Goal: Information Seeking & Learning: Learn about a topic

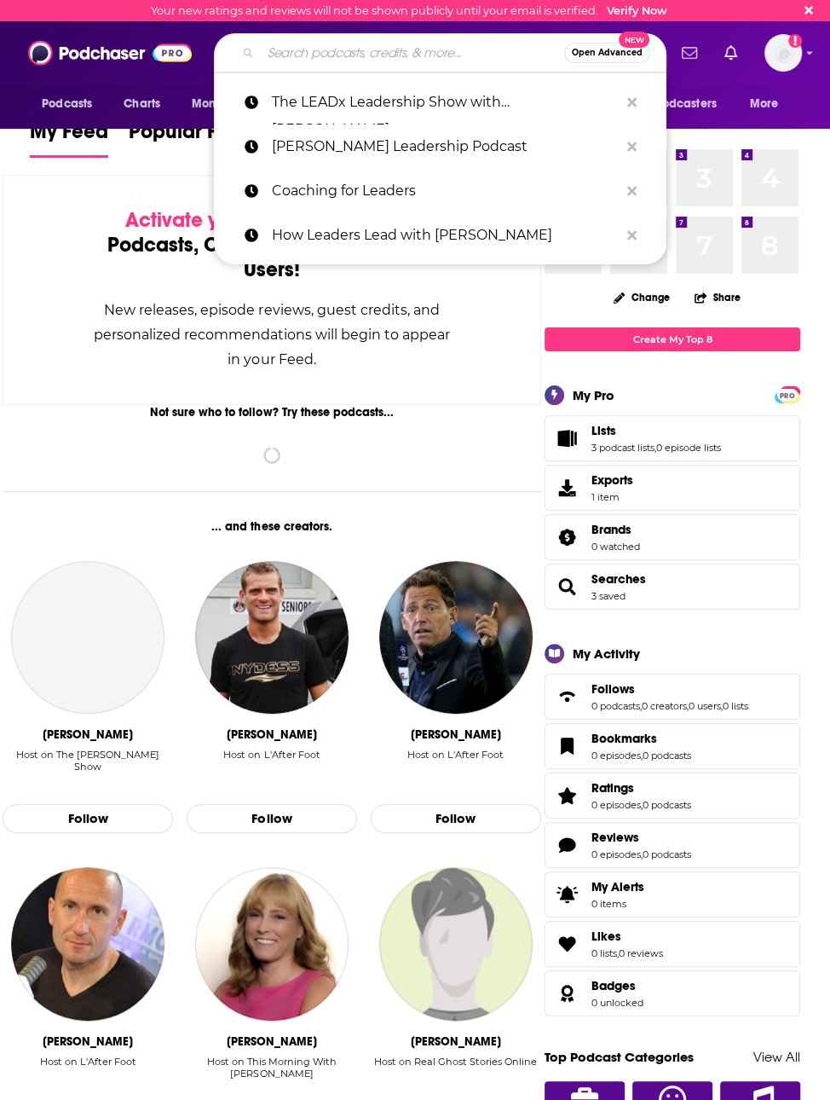
click at [393, 50] on input "Search podcasts, credits, & more..." at bounding box center [413, 52] width 304 height 27
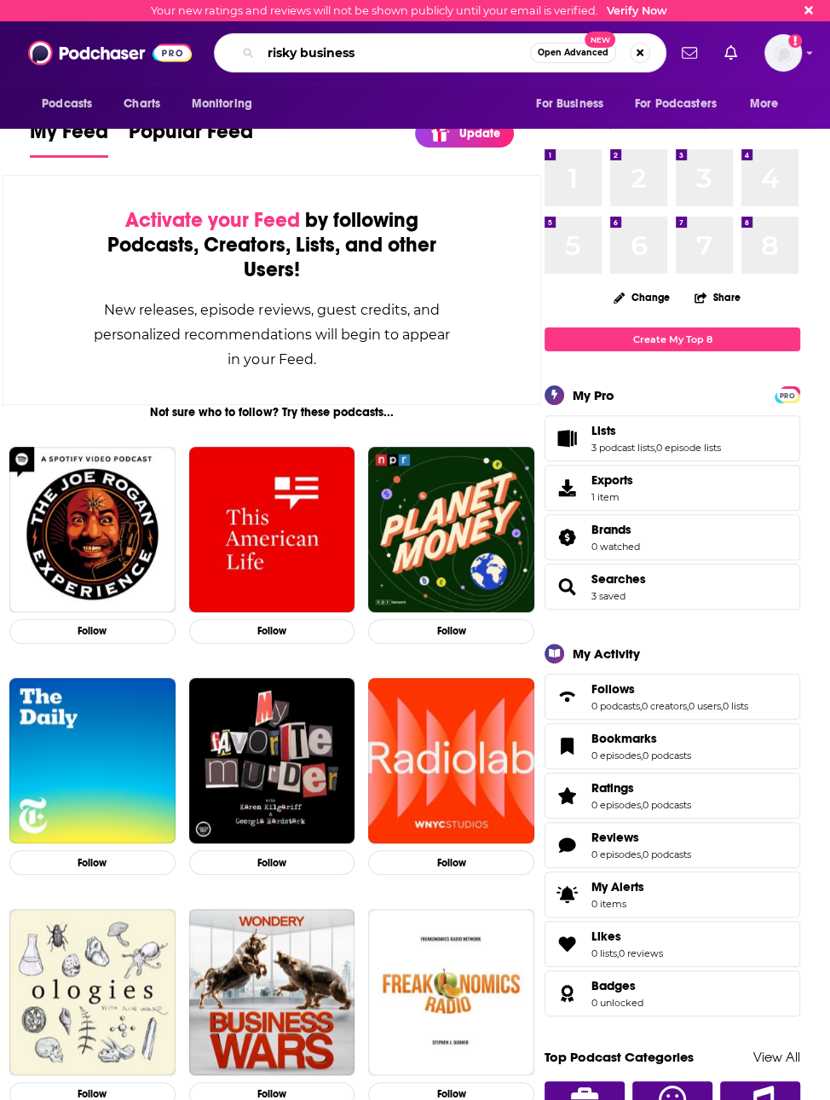
type input "risky business"
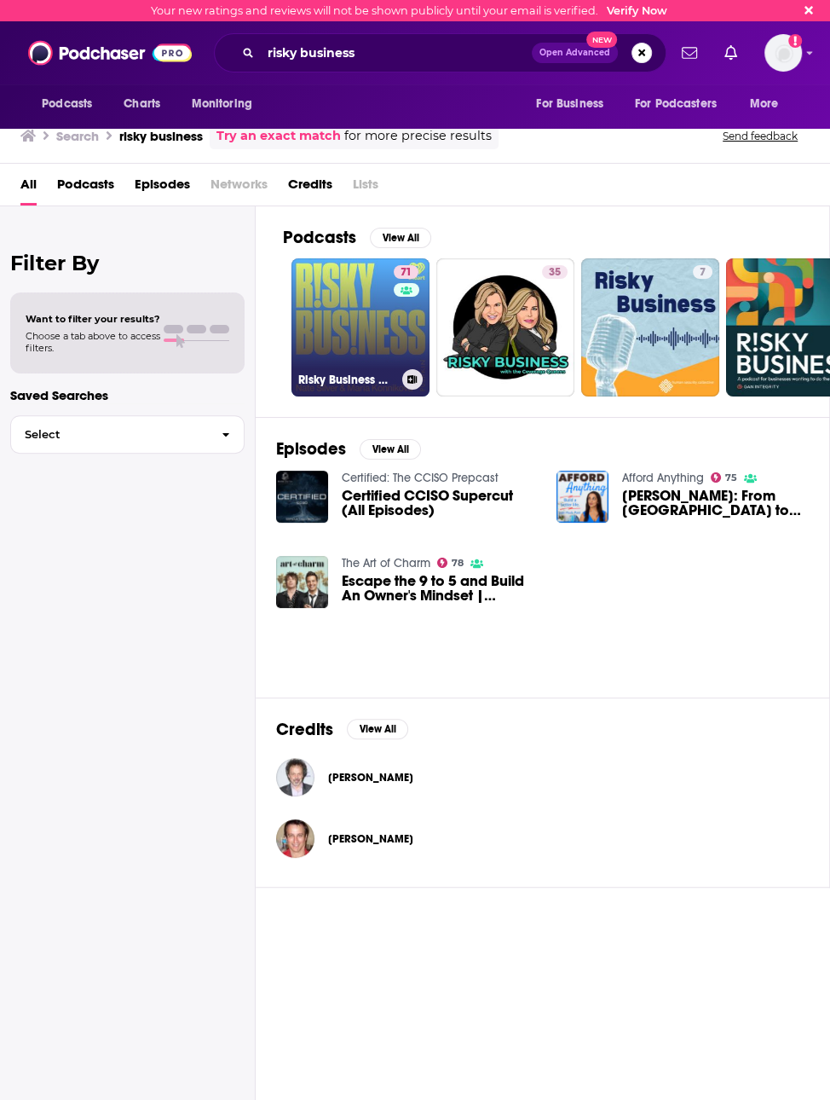
click at [406, 333] on div "71" at bounding box center [408, 317] width 29 height 104
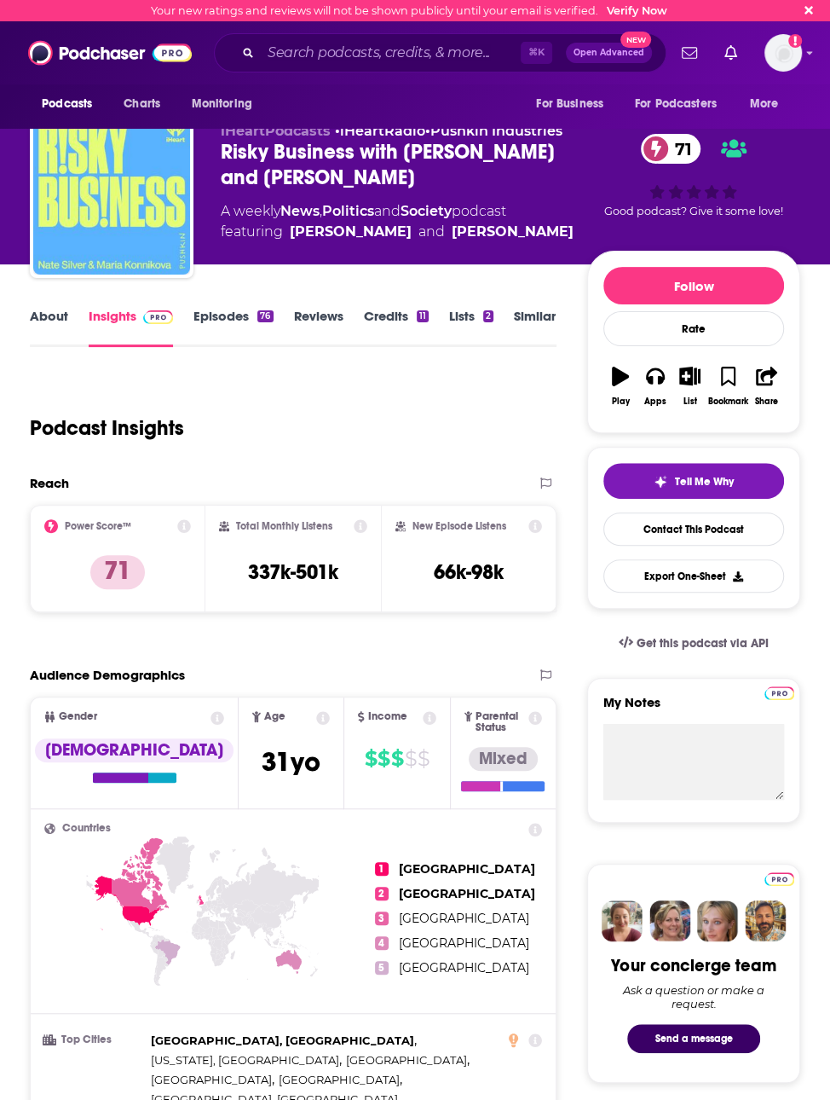
click at [55, 322] on link "About" at bounding box center [49, 327] width 38 height 39
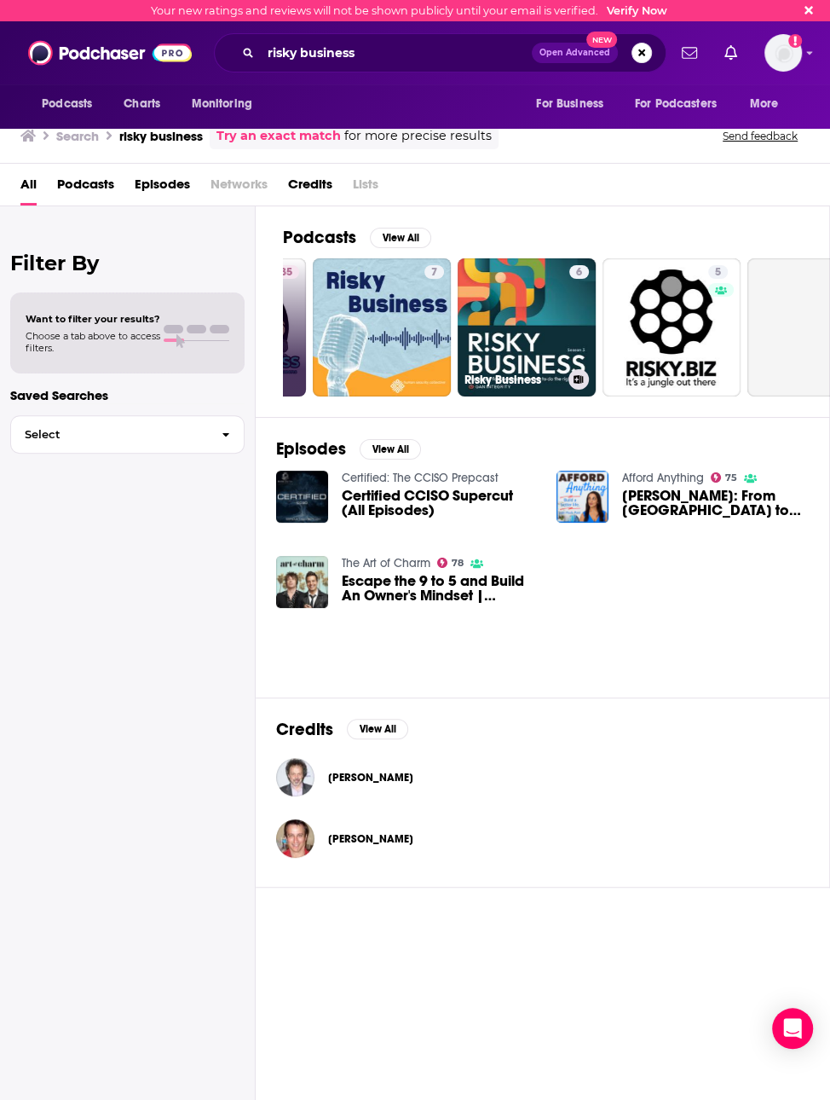
scroll to position [0, 269]
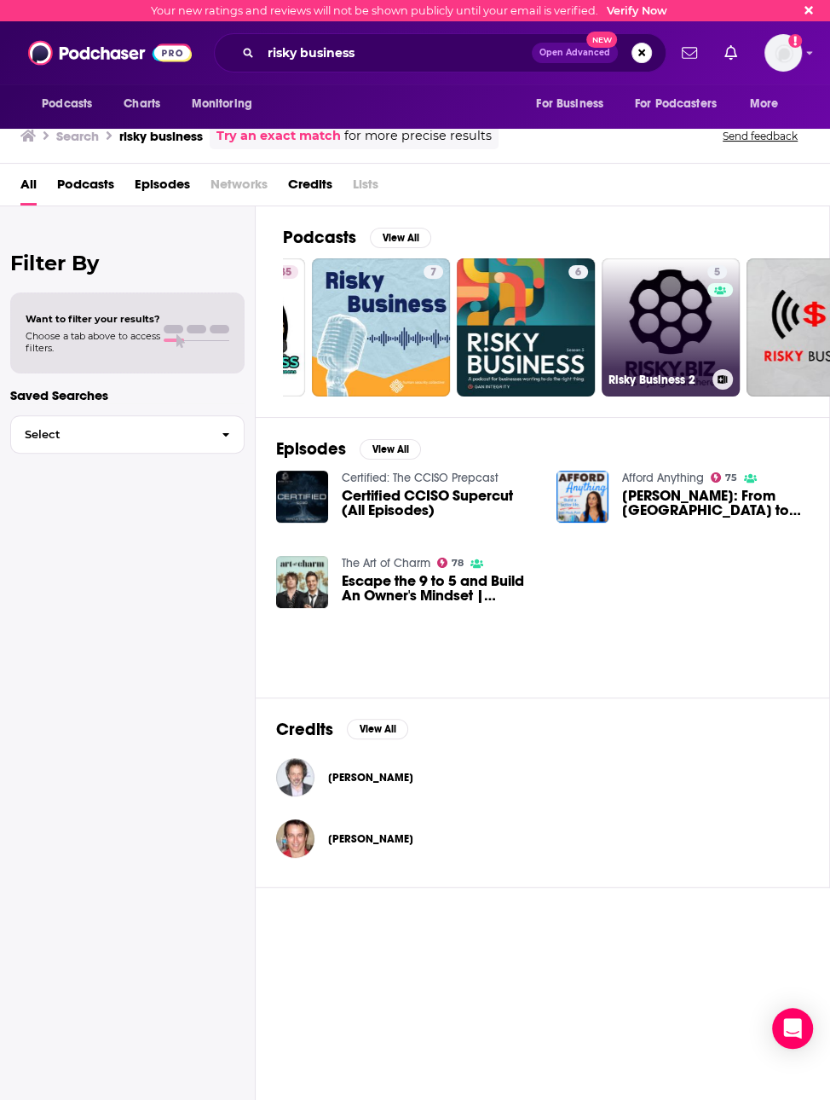
click at [639, 327] on link "5 Risky Business 2" at bounding box center [671, 327] width 138 height 138
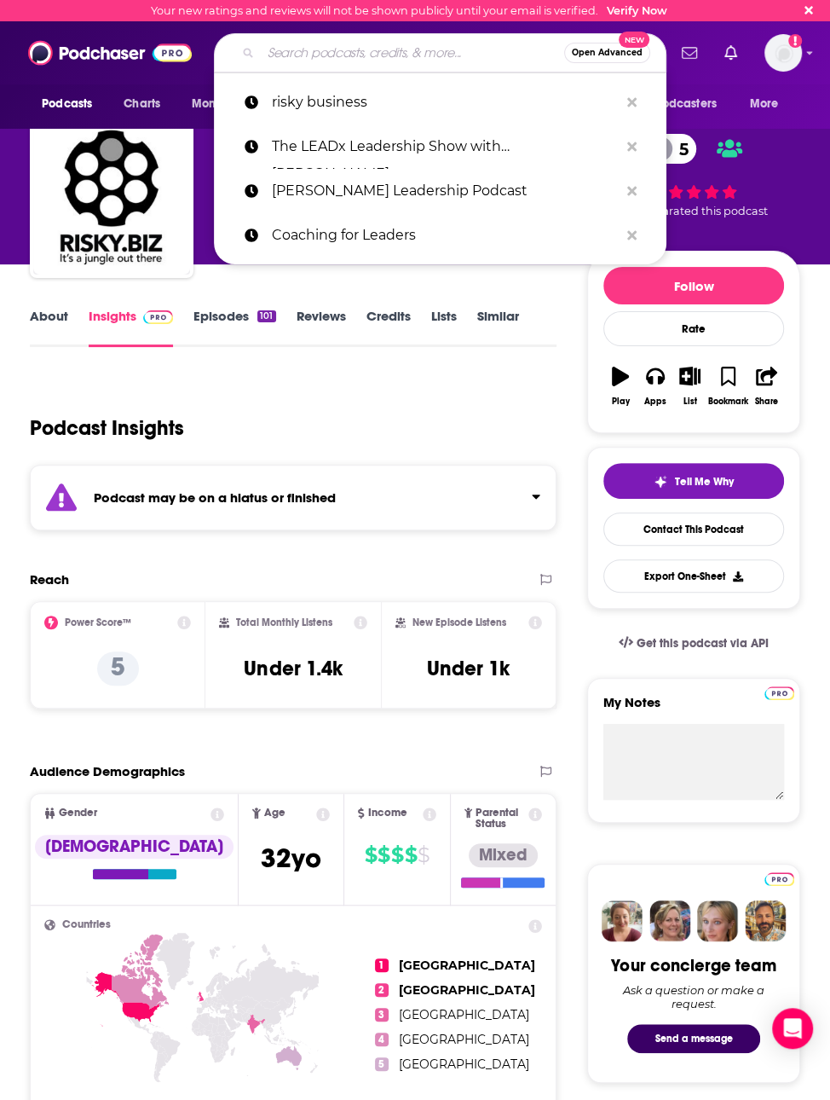
click at [356, 56] on input "Search podcasts, credits, & more..." at bounding box center [413, 52] width 304 height 27
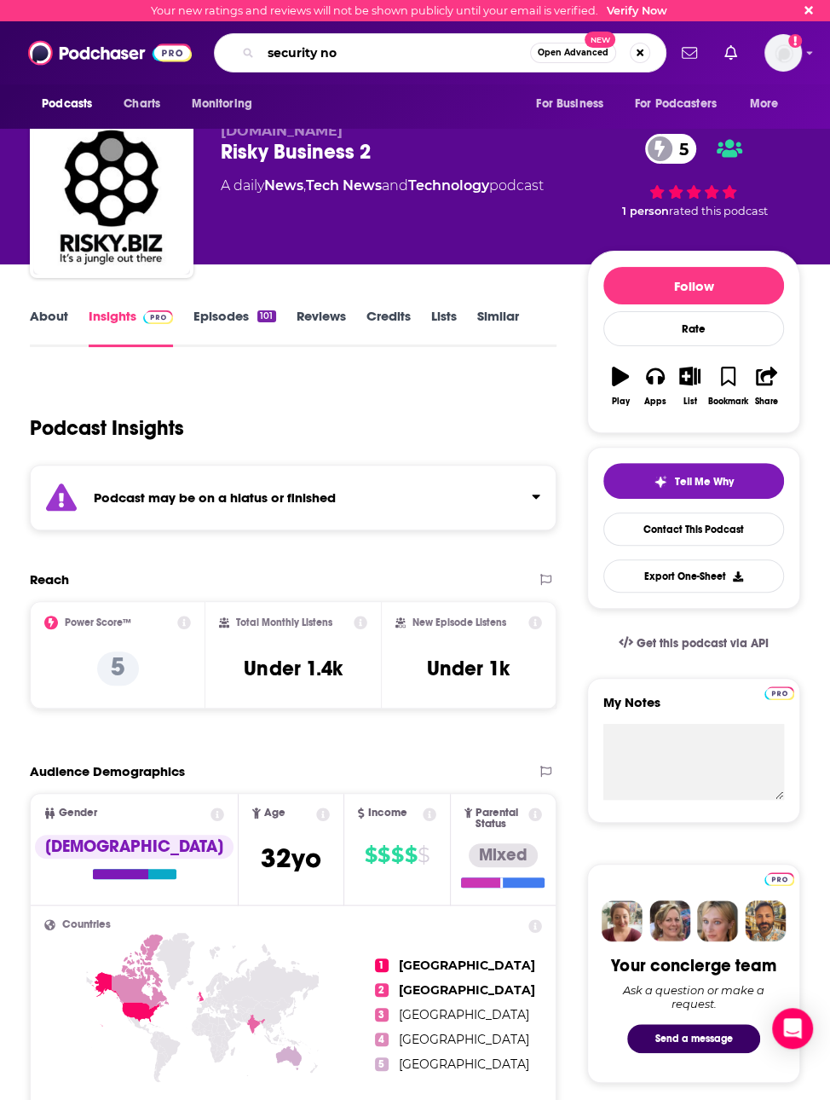
type input "security now"
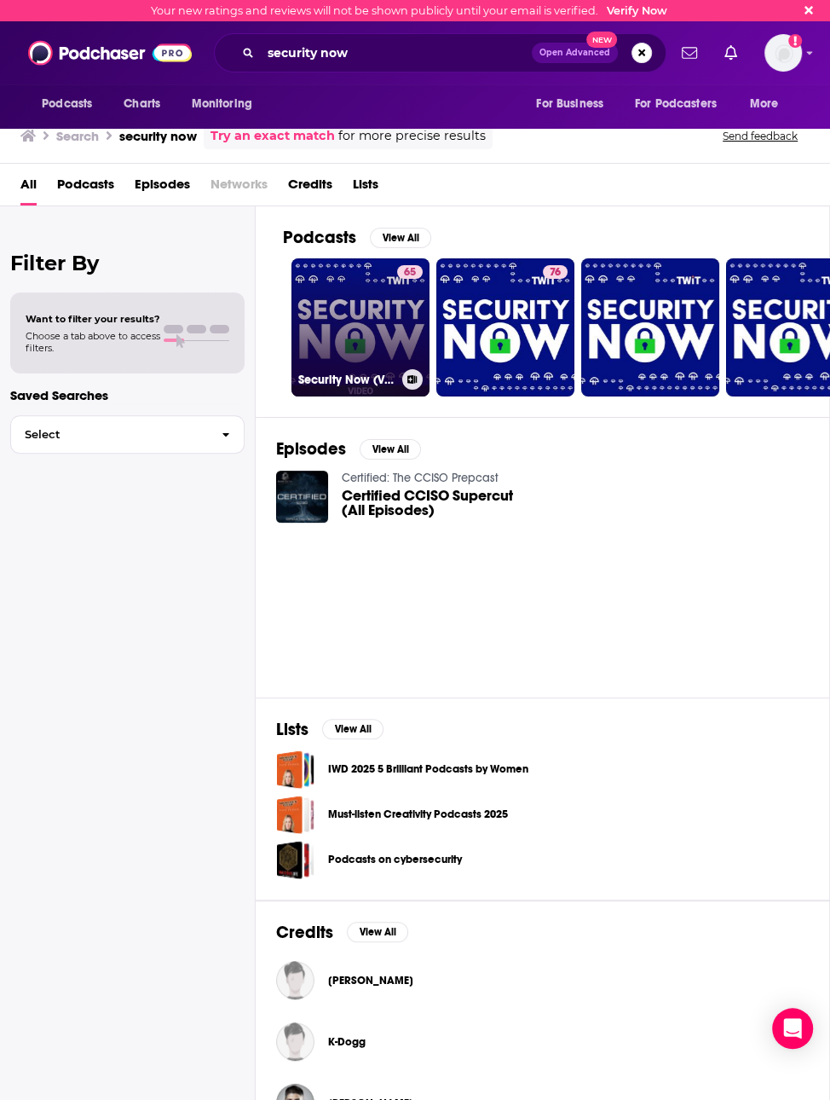
click at [390, 323] on link "65 Security Now (Video)" at bounding box center [361, 327] width 138 height 138
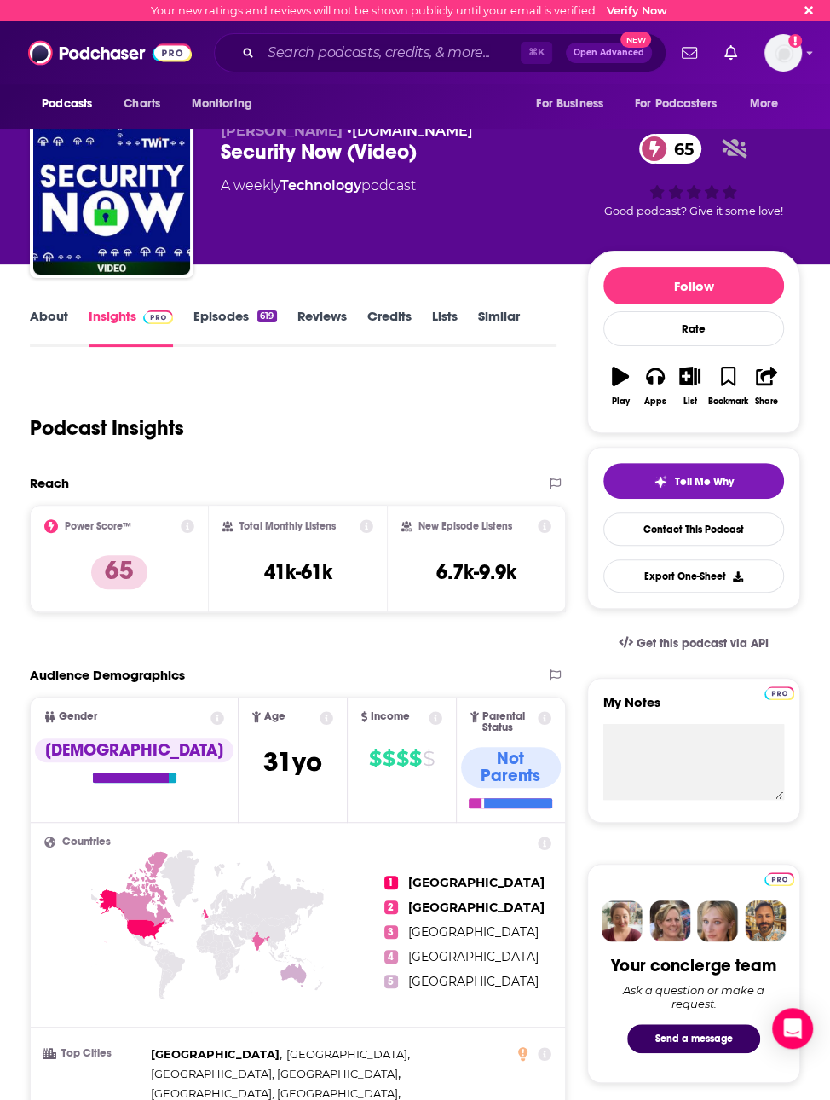
click at [38, 316] on link "About" at bounding box center [49, 327] width 38 height 39
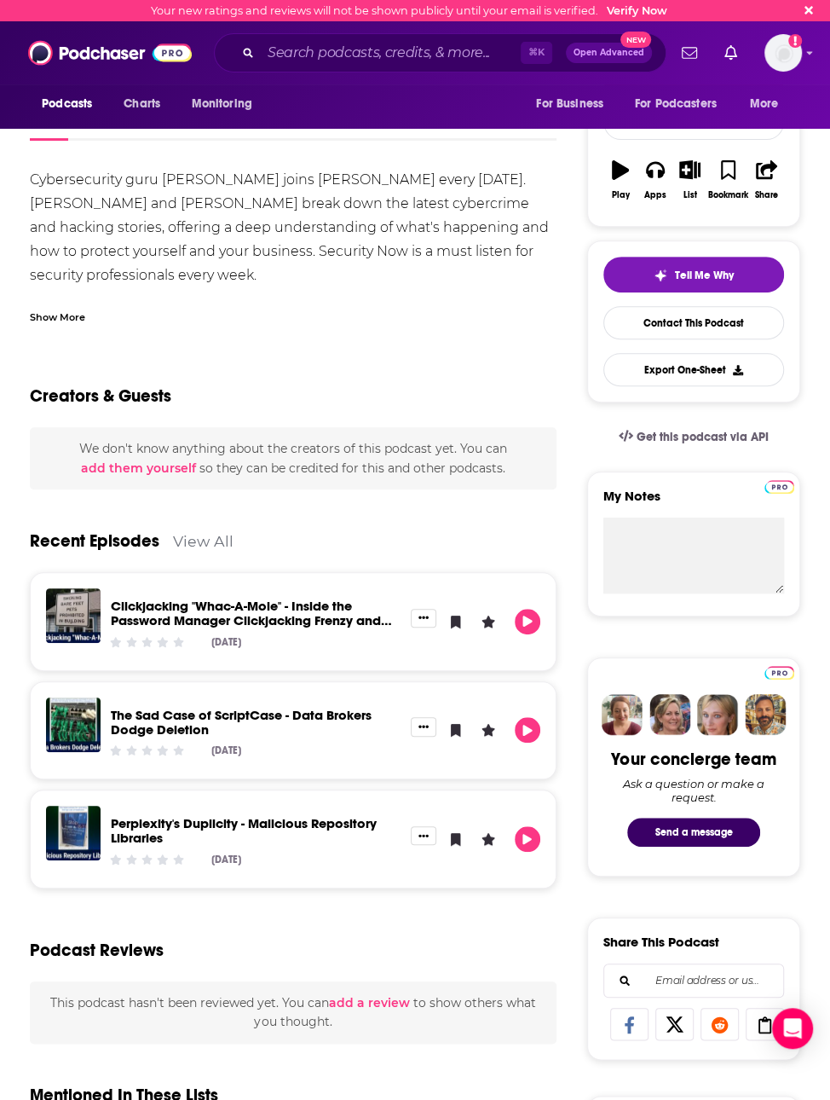
scroll to position [209, 0]
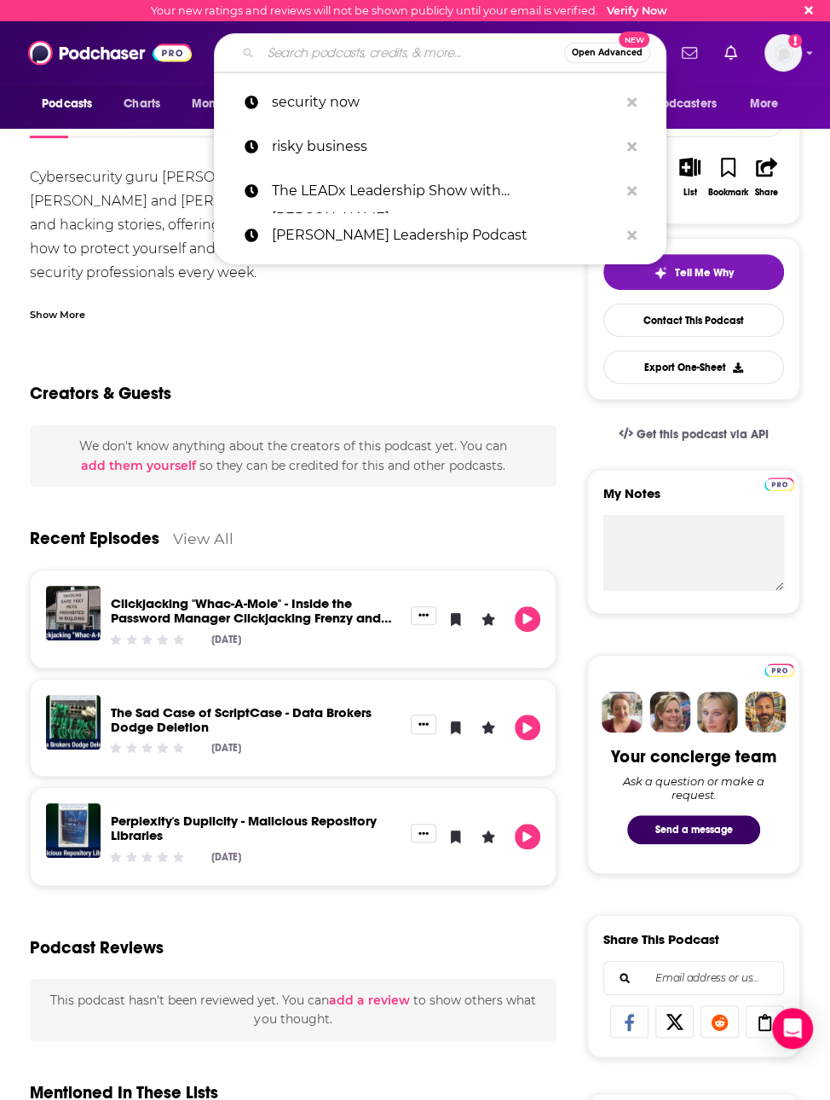
click at [426, 51] on input "Search podcasts, credits, & more..." at bounding box center [413, 52] width 304 height 27
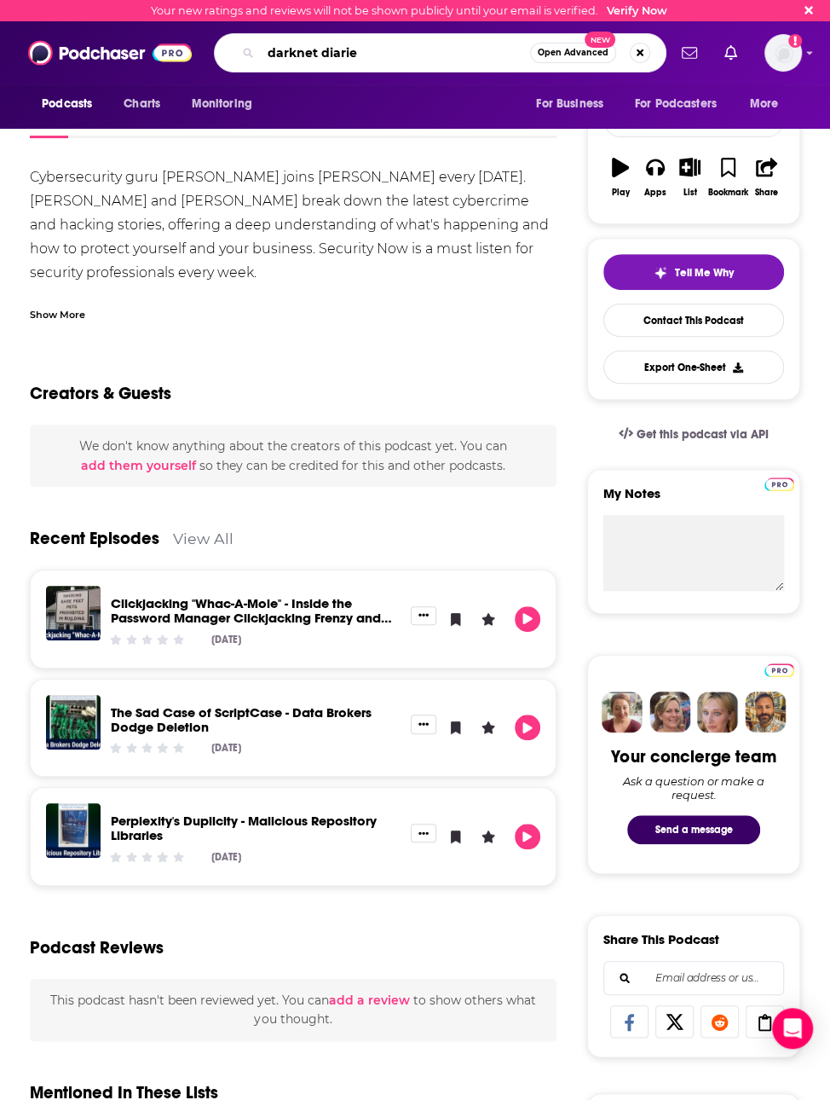
type input "darknet diaries"
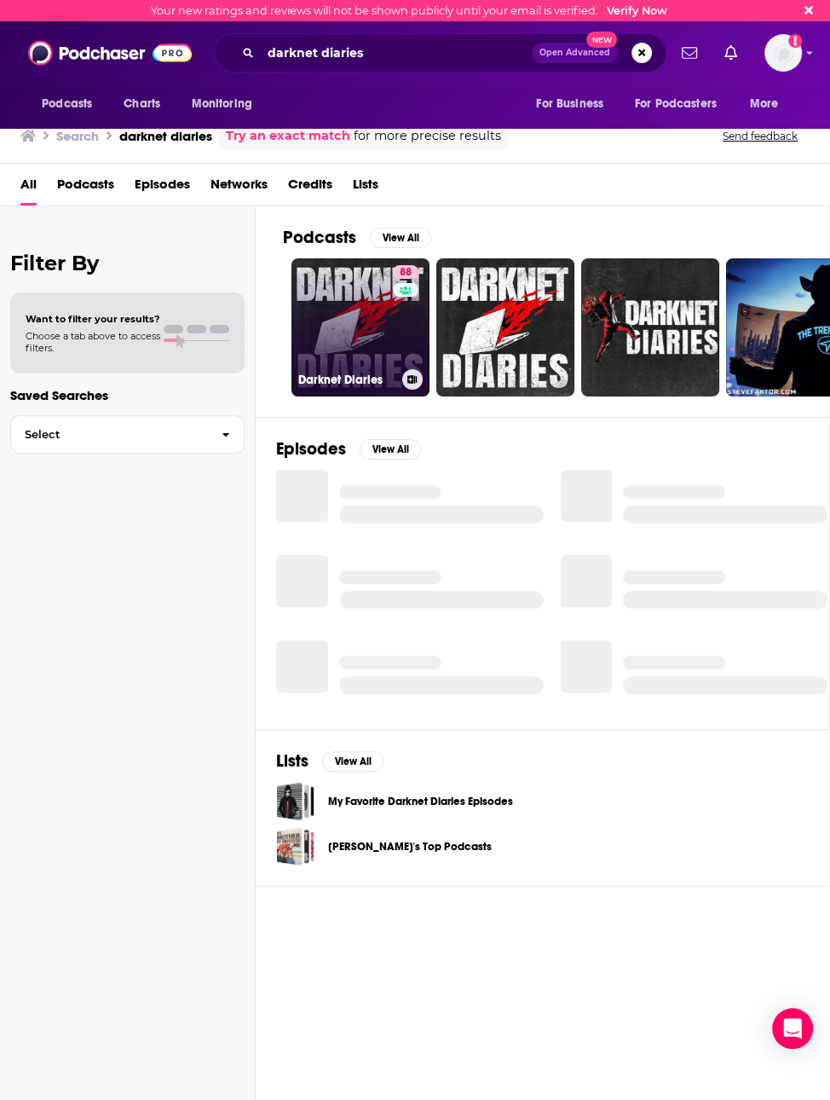
drag, startPoint x: 326, startPoint y: 390, endPoint x: 335, endPoint y: 371, distance: 21.7
click at [335, 373] on h3 "Darknet Diaries" at bounding box center [346, 380] width 97 height 14
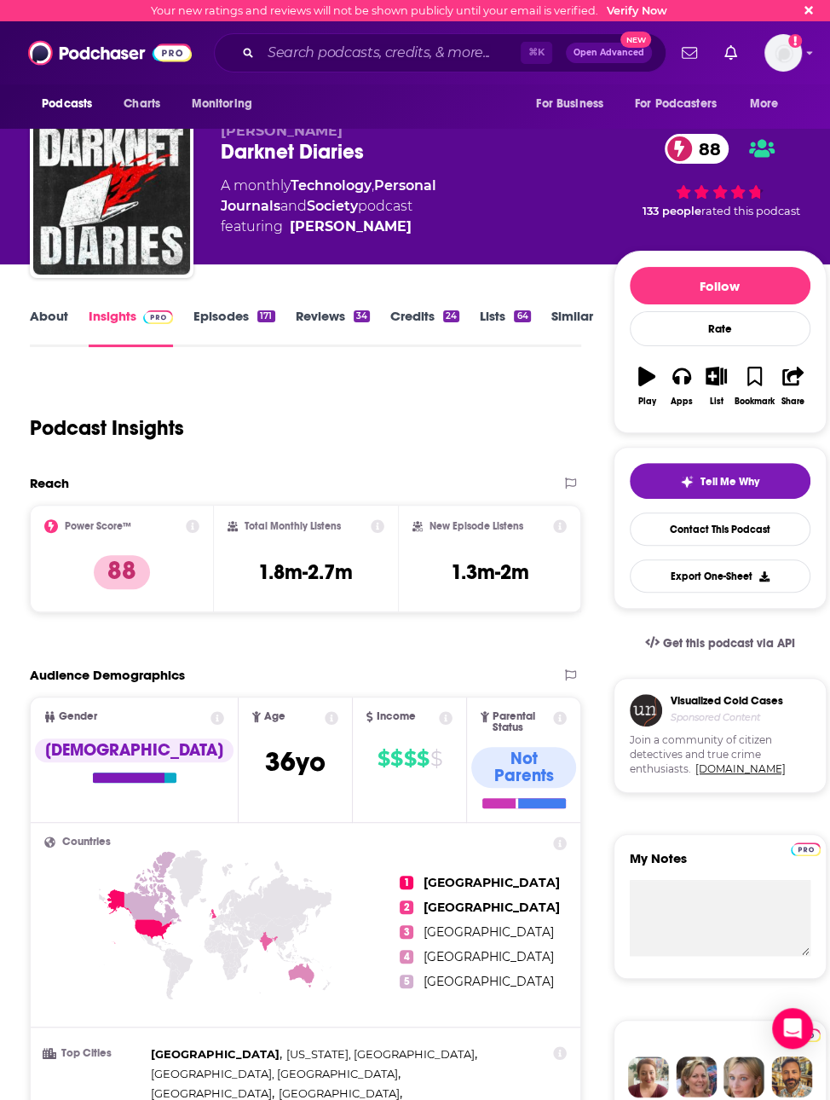
click at [63, 327] on link "About" at bounding box center [49, 327] width 38 height 39
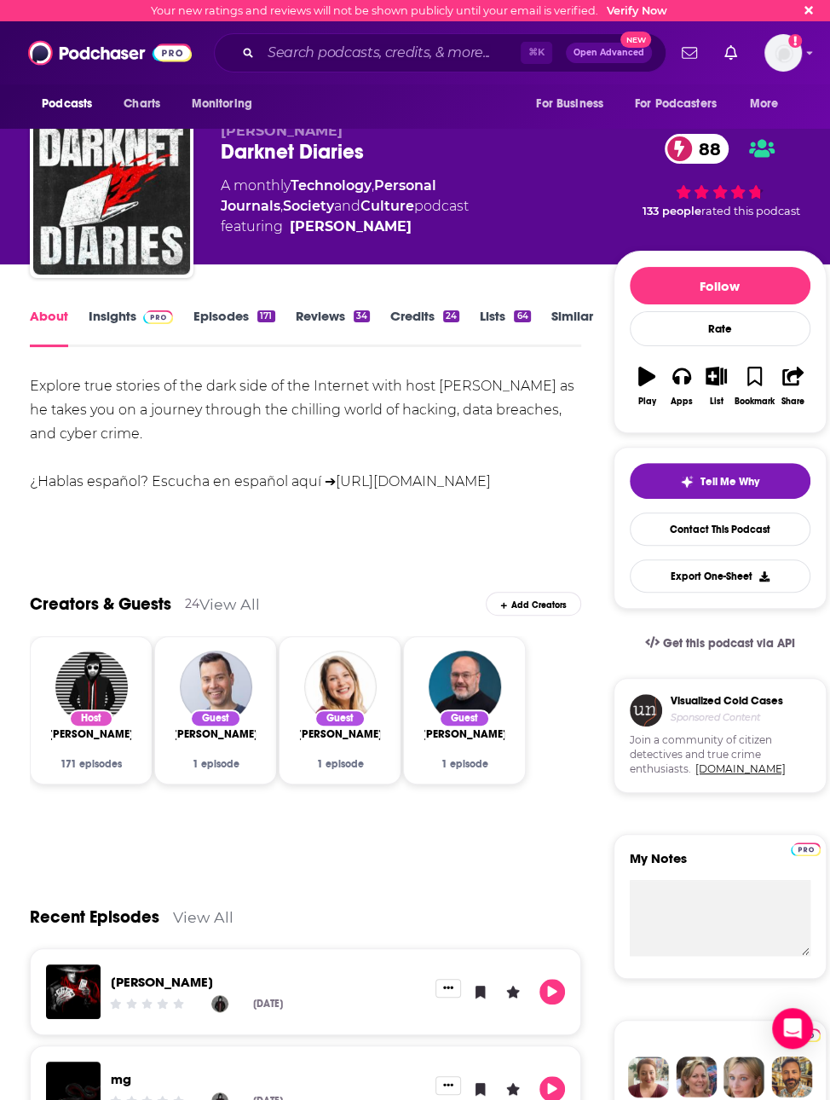
click at [106, 321] on link "Insights" at bounding box center [131, 327] width 84 height 39
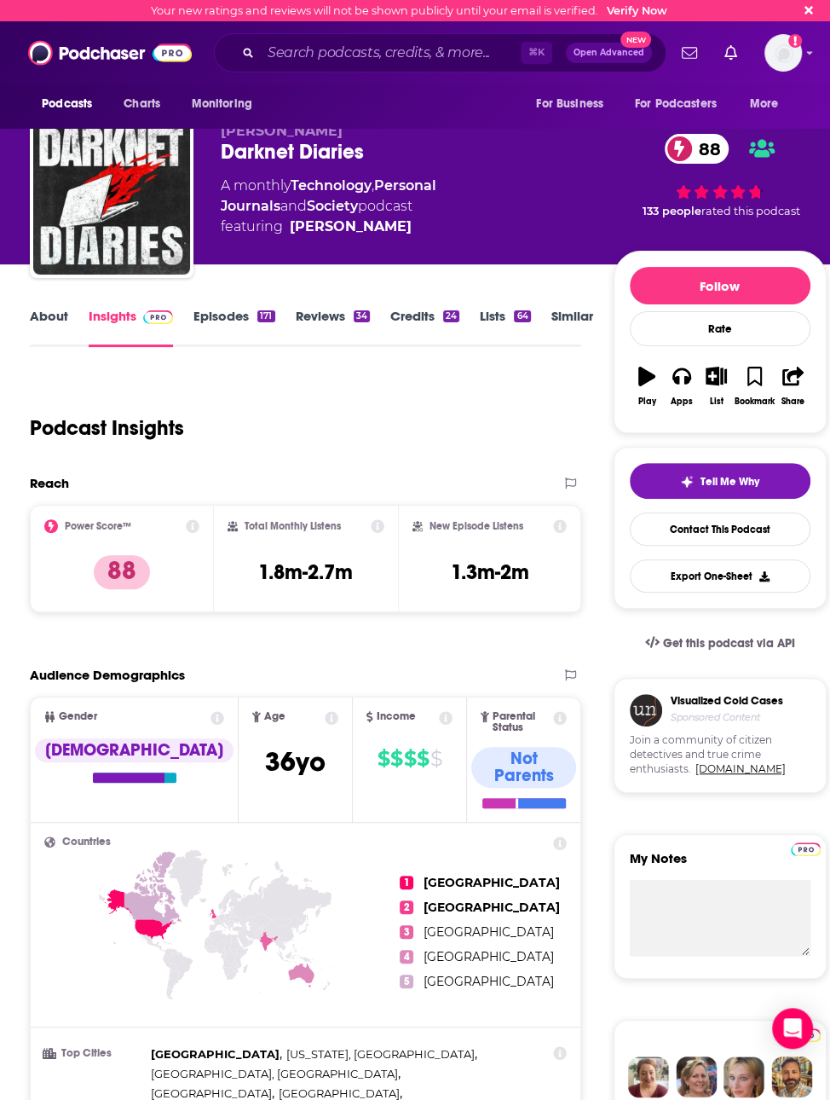
click at [220, 315] on link "Episodes 171" at bounding box center [234, 327] width 81 height 39
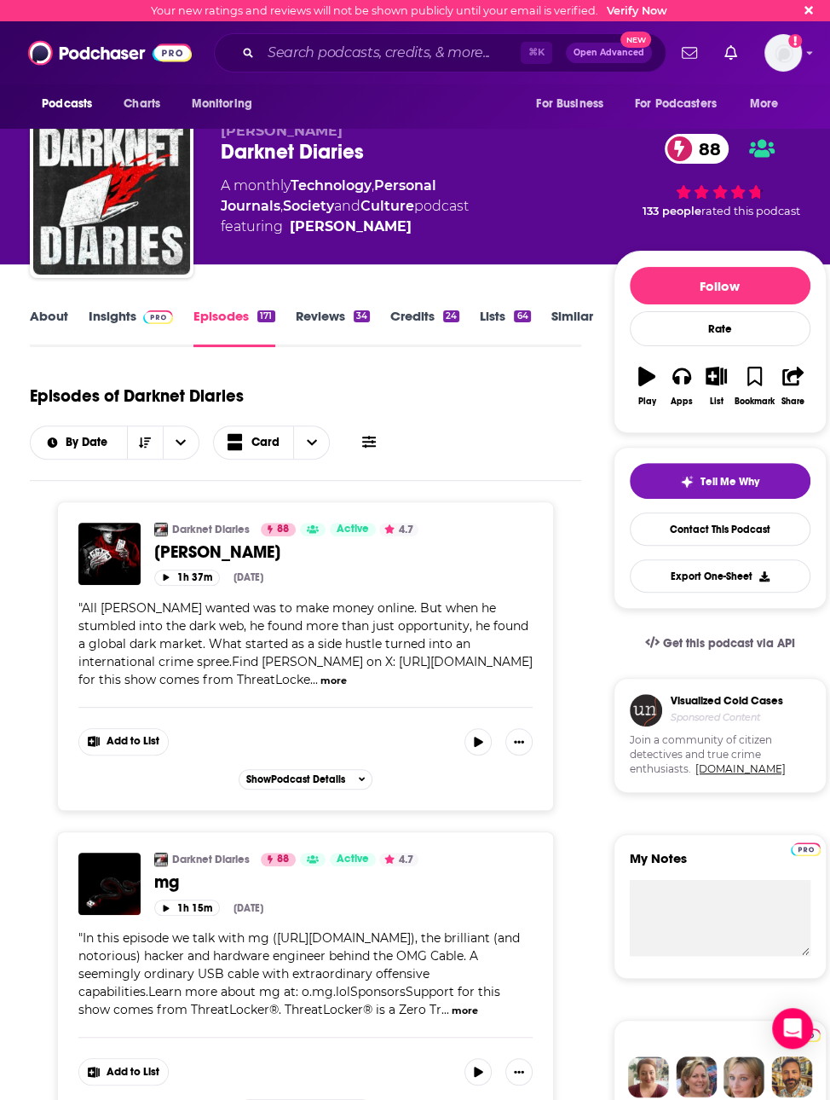
click at [367, 435] on icon at bounding box center [369, 442] width 14 height 14
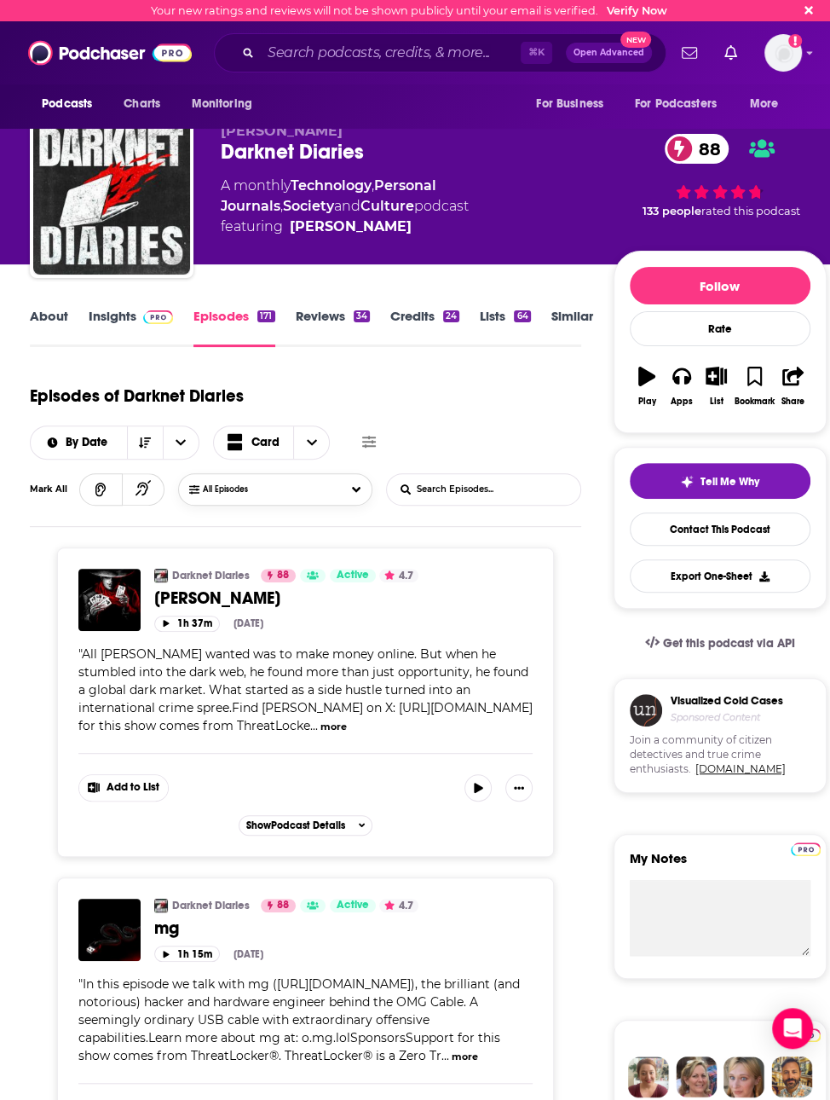
click at [269, 489] on span "All Episodes" at bounding box center [242, 489] width 79 height 10
click at [427, 484] on input "List Search Input" at bounding box center [476, 489] width 178 height 31
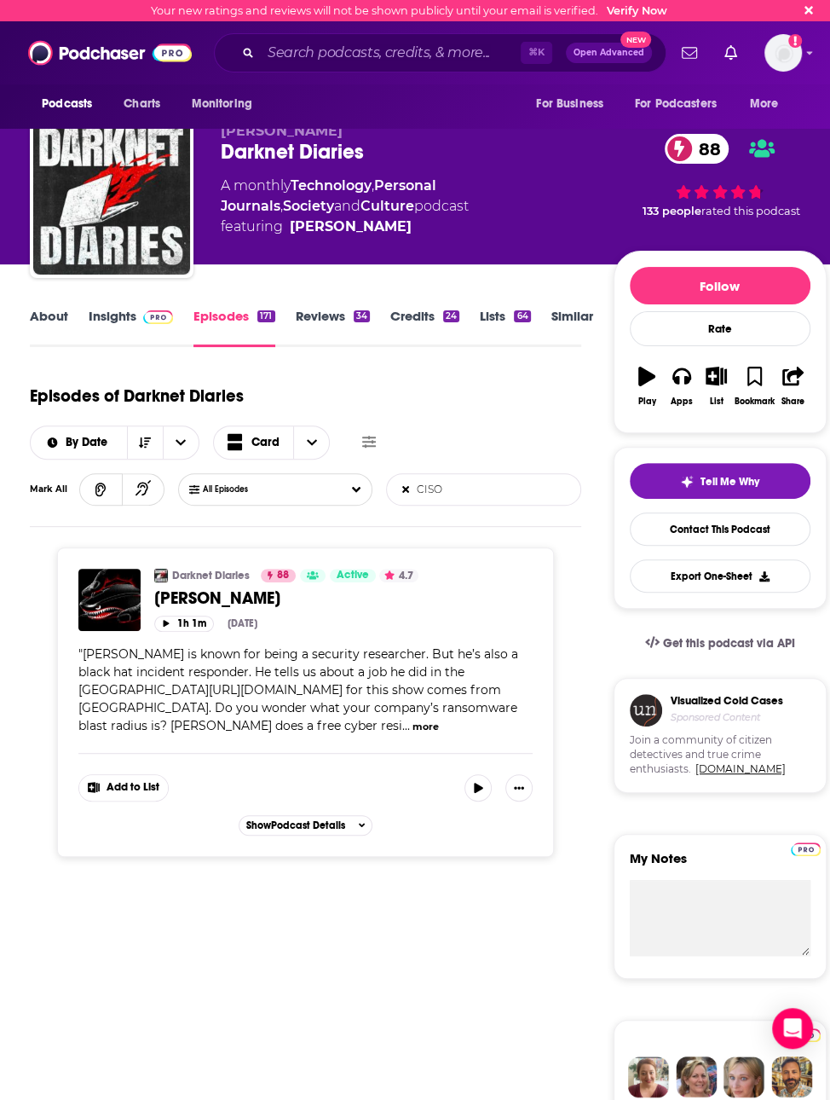
type input "CISO"
click at [413, 730] on button "more" at bounding box center [426, 727] width 26 height 14
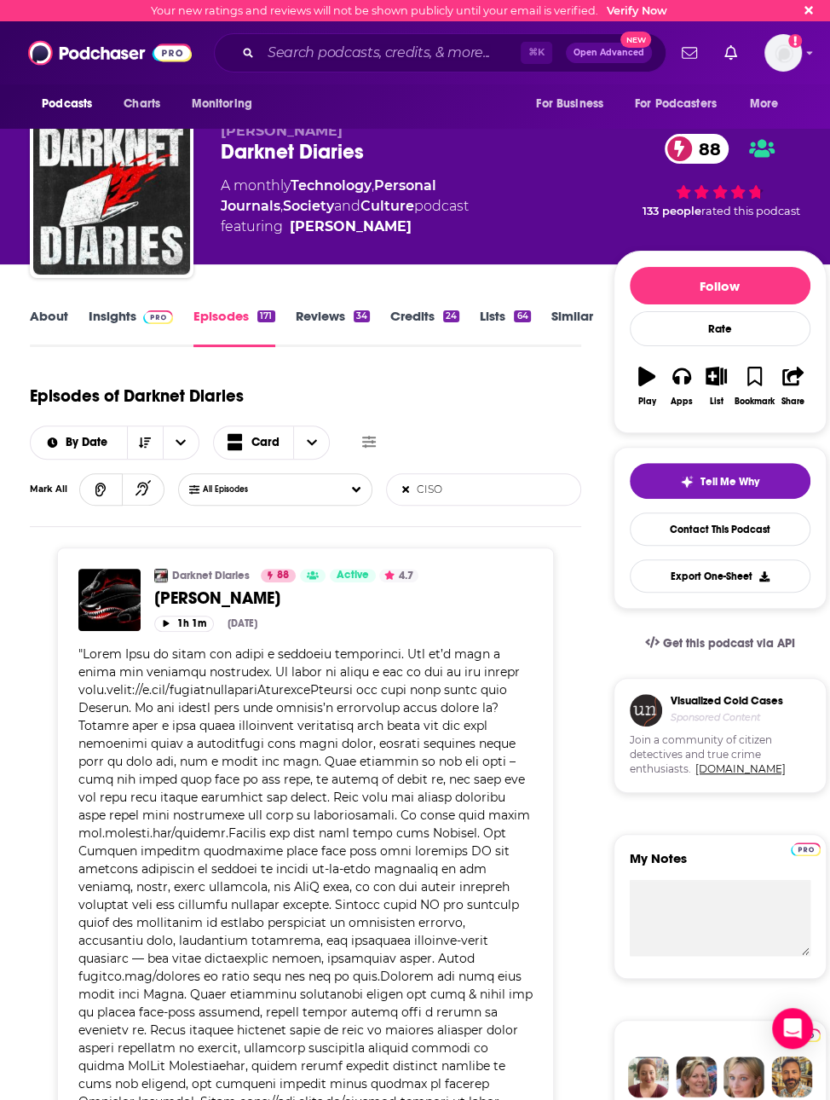
click at [403, 484] on icon at bounding box center [405, 489] width 7 height 10
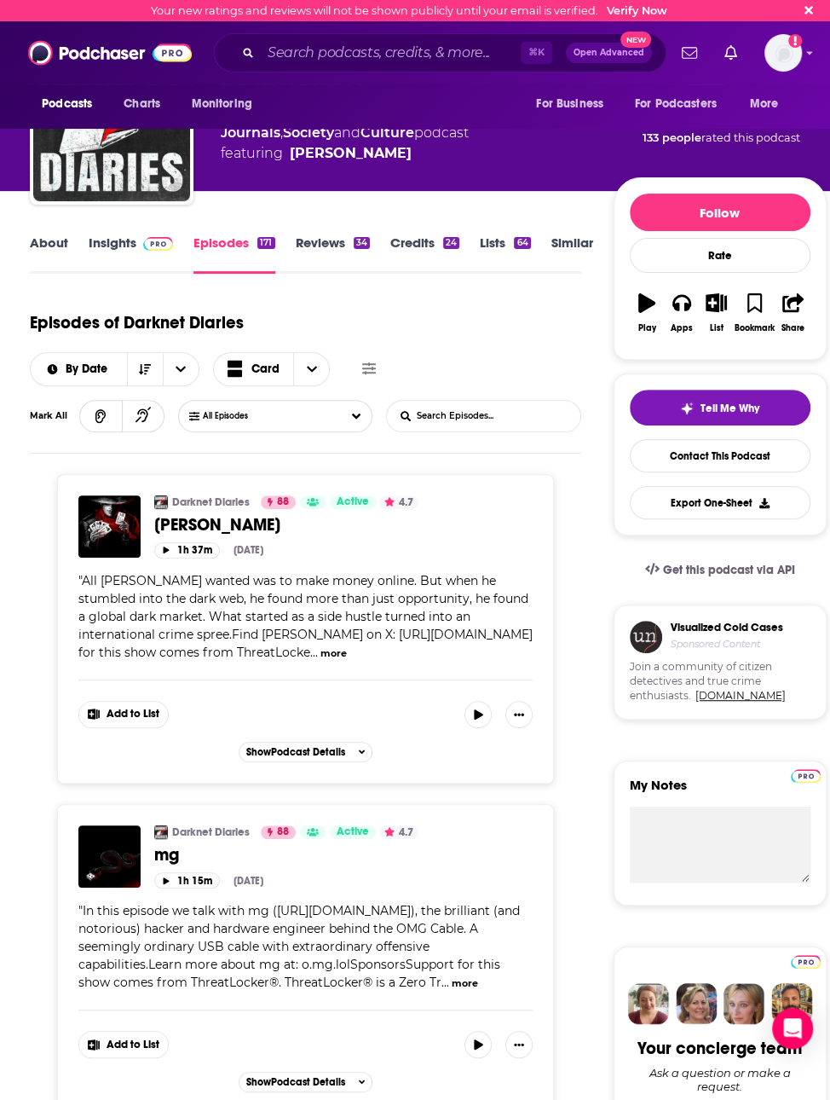
scroll to position [75, 0]
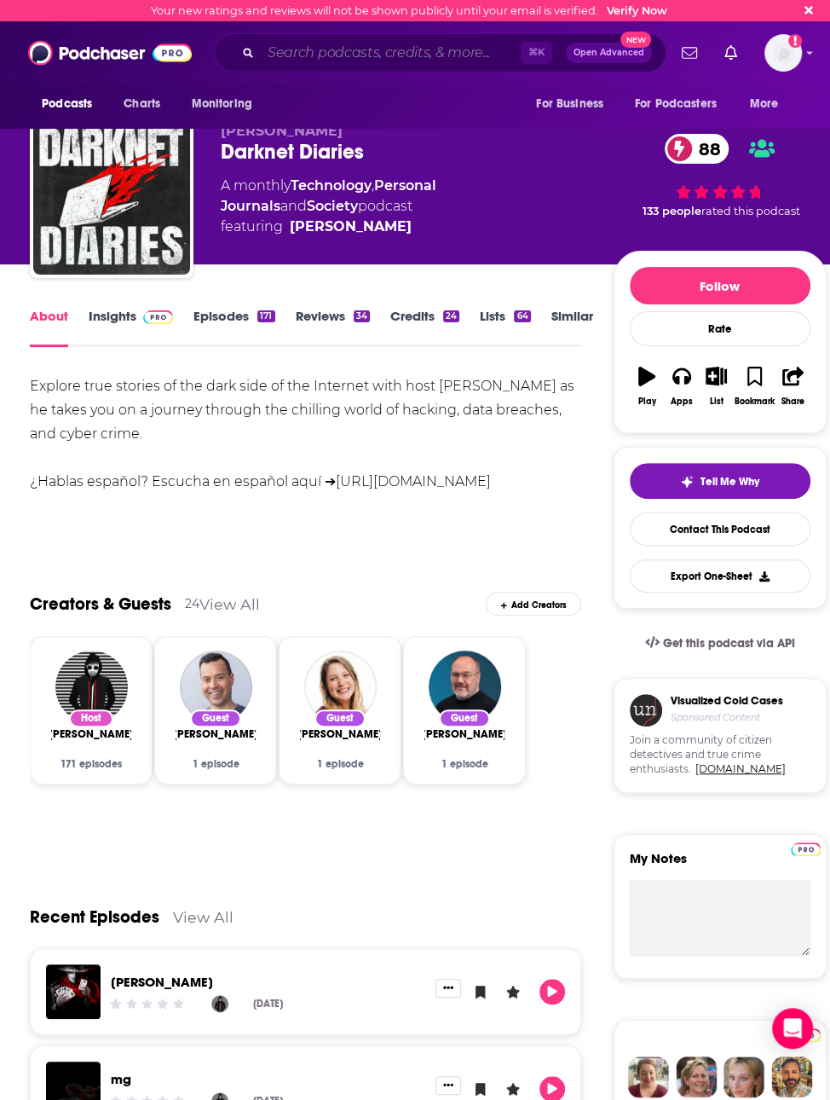
click at [421, 56] on input "Search podcasts, credits, & more..." at bounding box center [391, 52] width 260 height 27
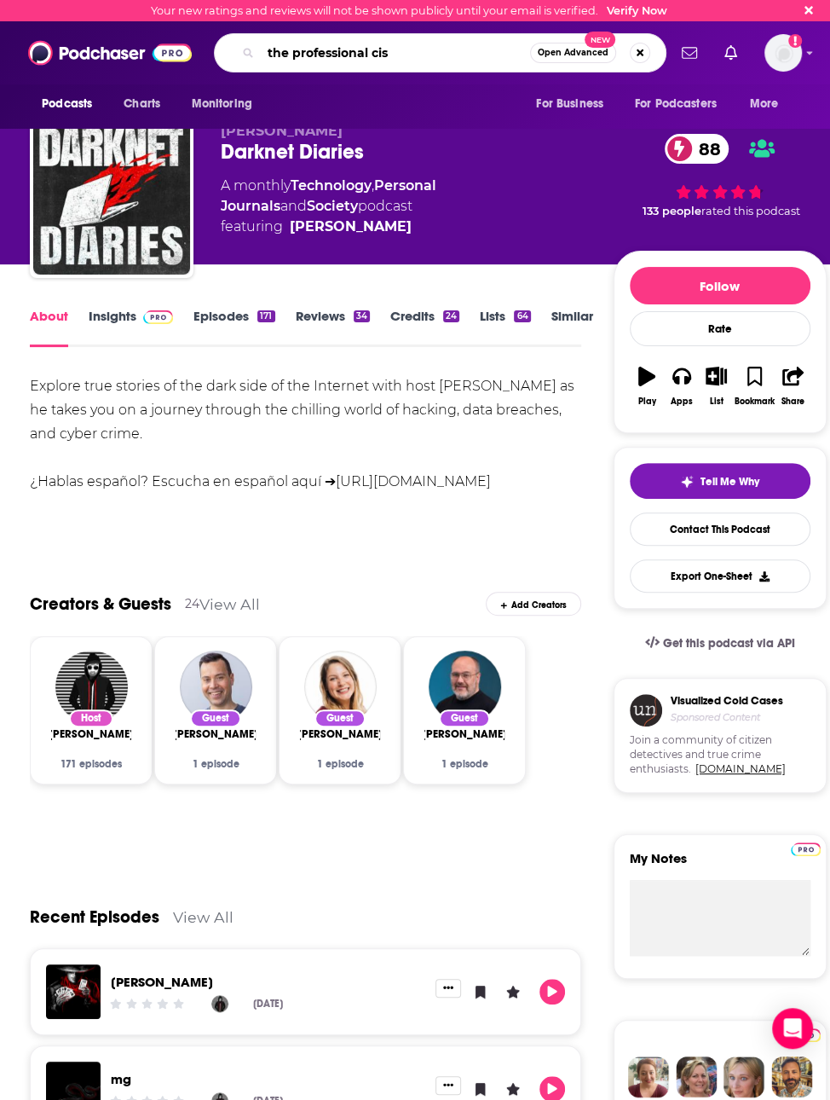
type input "the professional ciso"
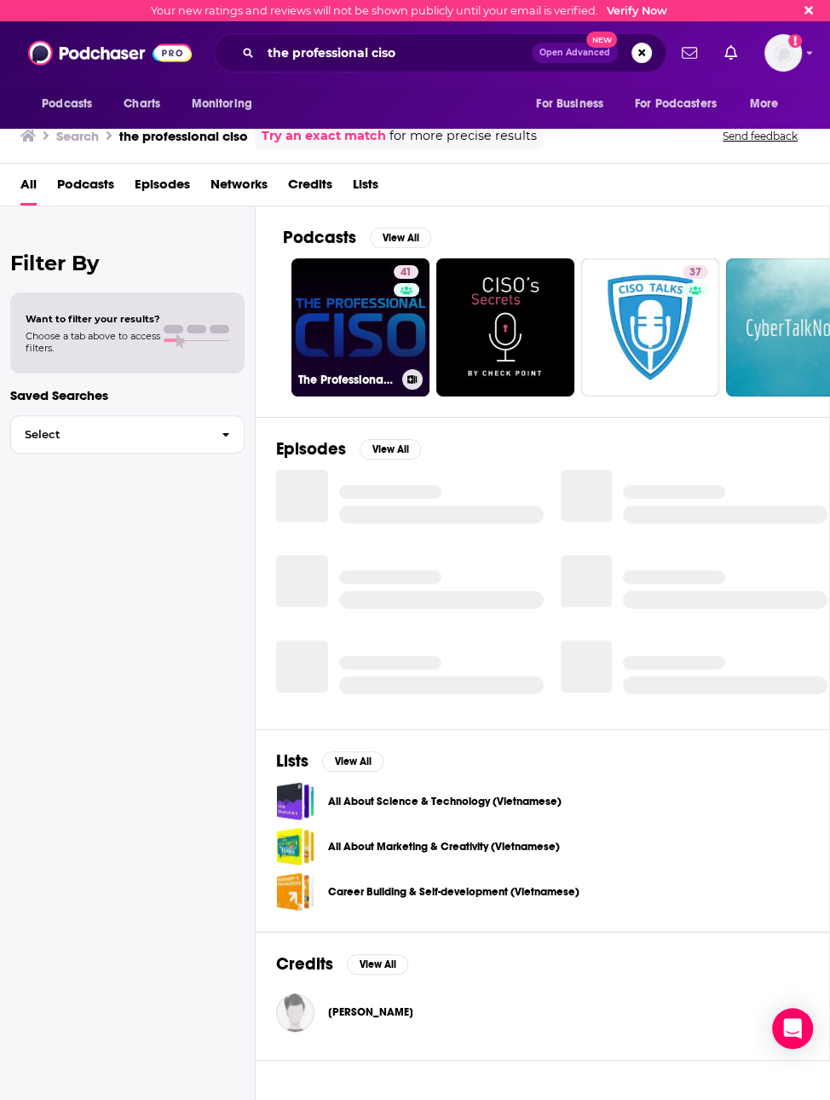
click at [332, 341] on link "41 The Professional CISO" at bounding box center [361, 327] width 138 height 138
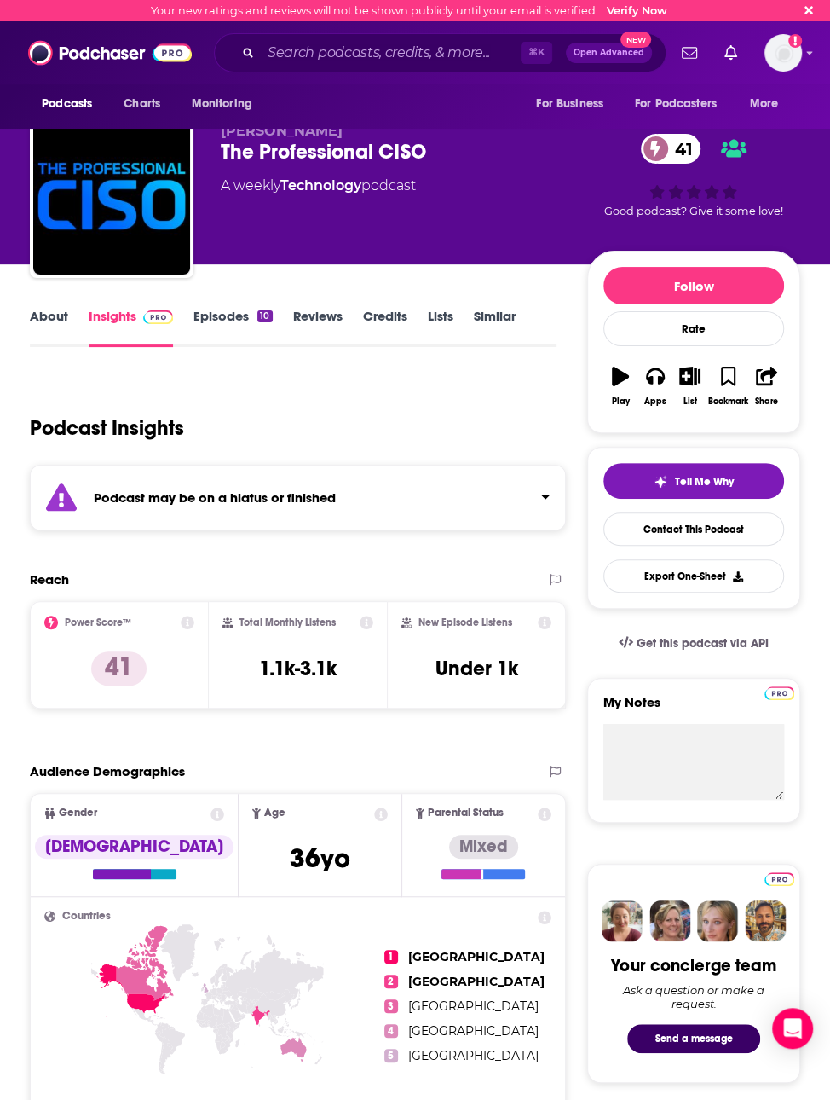
click at [240, 320] on link "Episodes 10" at bounding box center [233, 327] width 78 height 39
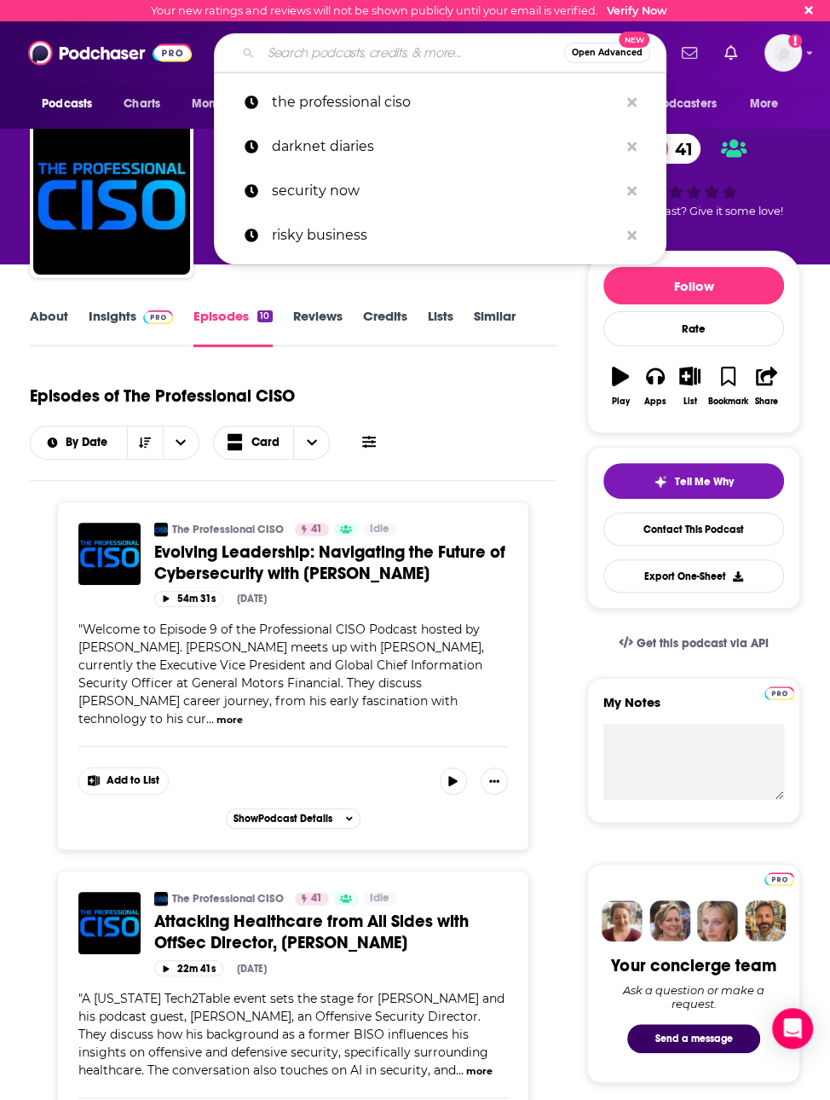
click at [396, 58] on input "Search podcasts, credits, & more..." at bounding box center [413, 52] width 304 height 27
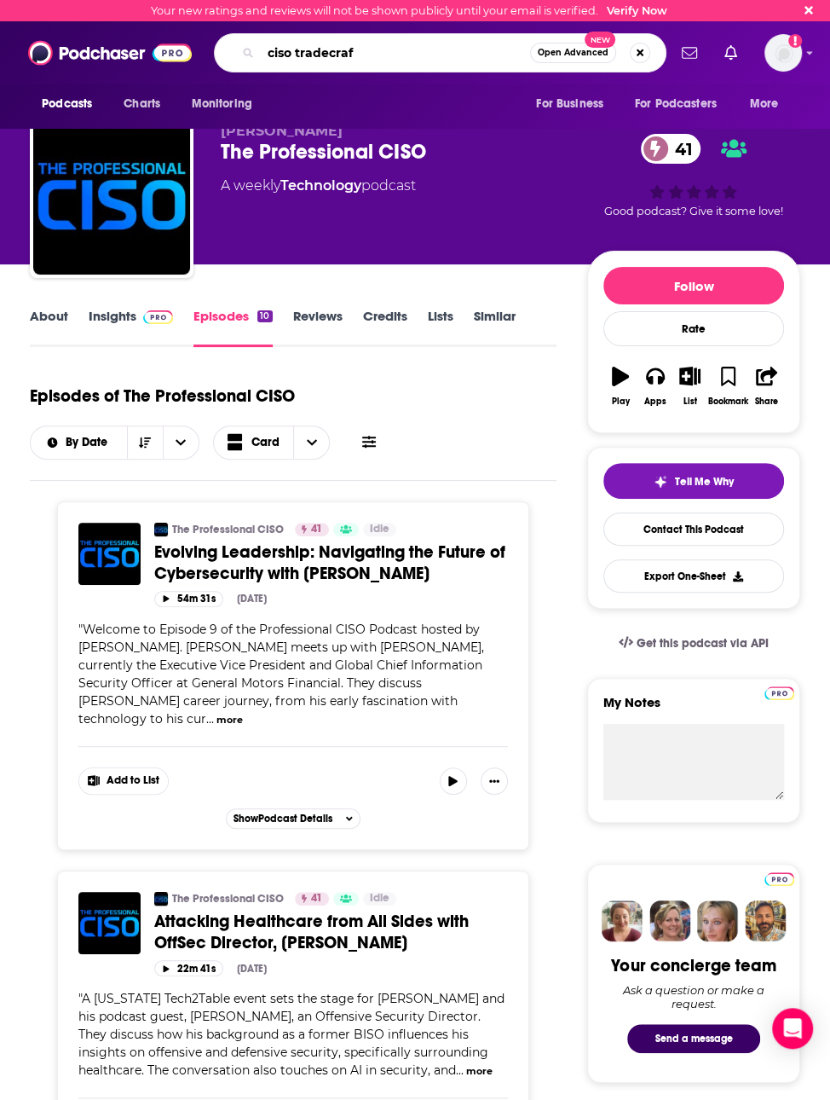
type input "ciso tradecraft"
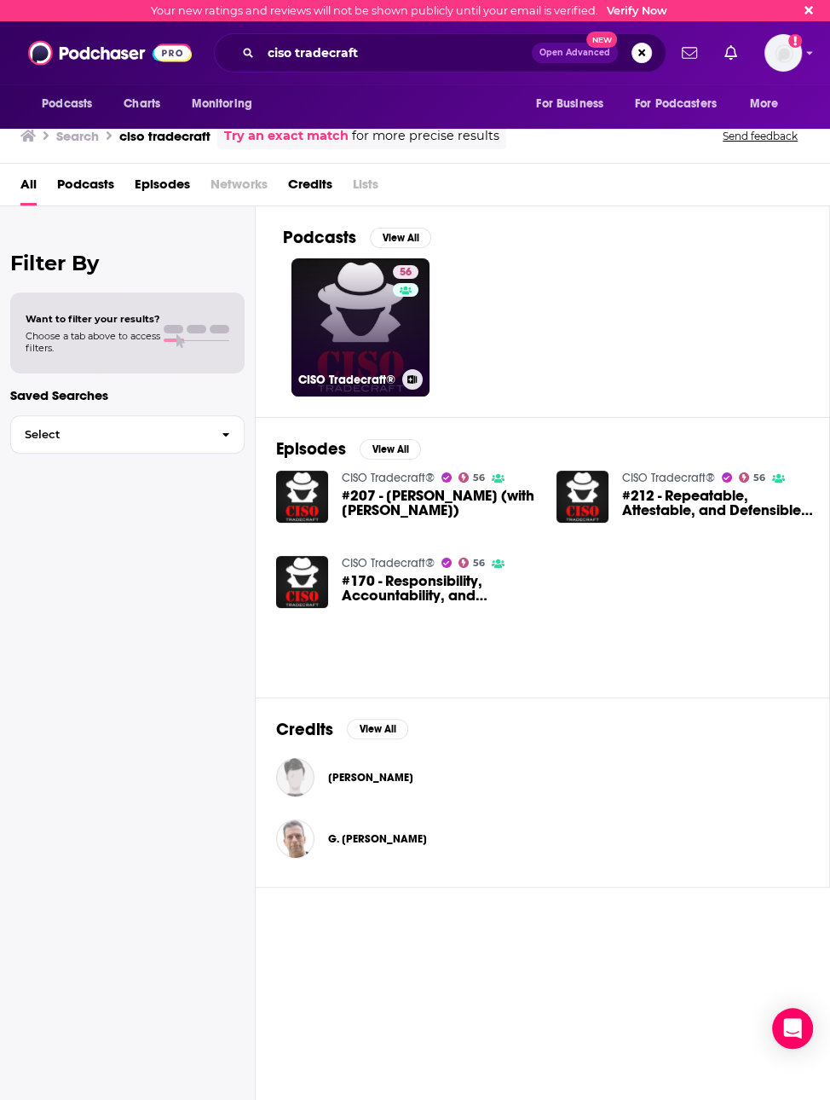
click at [317, 321] on link "56 CISO Tradecraft®" at bounding box center [361, 327] width 138 height 138
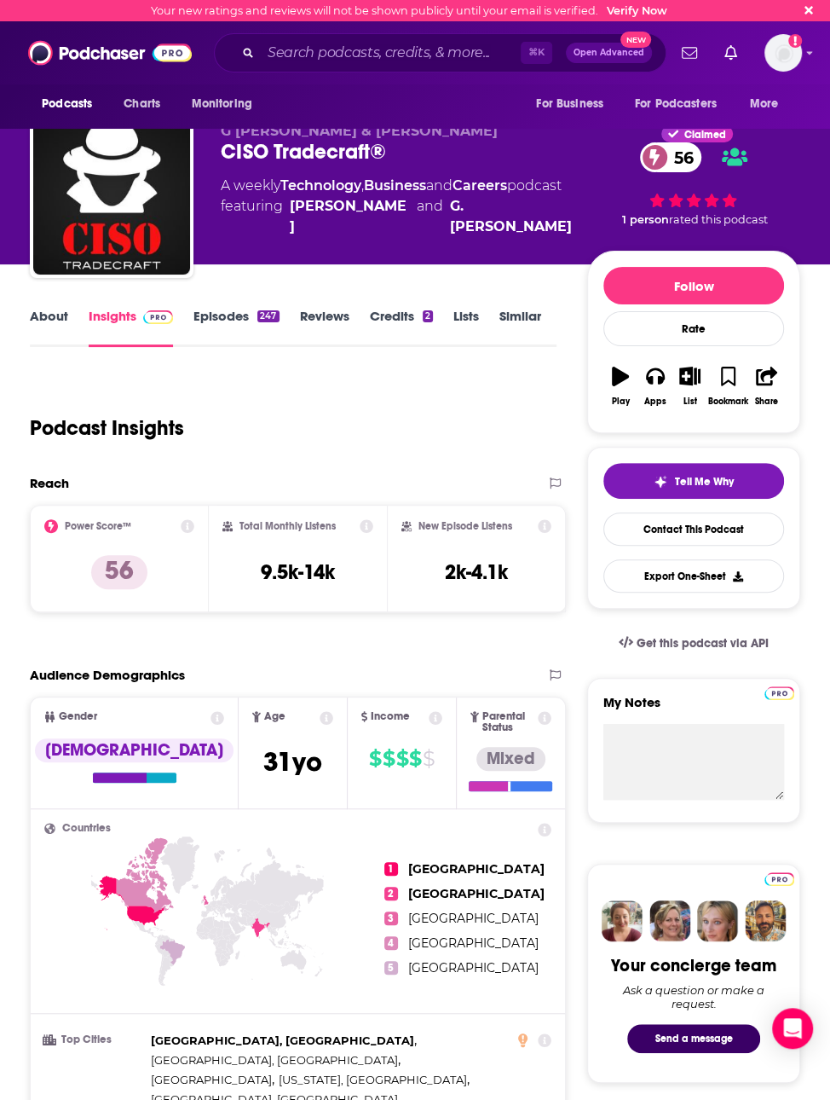
click at [62, 311] on link "About" at bounding box center [49, 327] width 38 height 39
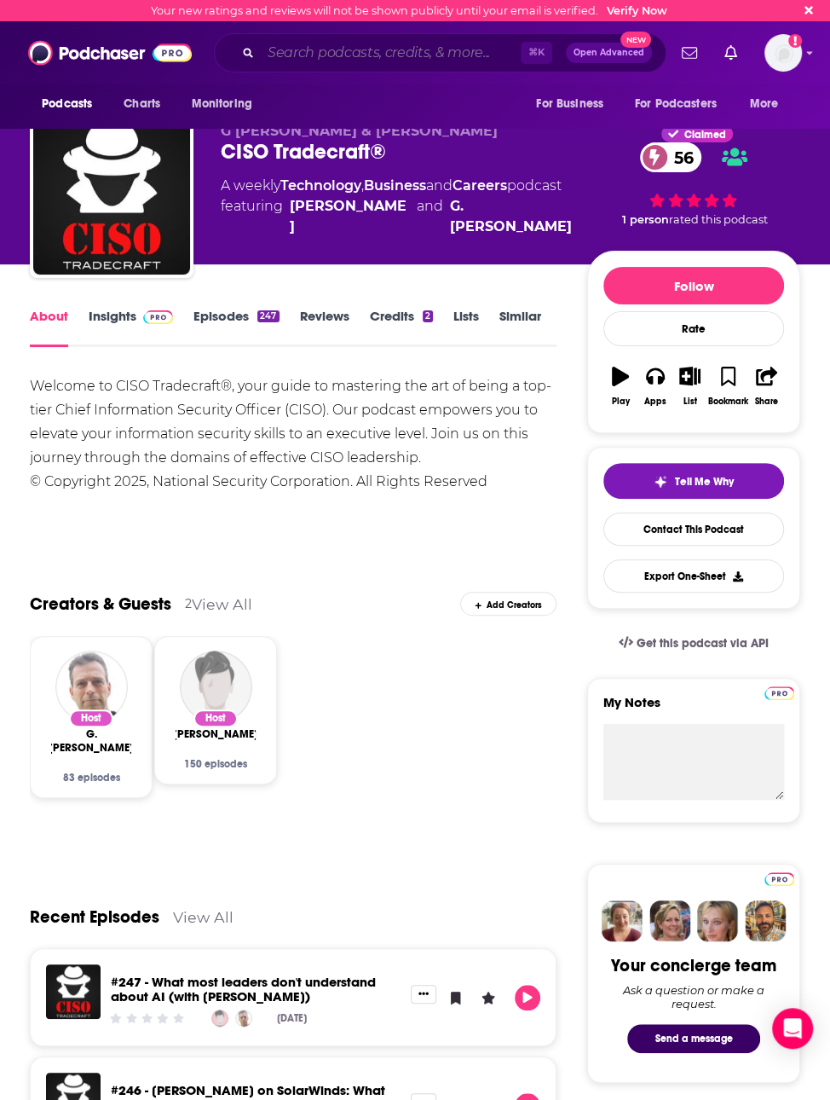
click at [304, 43] on input "Search podcasts, credits, & more..." at bounding box center [391, 52] width 260 height 27
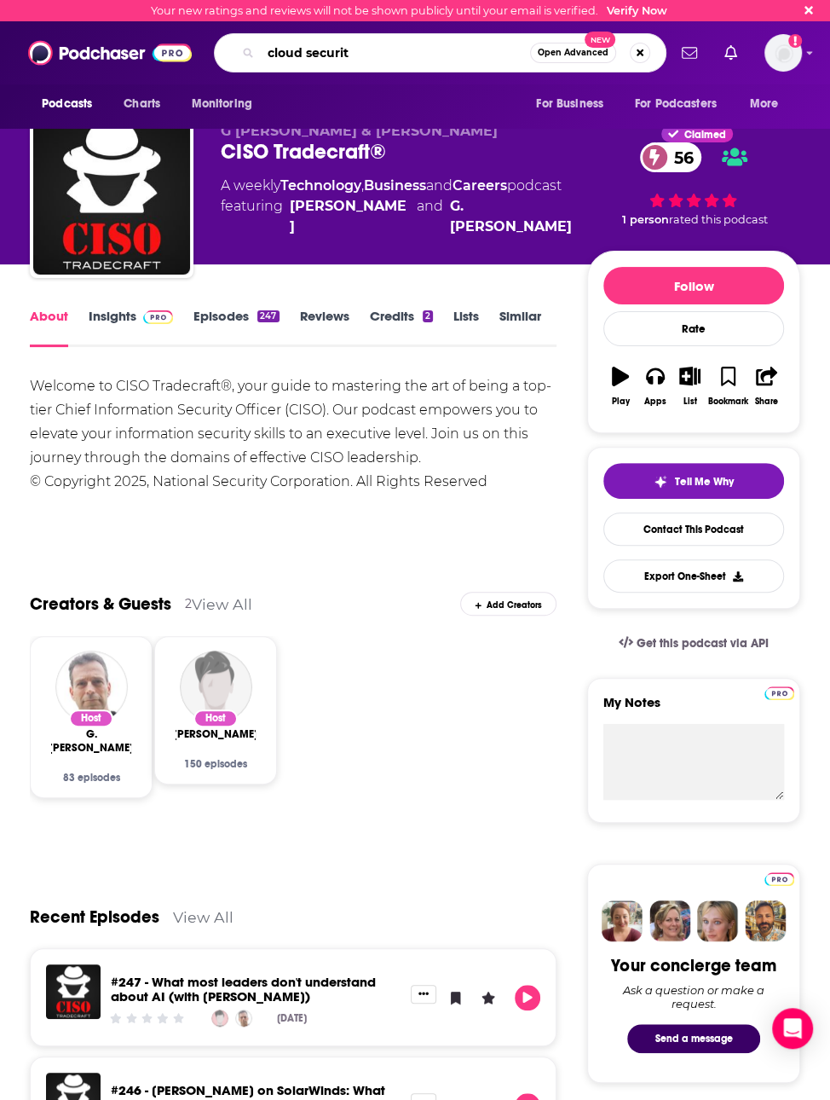
type input "cloud security"
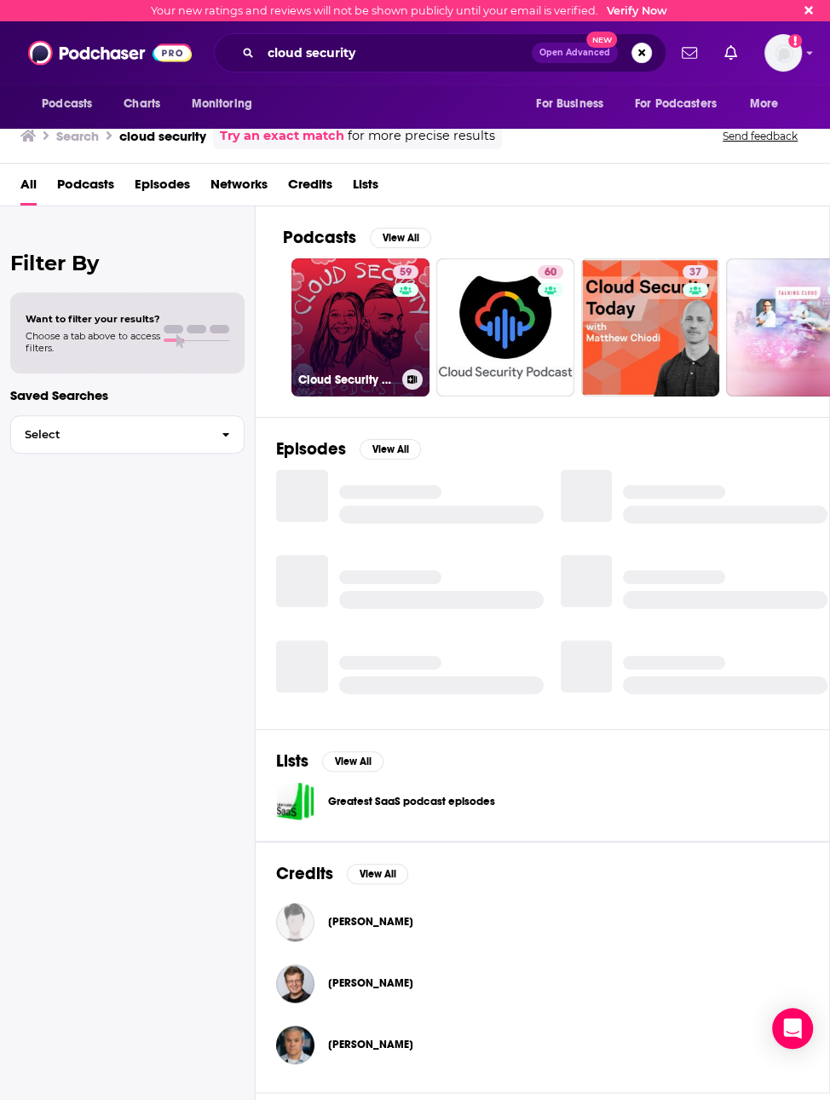
click at [350, 318] on link "59 Cloud Security Podcast" at bounding box center [361, 327] width 138 height 138
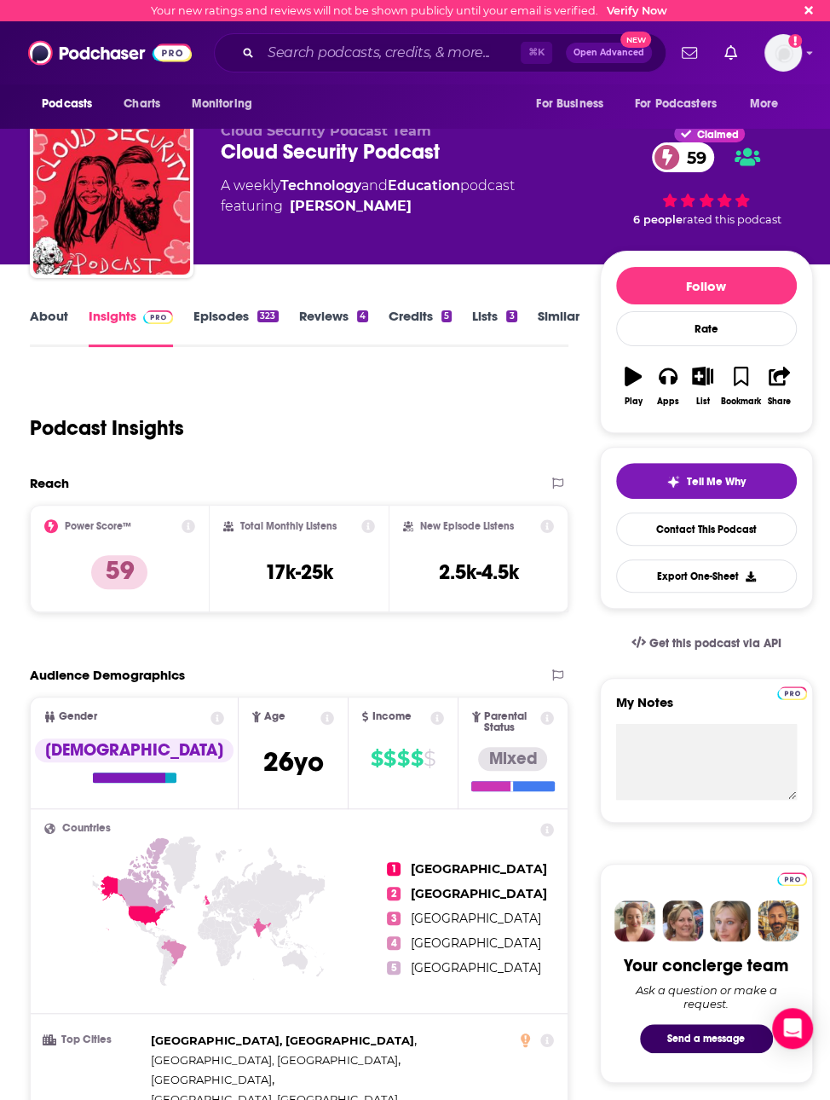
click at [64, 317] on link "About" at bounding box center [49, 327] width 38 height 39
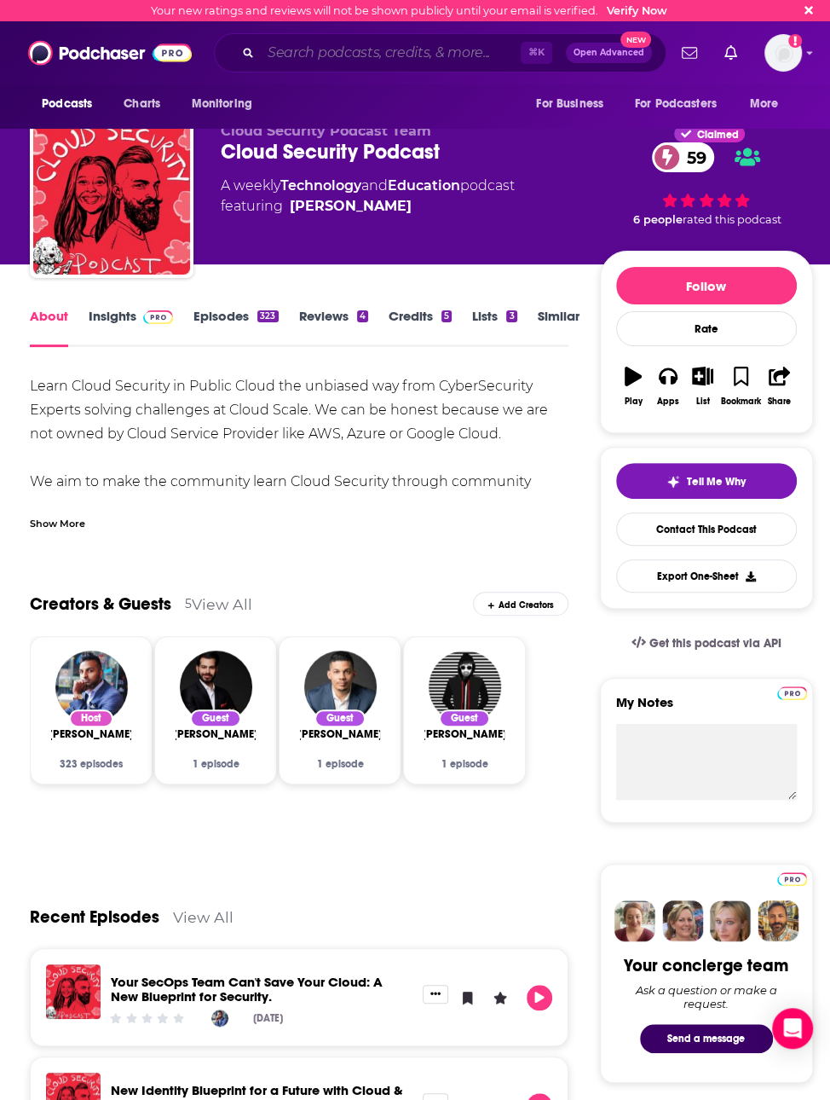
click at [439, 63] on input "Search podcasts, credits, & more..." at bounding box center [391, 52] width 260 height 27
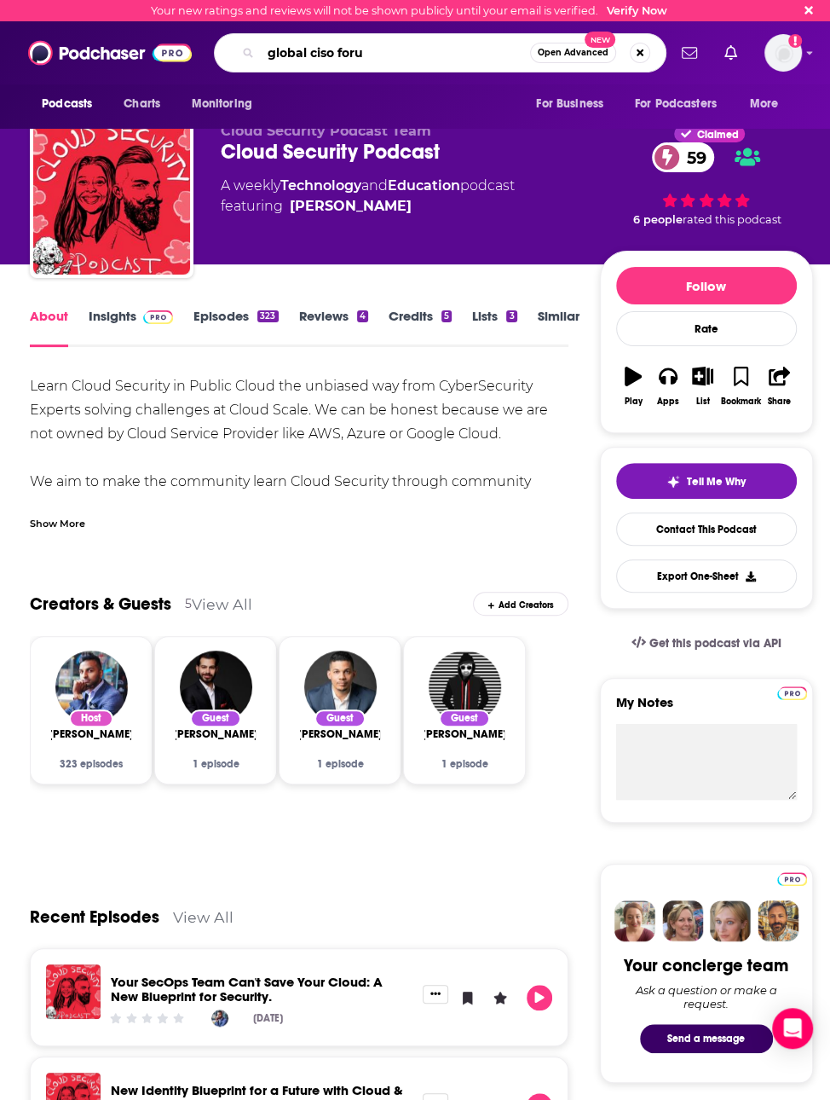
type input "global ciso forum"
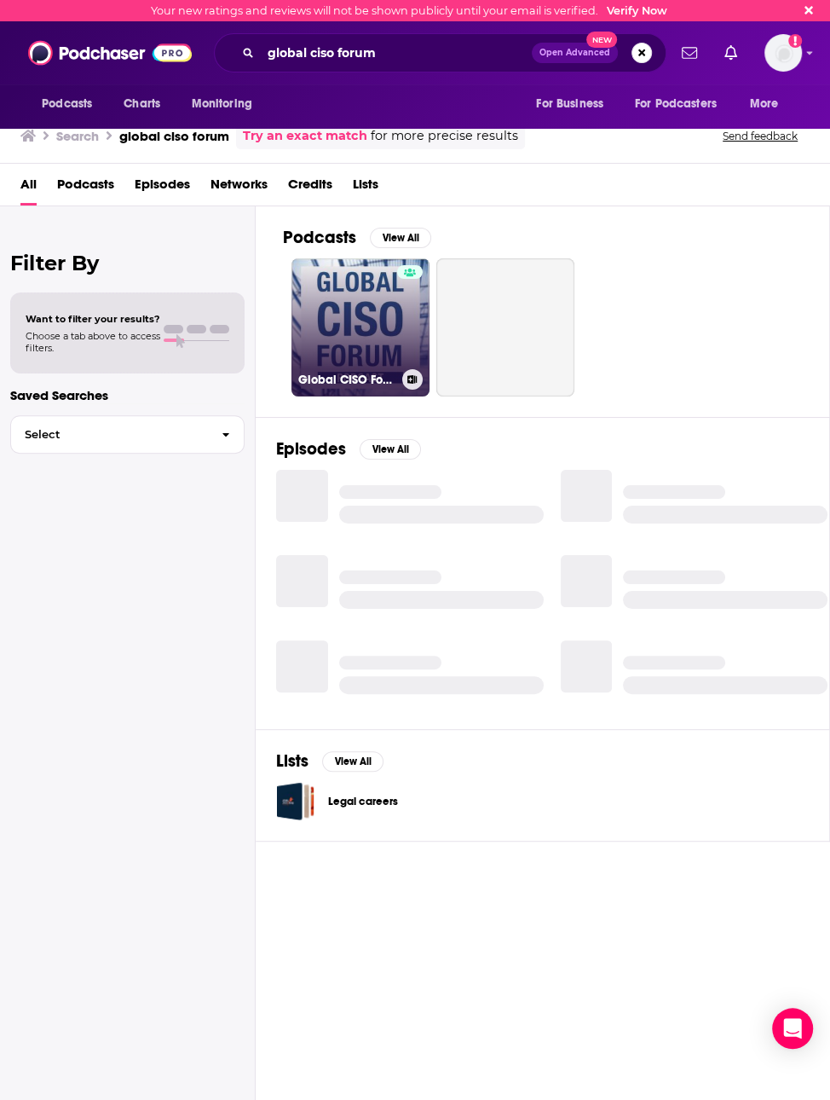
click at [406, 330] on div at bounding box center [410, 317] width 26 height 104
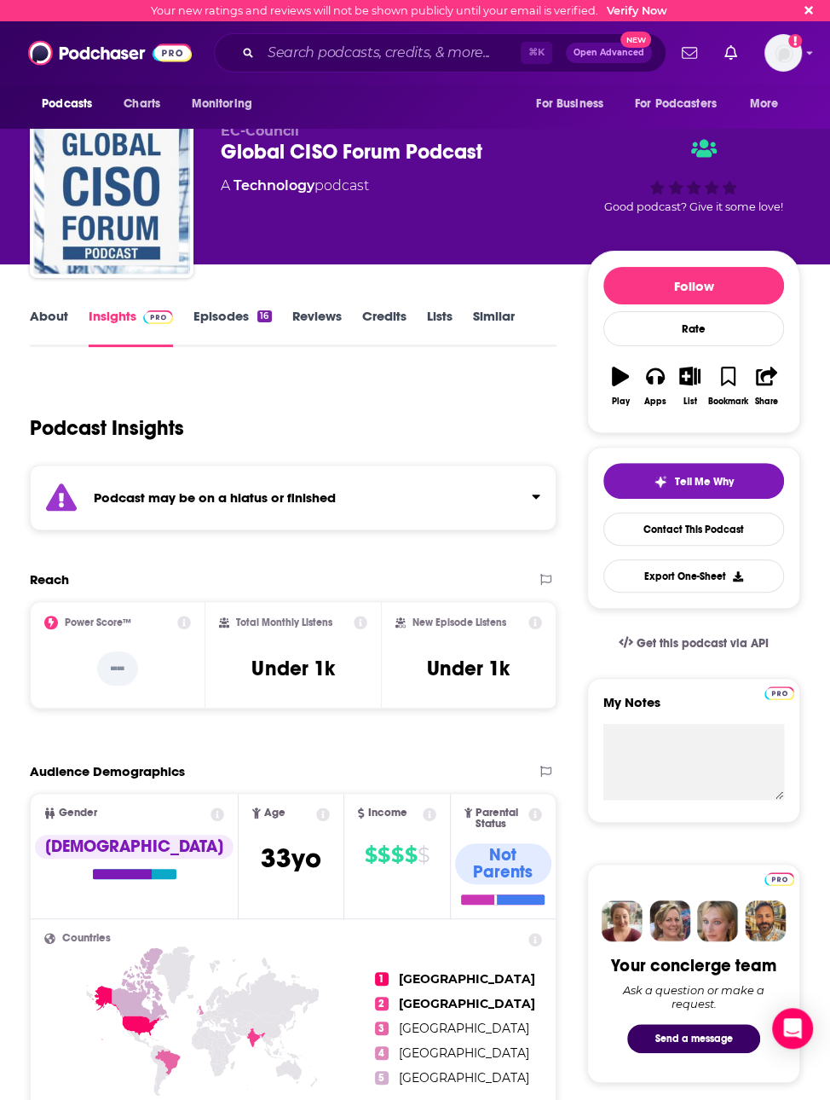
click at [221, 328] on link "Episodes 16" at bounding box center [233, 327] width 78 height 39
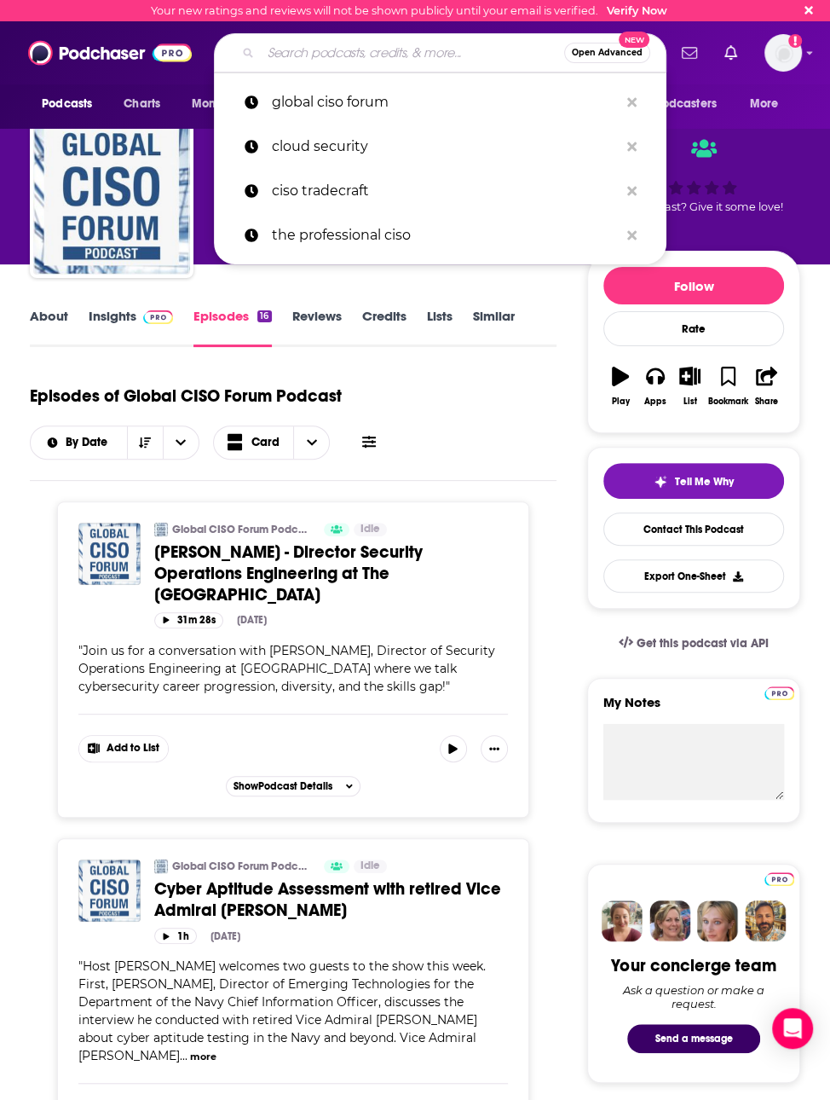
click at [427, 56] on input "Search podcasts, credits, & more..." at bounding box center [413, 52] width 304 height 27
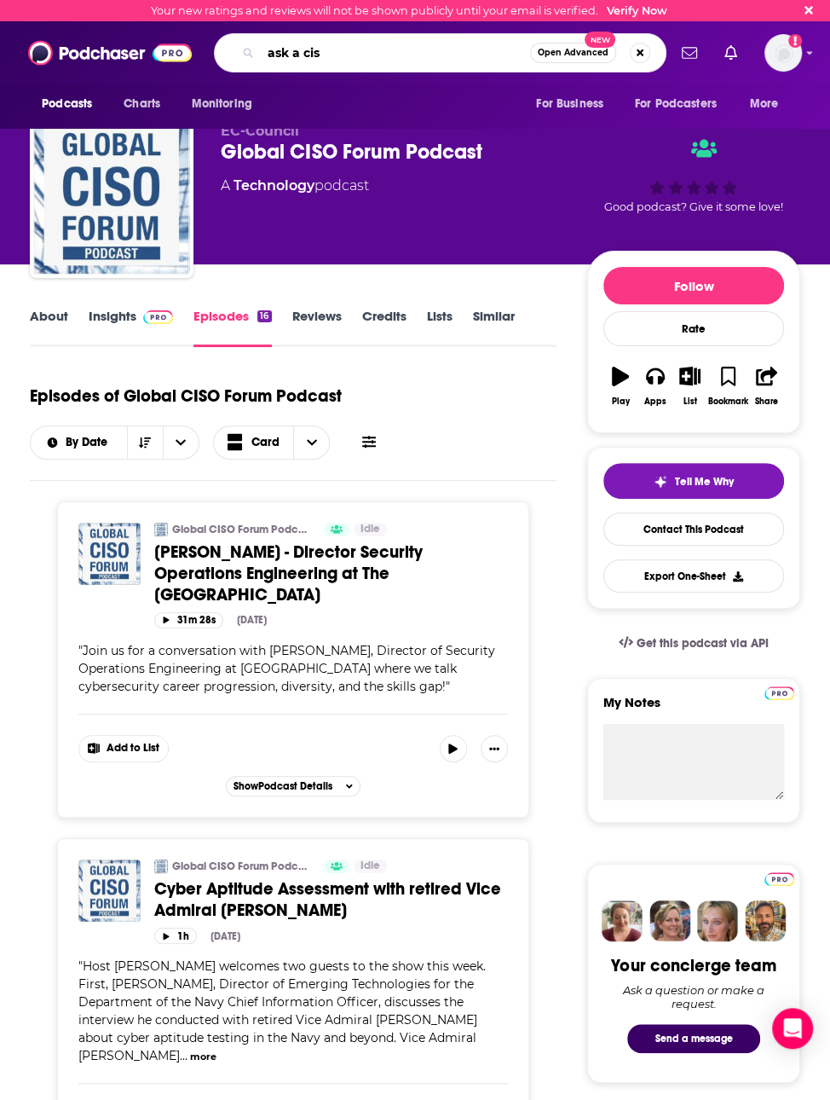
type input "ask a ciso"
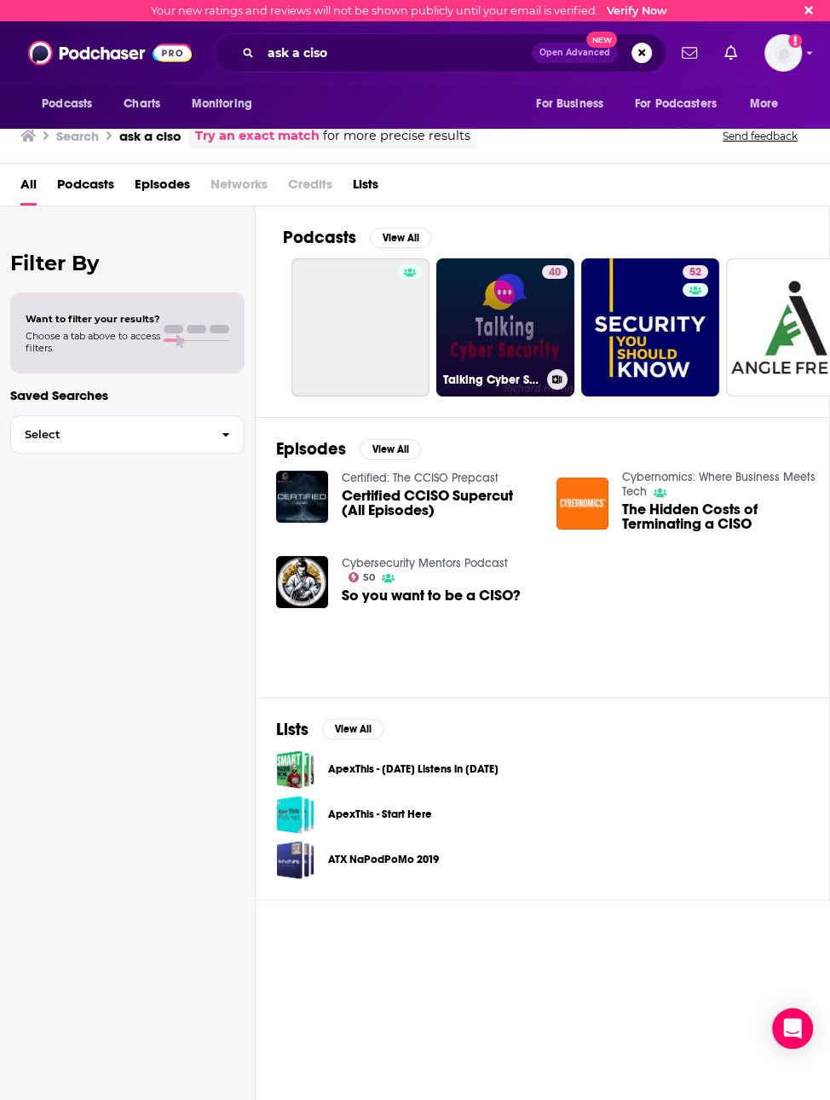
click at [457, 313] on link "40 Talking Cyber Security" at bounding box center [506, 327] width 138 height 138
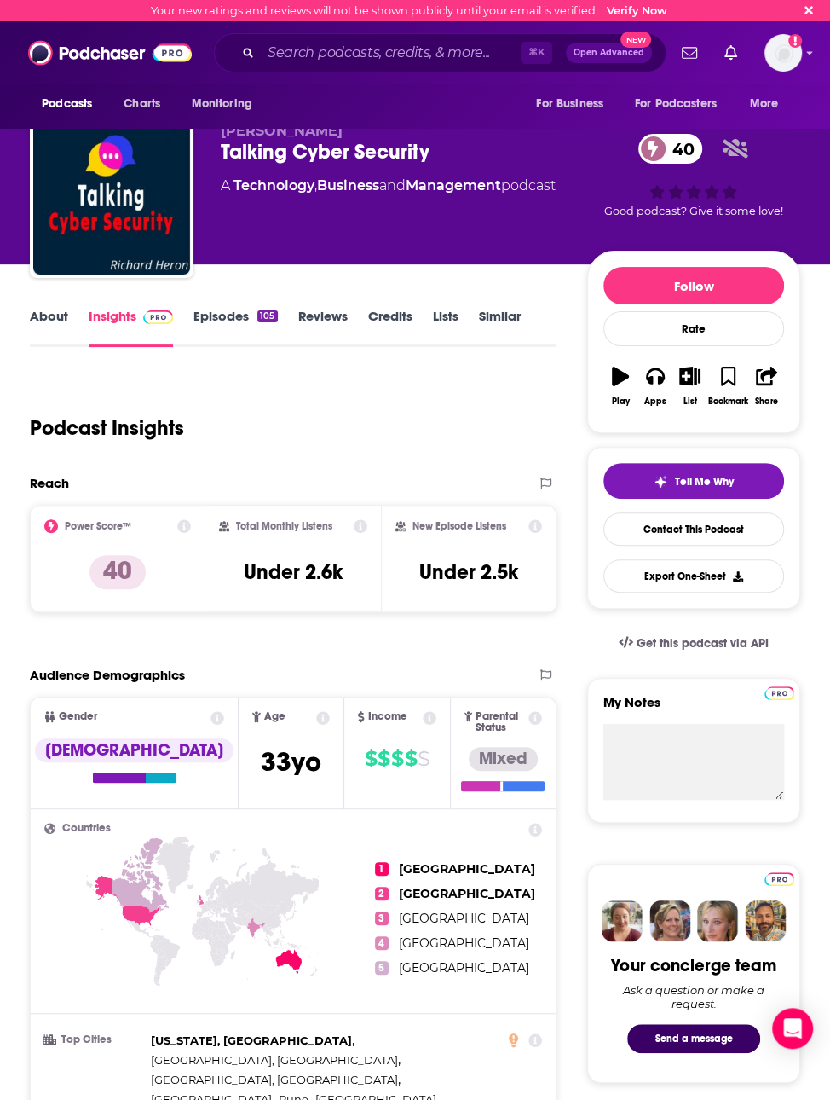
click at [238, 321] on link "Episodes 105" at bounding box center [236, 327] width 84 height 39
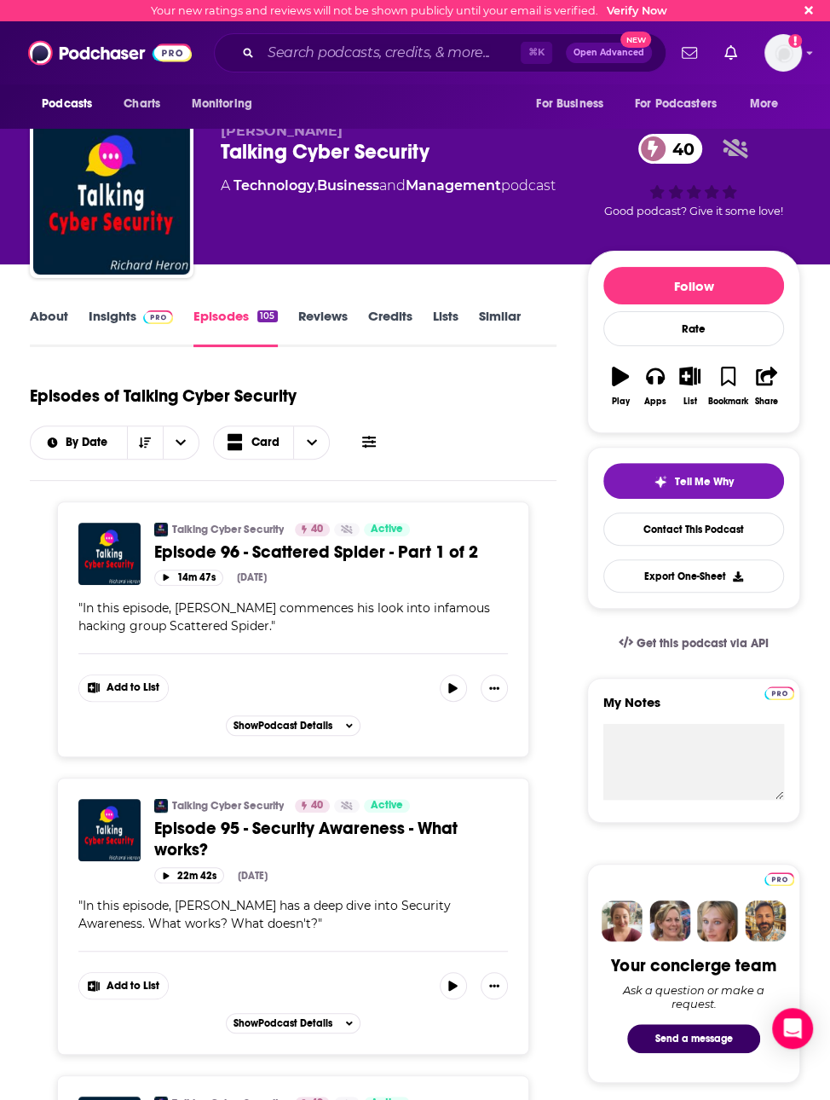
click at [130, 325] on link "Insights" at bounding box center [131, 327] width 84 height 39
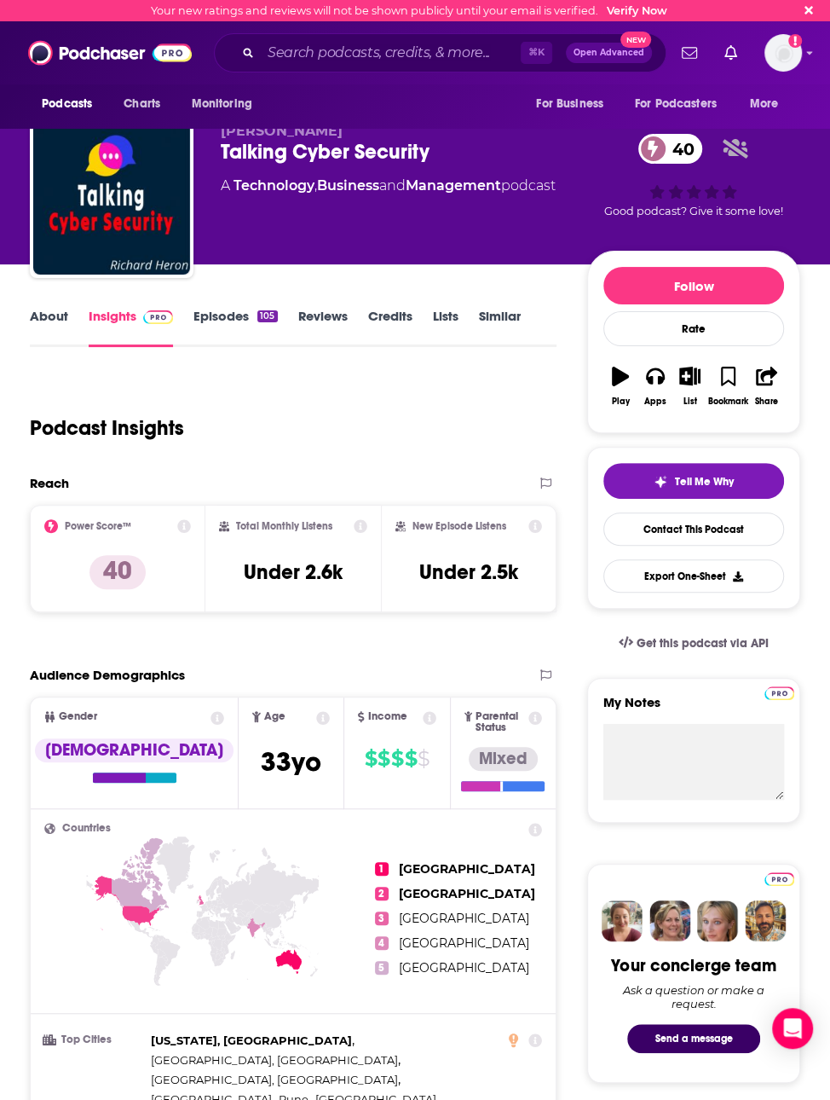
click at [52, 323] on link "About" at bounding box center [49, 327] width 38 height 39
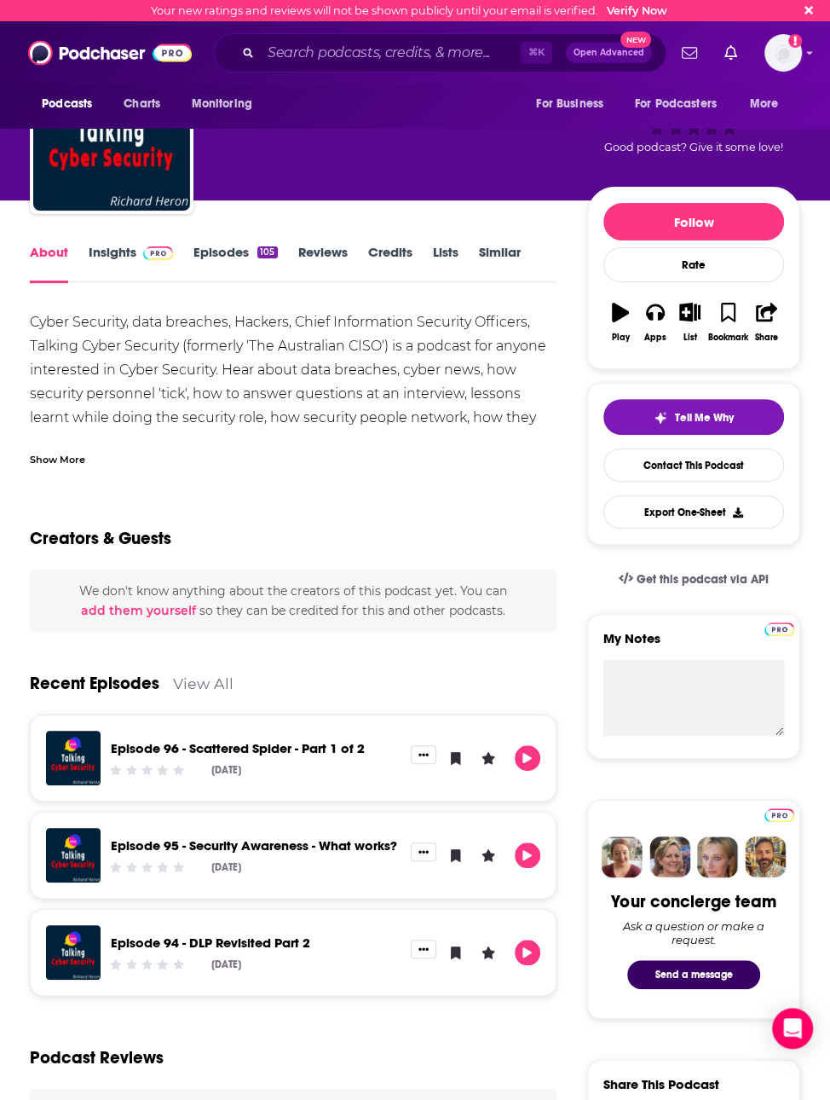
scroll to position [65, 0]
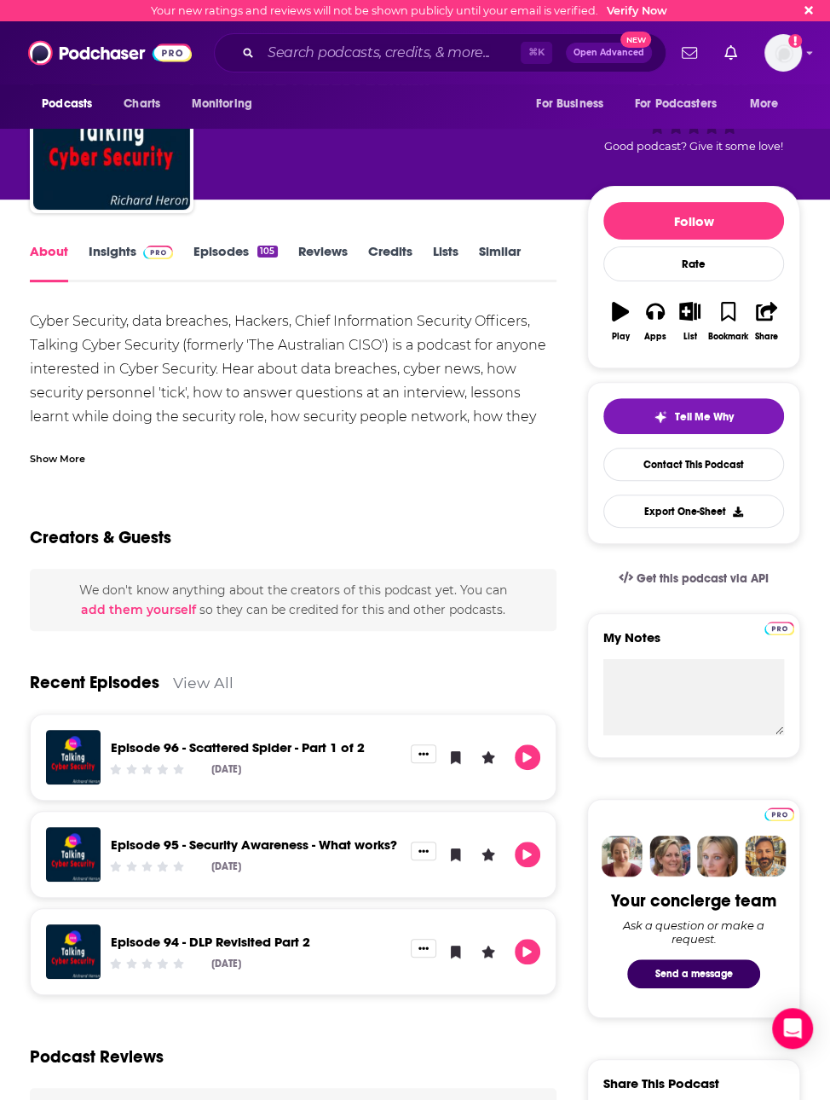
click at [375, 260] on link "Credits" at bounding box center [390, 262] width 44 height 39
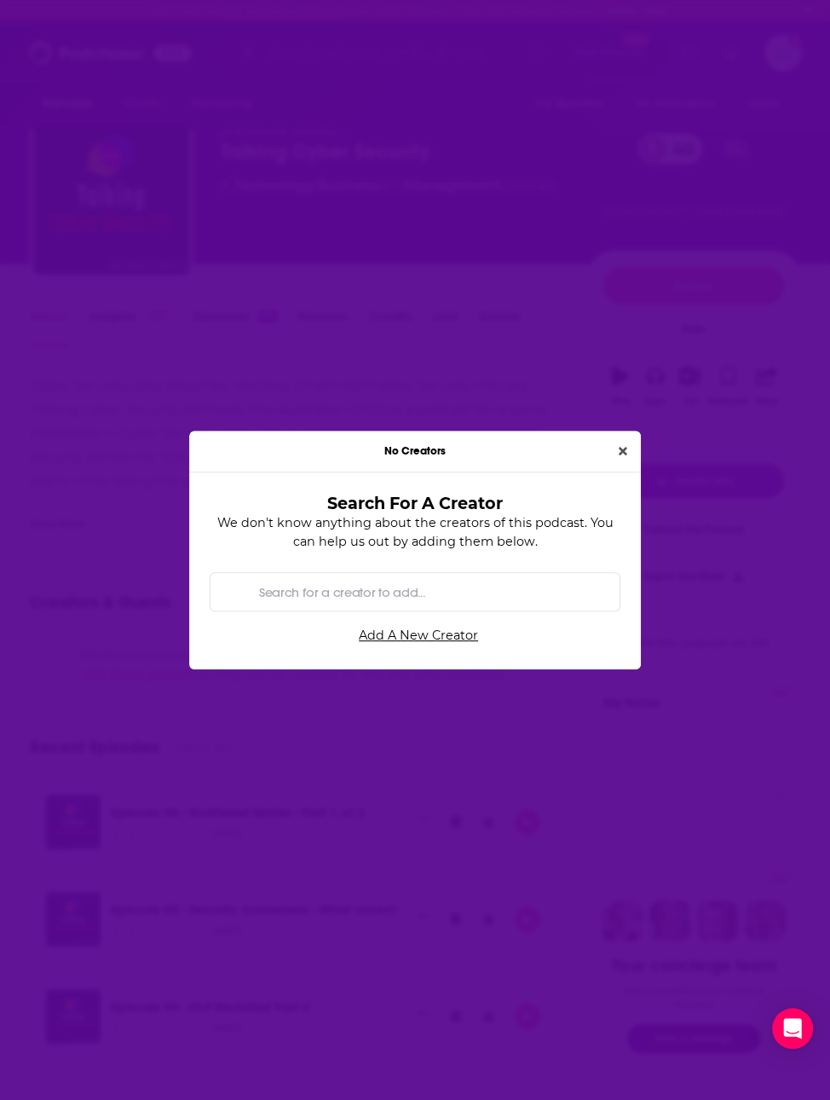
click at [611, 443] on div "No Creators" at bounding box center [415, 452] width 452 height 42
click at [619, 443] on button "Close" at bounding box center [623, 452] width 22 height 20
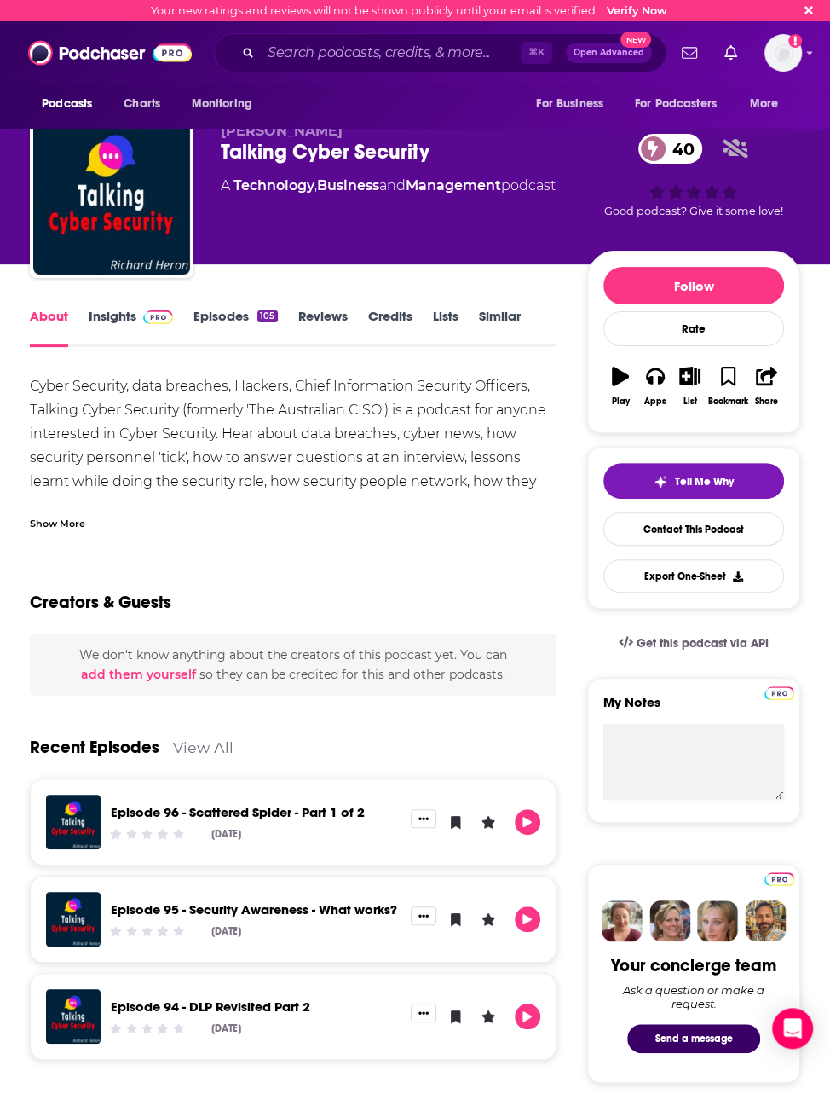
click at [214, 316] on link "Episodes 105" at bounding box center [236, 327] width 84 height 39
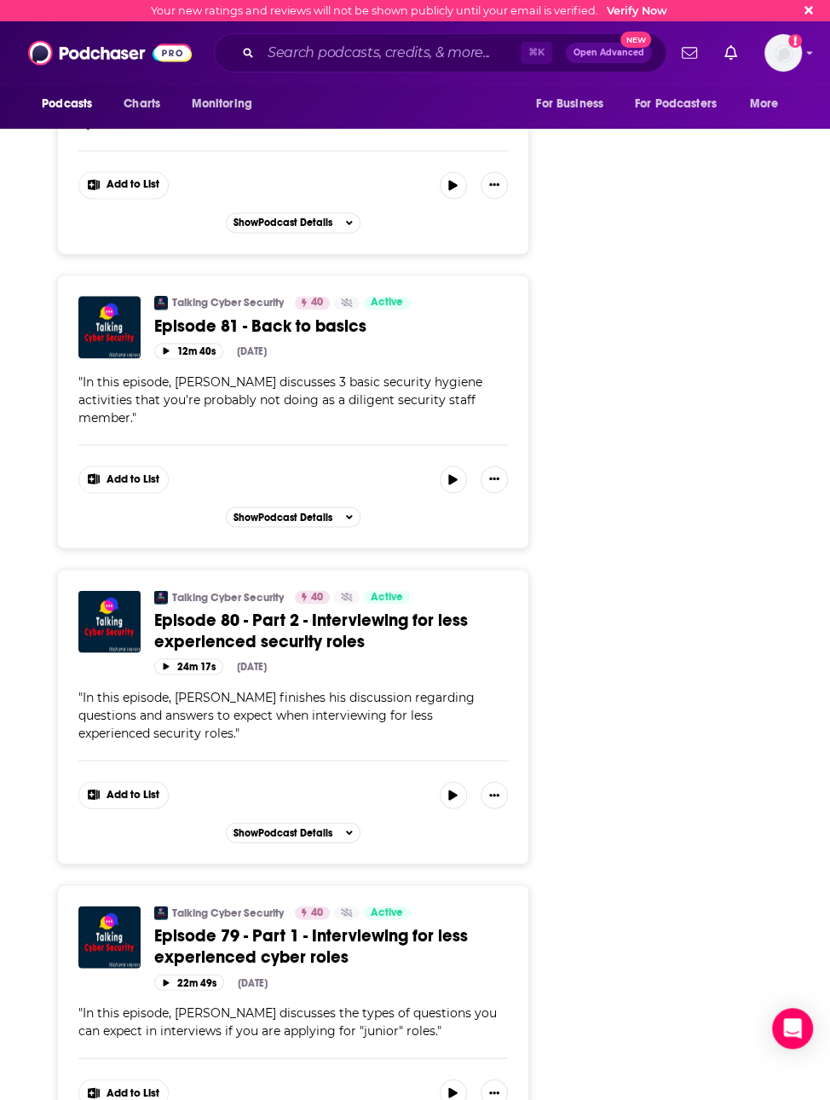
scroll to position [4724, 0]
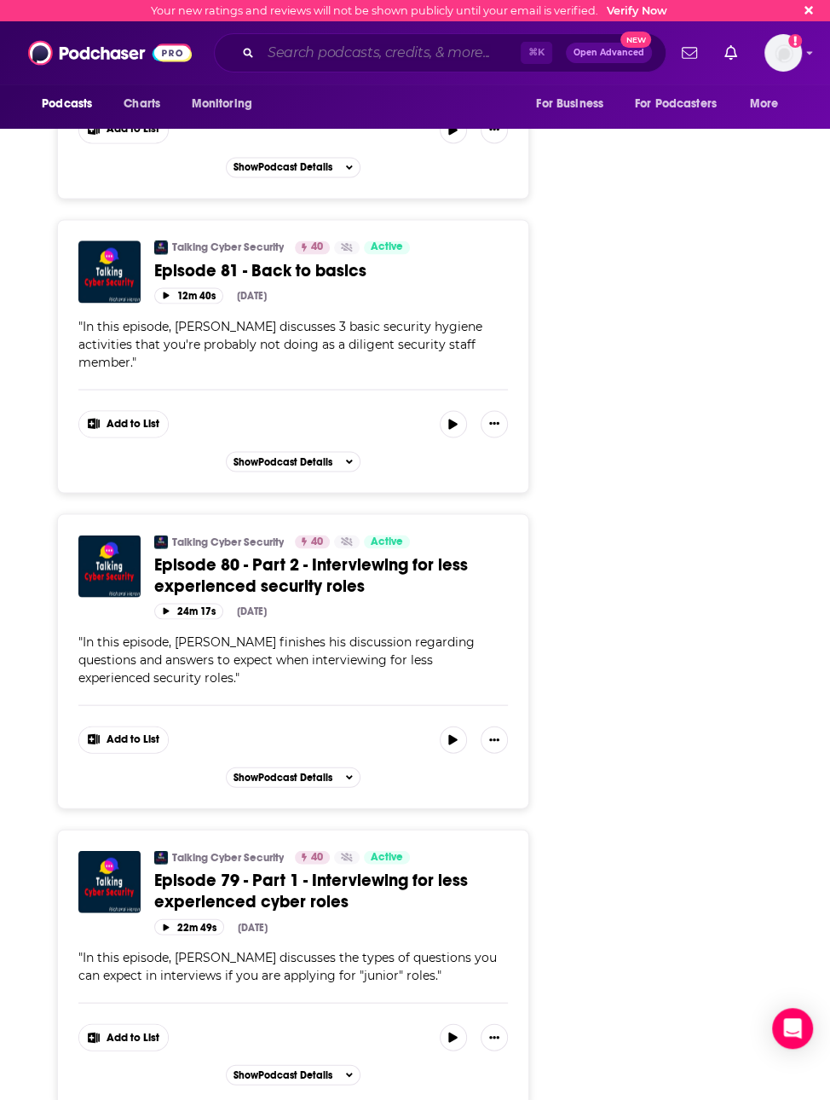
click at [396, 50] on input "Search podcasts, credits, & more..." at bounding box center [391, 52] width 260 height 27
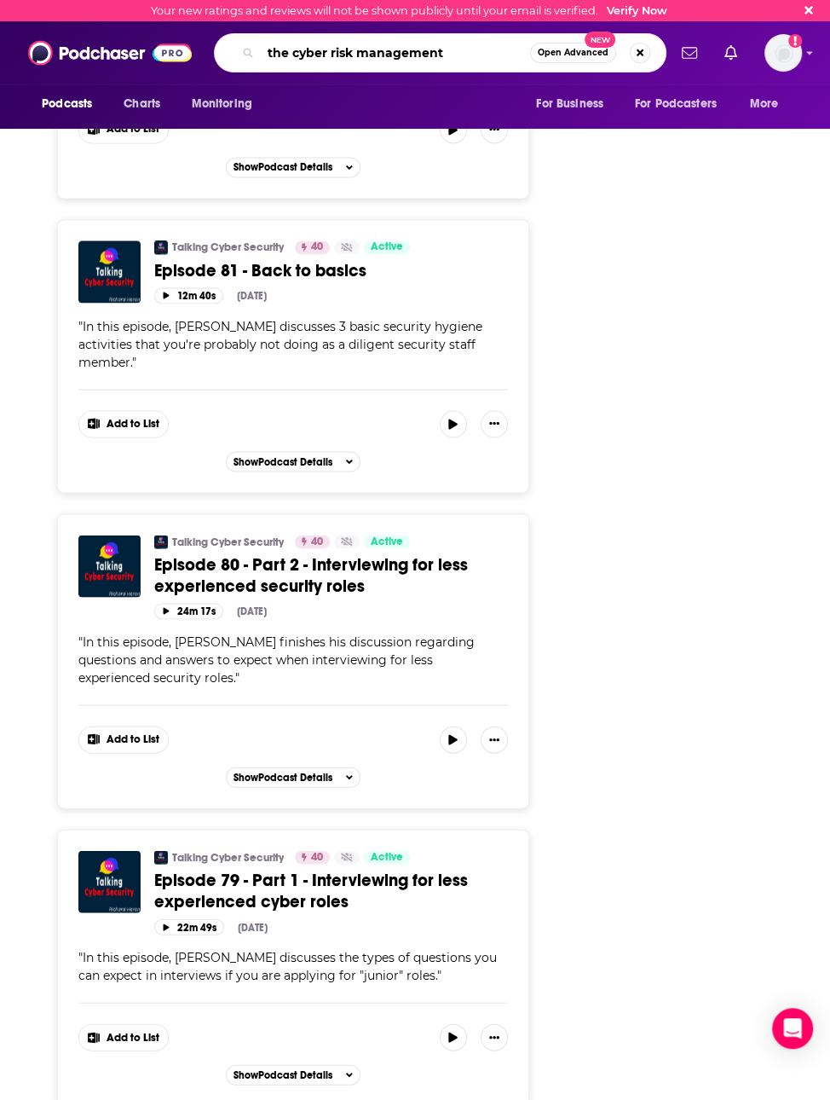
type input "the cyber risk management"
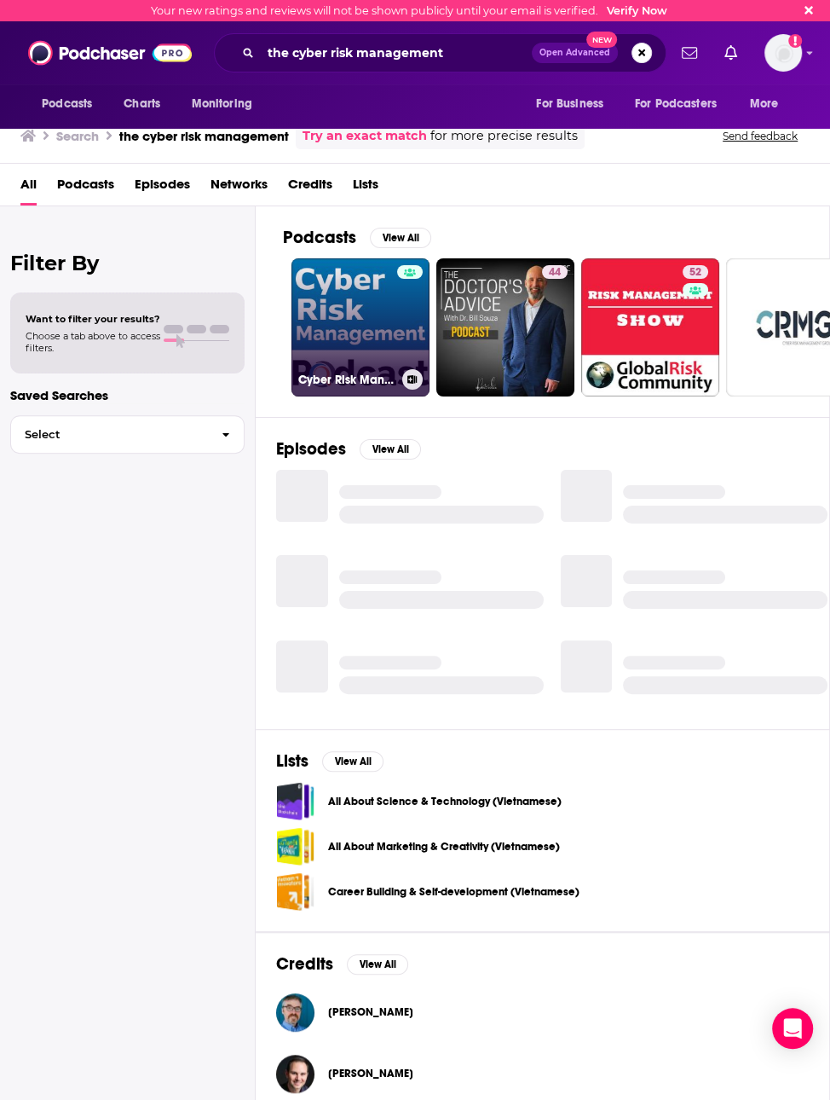
click at [354, 287] on link "Cyber Risk Management Podcast" at bounding box center [361, 327] width 138 height 138
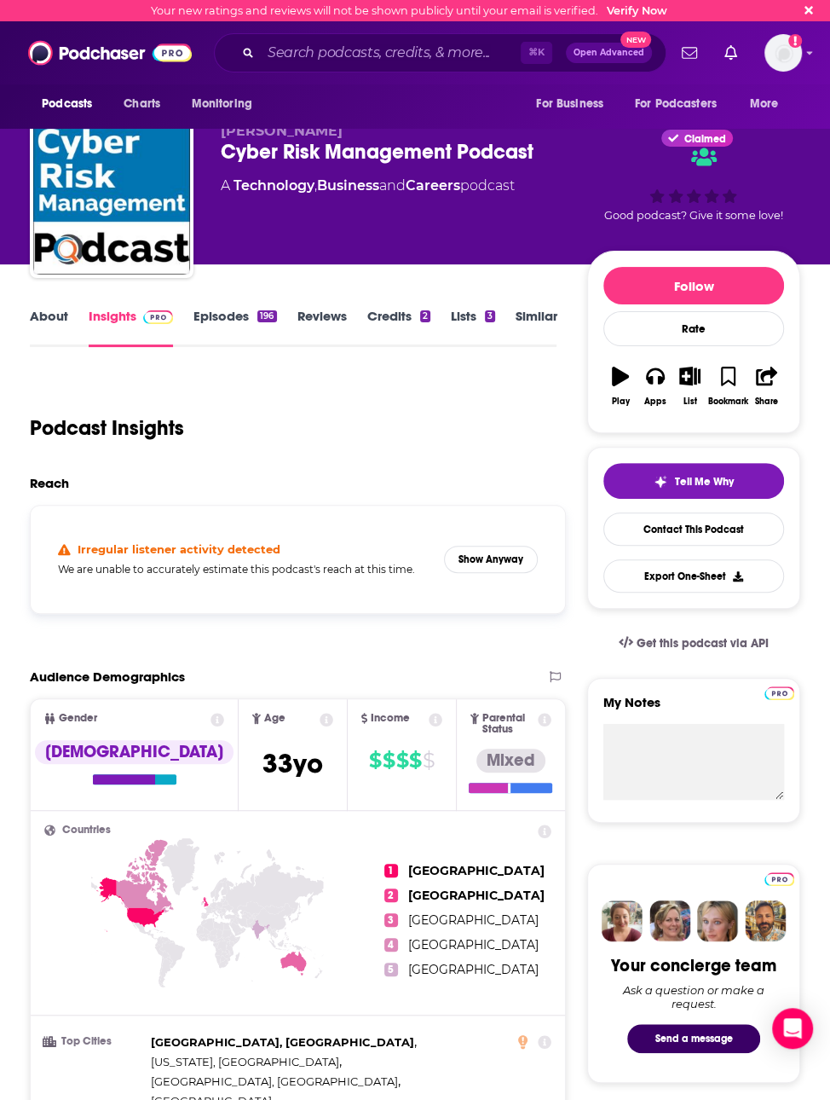
click at [249, 323] on link "Episodes 196" at bounding box center [235, 327] width 83 height 39
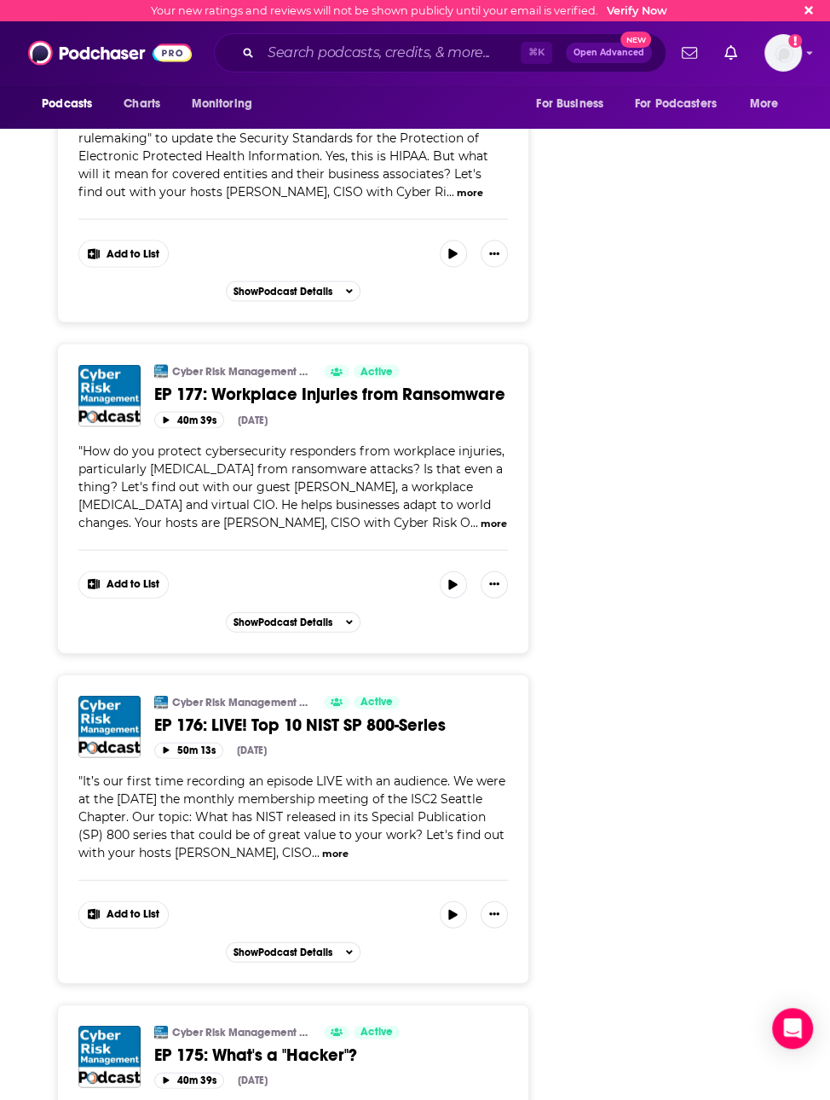
scroll to position [5203, 0]
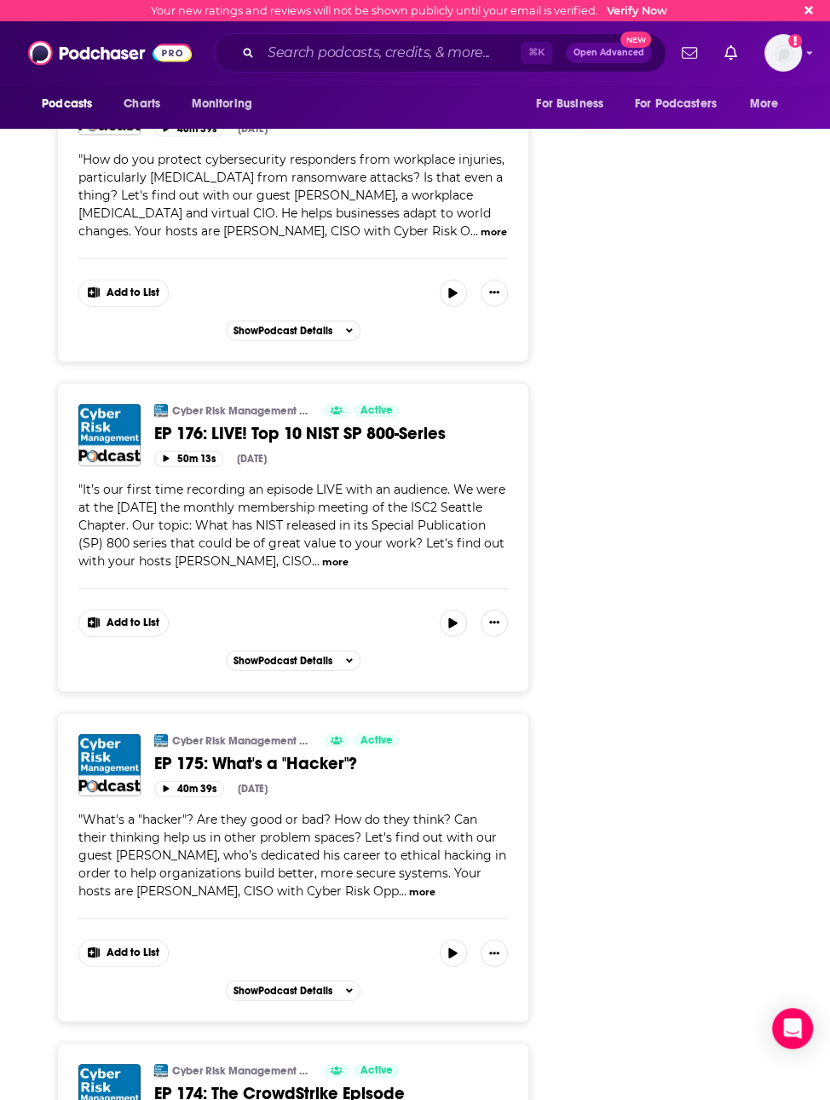
click at [333, 72] on div "⌘ K Open Advanced New" at bounding box center [440, 52] width 453 height 39
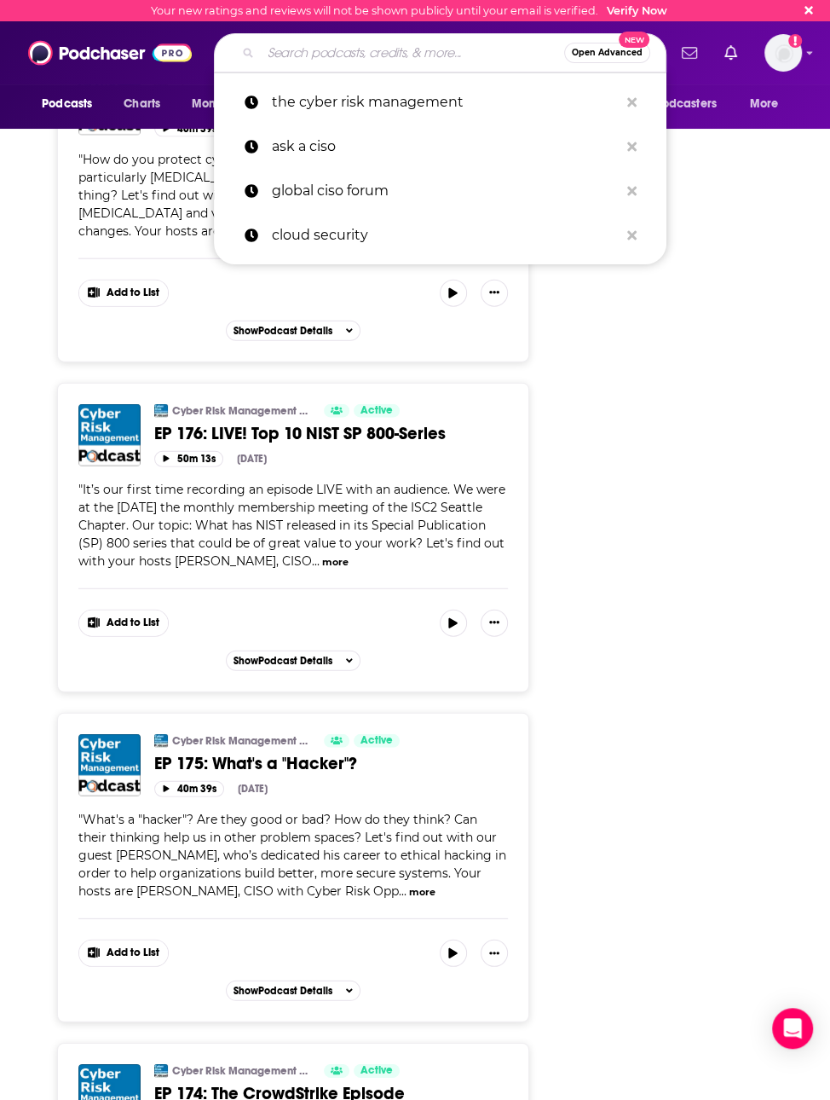
click at [328, 63] on input "Search podcasts, credits, & more..." at bounding box center [413, 52] width 304 height 27
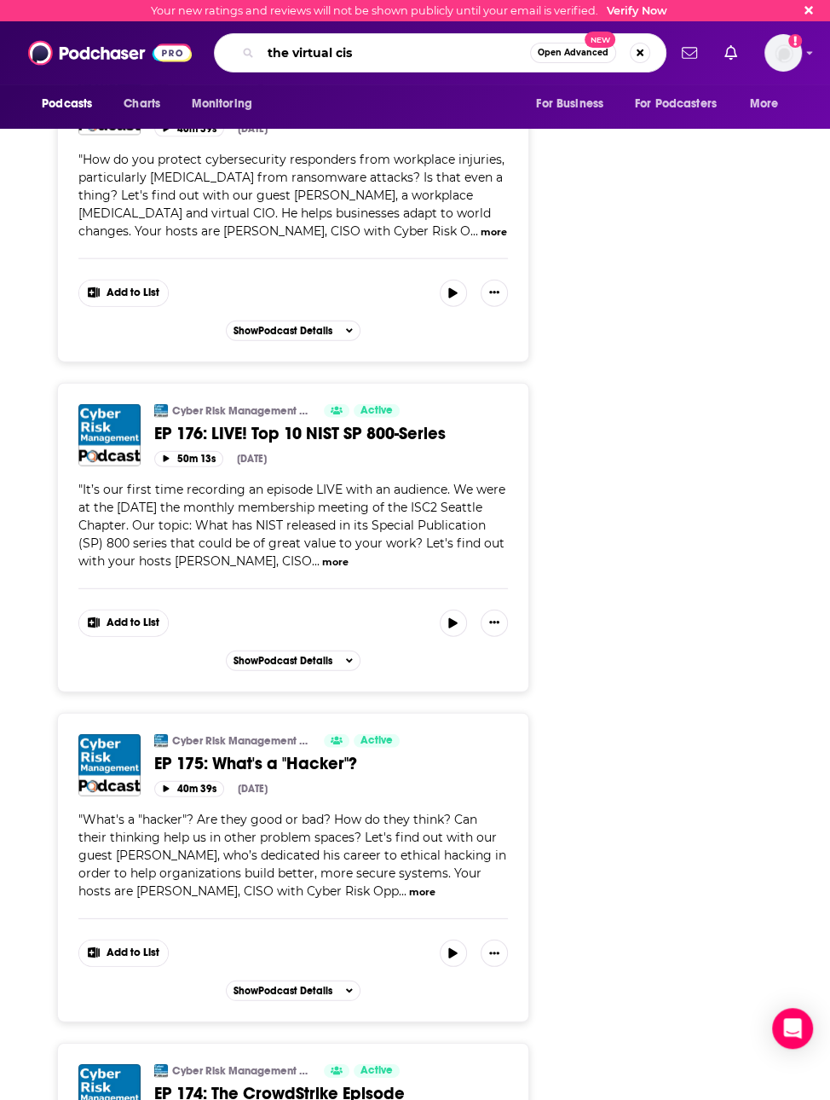
type input "the virtual ciso"
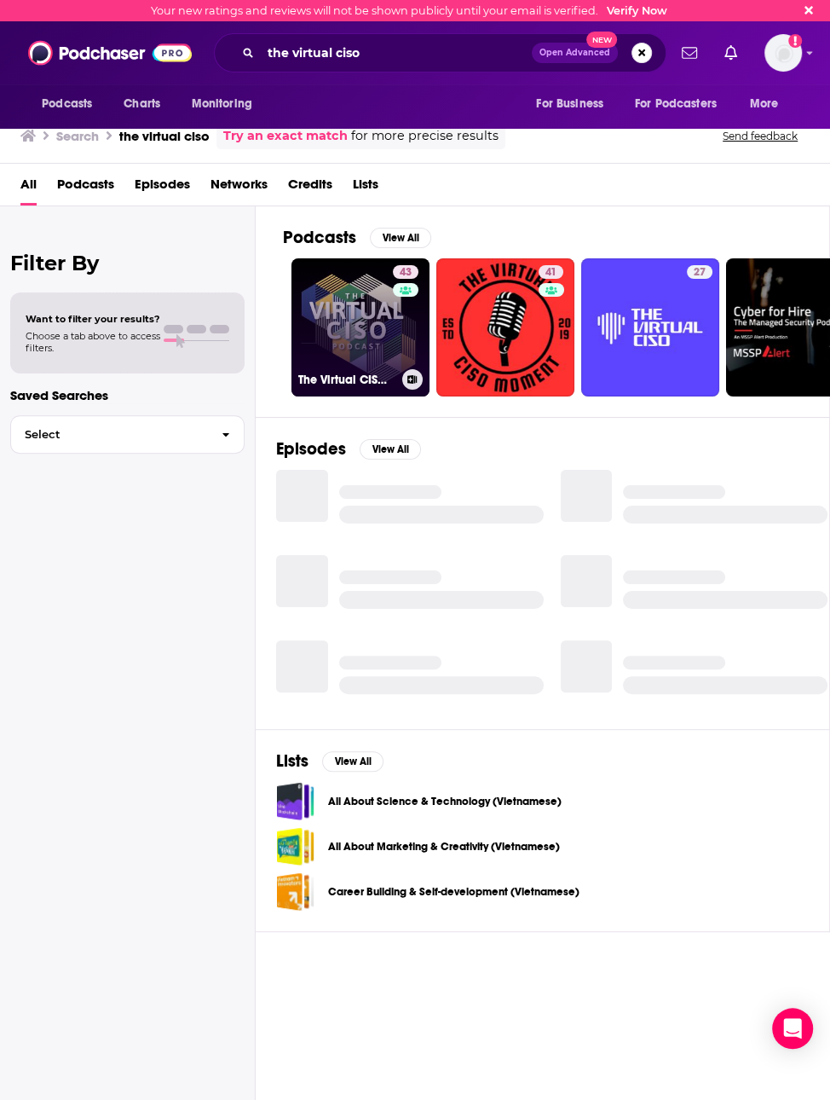
click at [355, 335] on link "43 The Virtual CISO Podcast" at bounding box center [361, 327] width 138 height 138
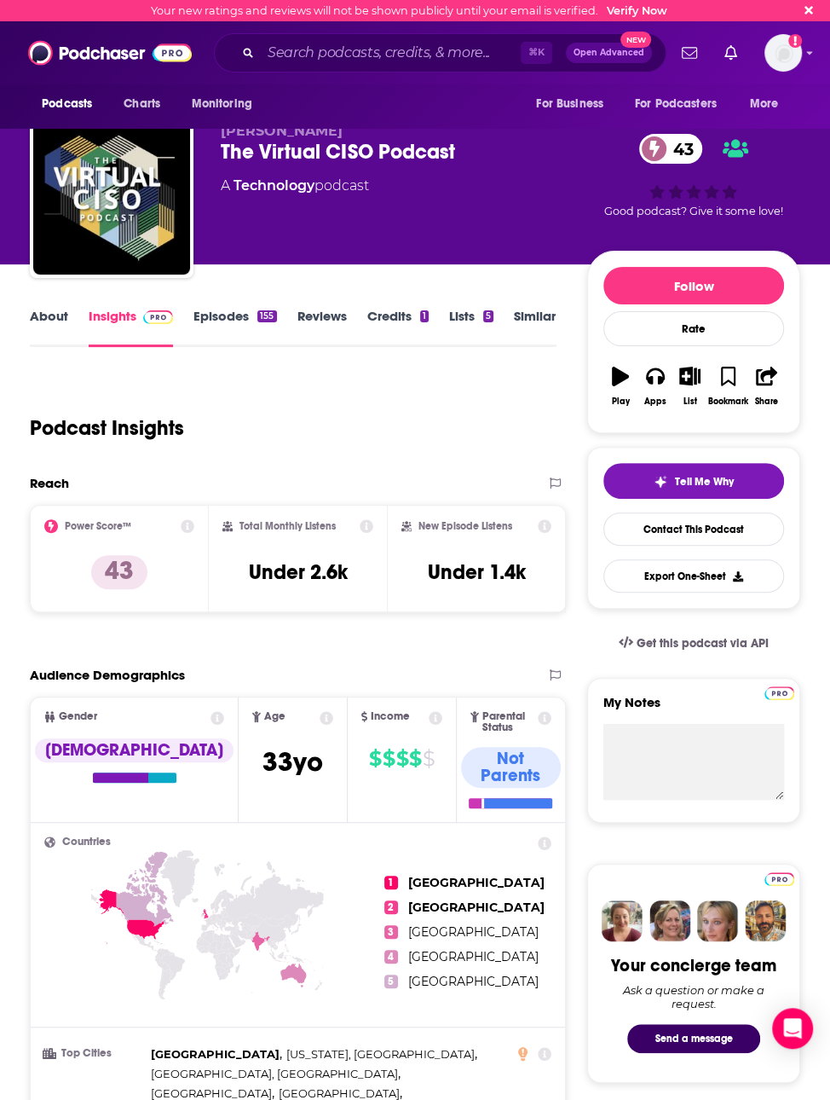
click at [219, 323] on link "Episodes 155" at bounding box center [235, 327] width 83 height 39
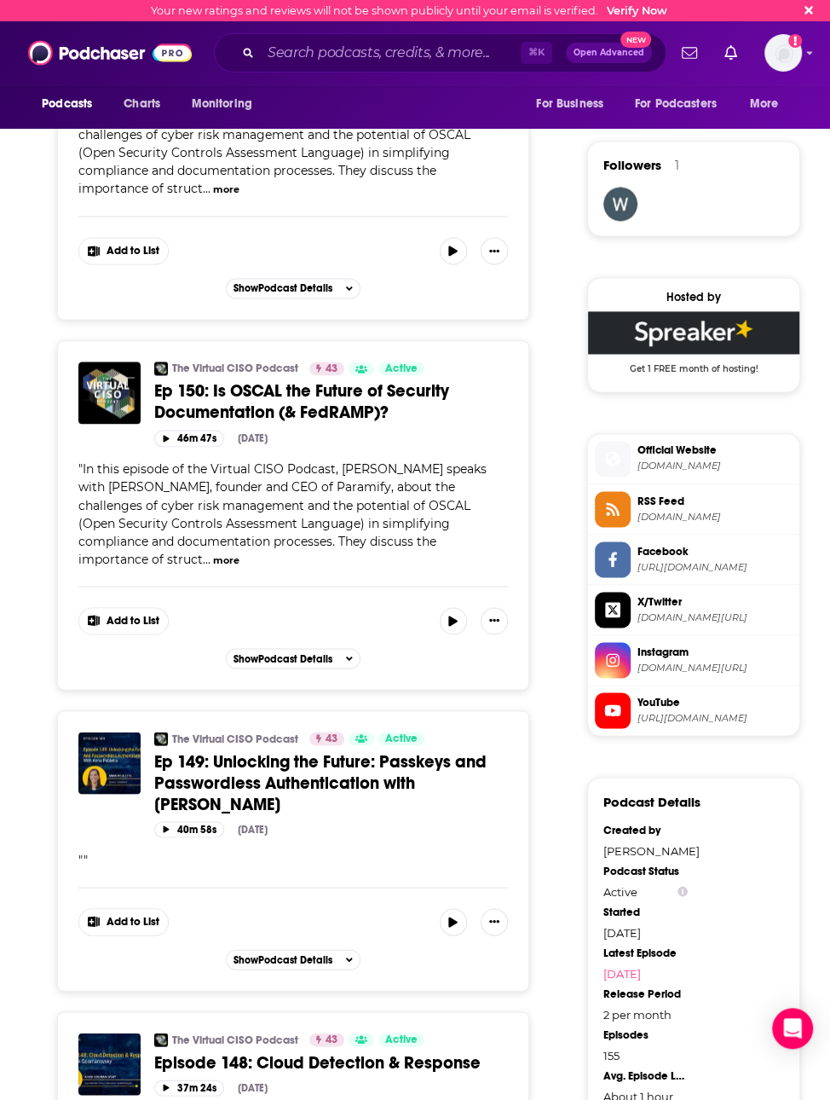
scroll to position [1168, 0]
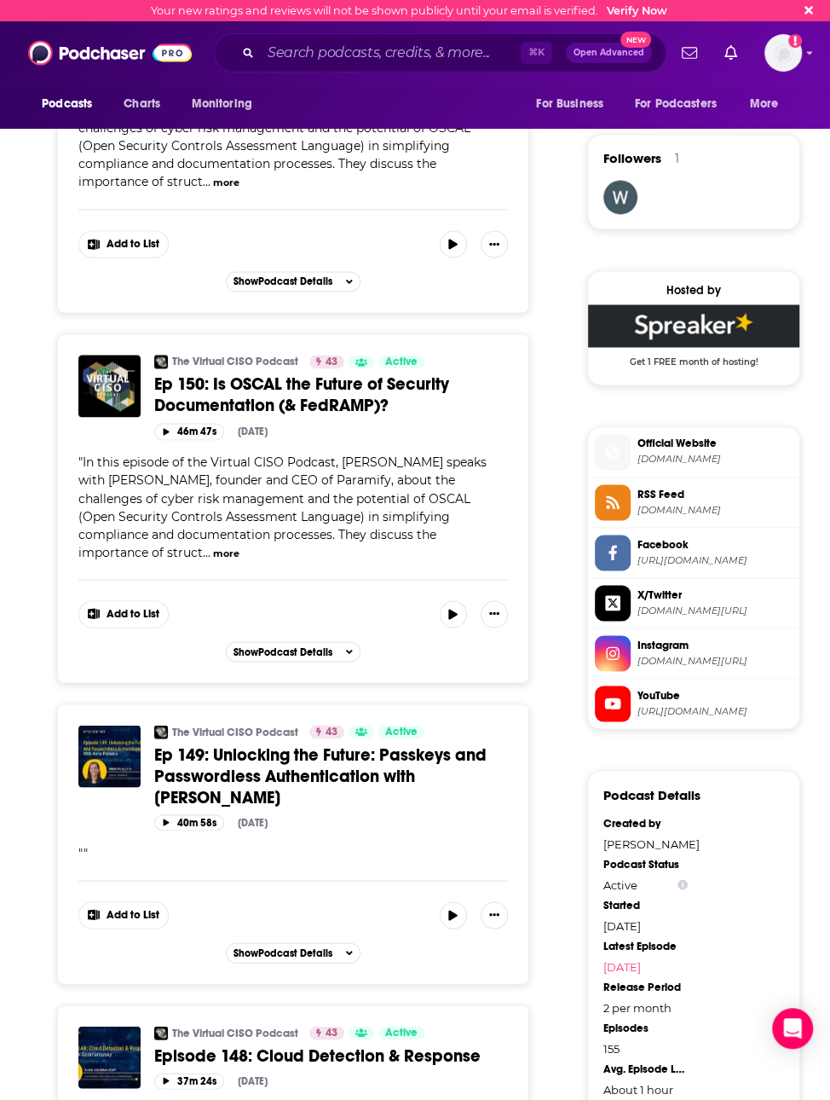
click at [84, 845] on span "" "" at bounding box center [82, 852] width 9 height 15
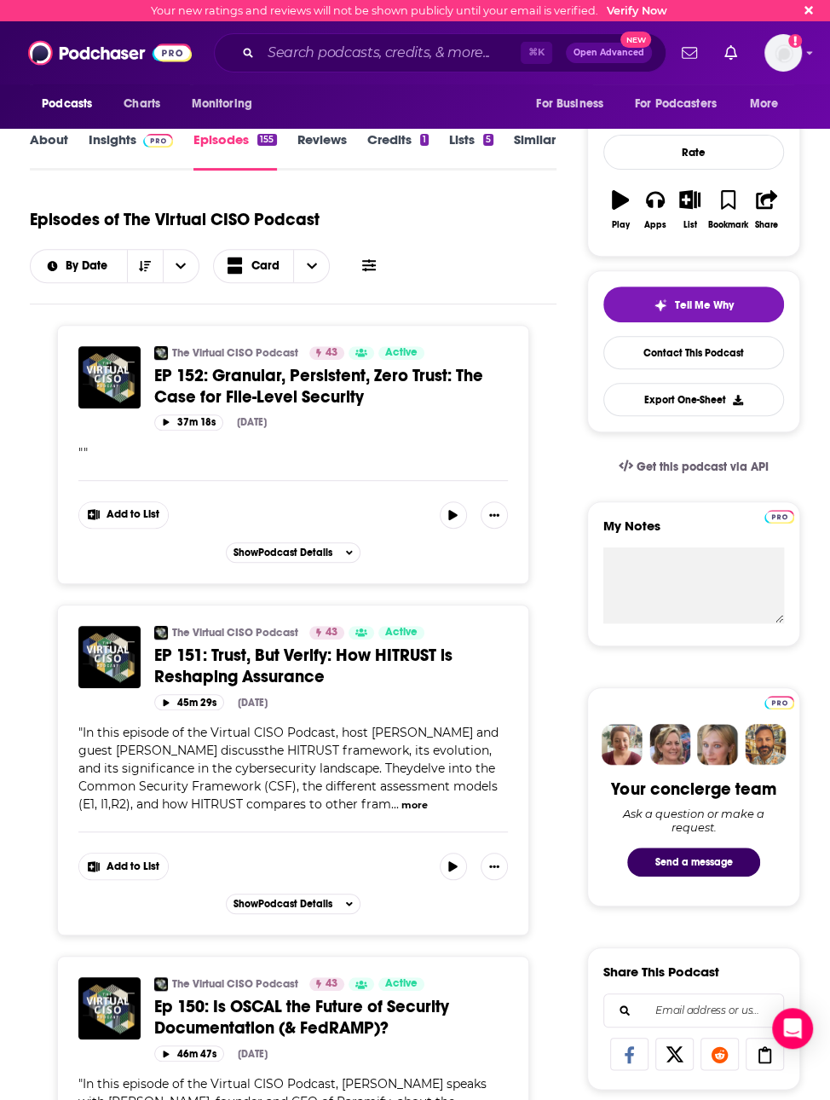
scroll to position [0, 0]
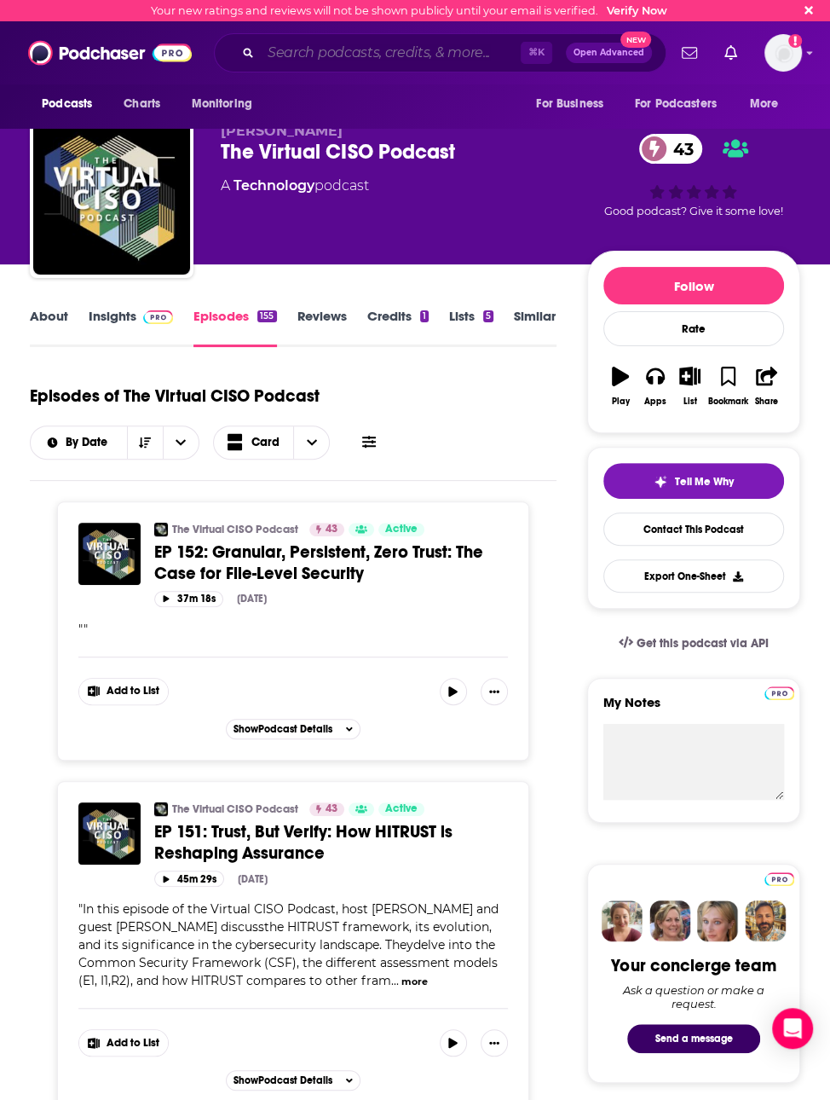
click at [327, 46] on input "Search podcasts, credits, & more..." at bounding box center [391, 52] width 260 height 27
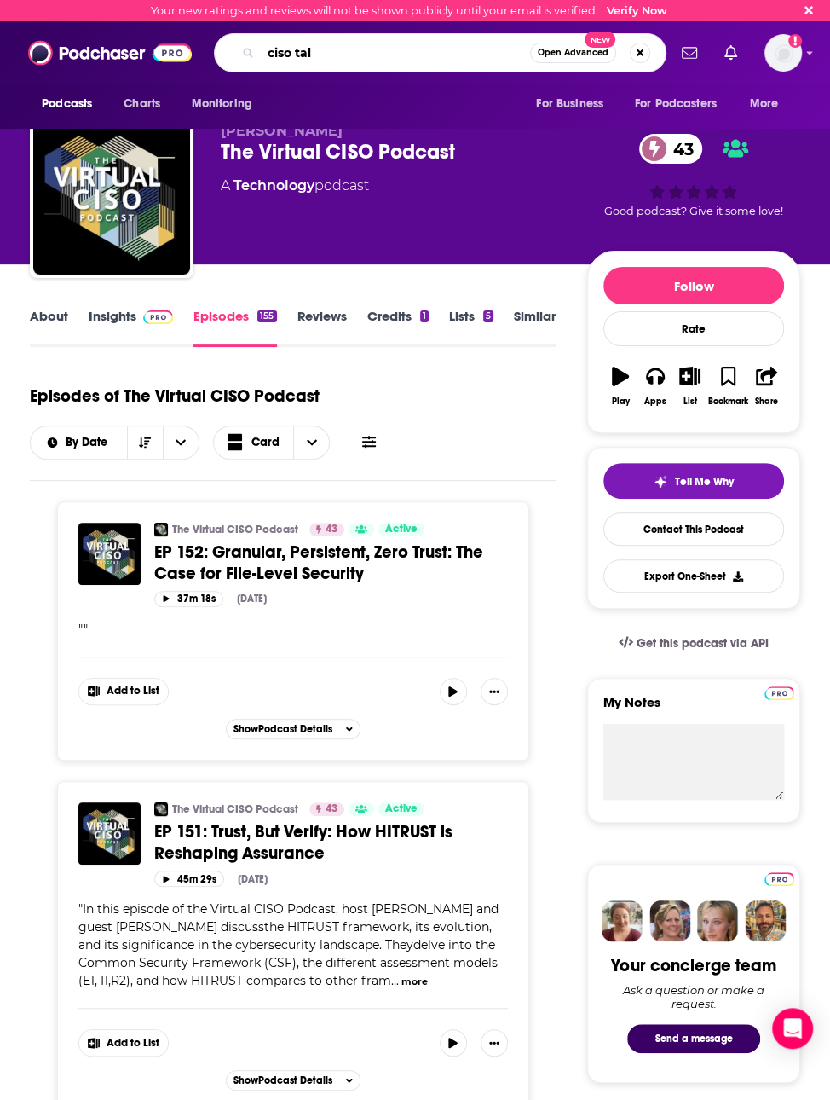
type input "ciso talk"
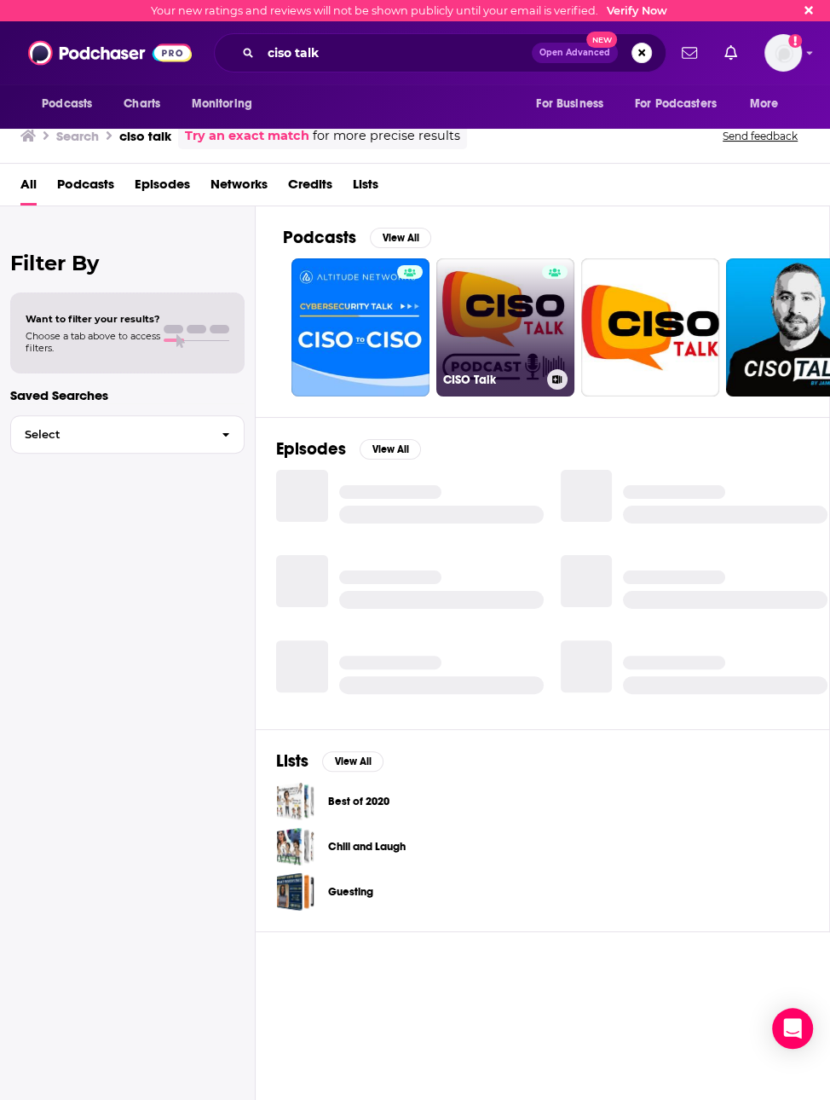
click at [477, 304] on link "CISO Talk" at bounding box center [506, 327] width 138 height 138
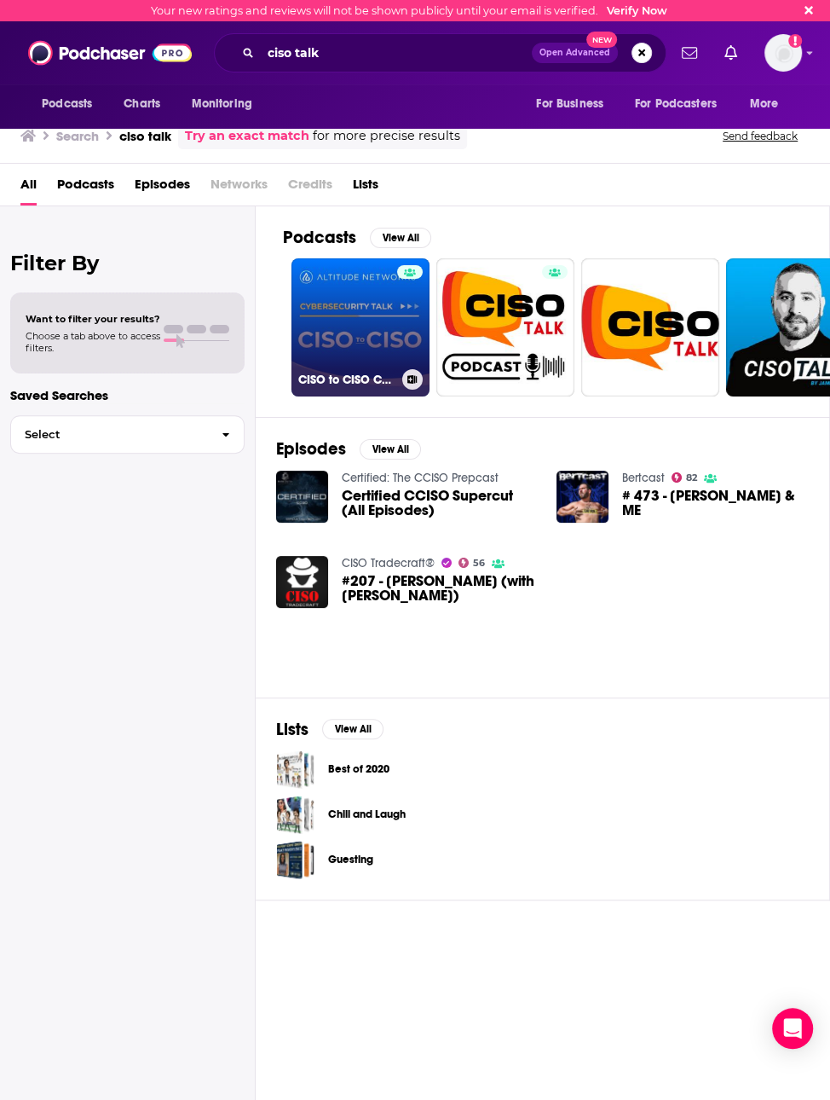
click at [334, 304] on link "CISO to CISO Cybersecurity Talk" at bounding box center [361, 327] width 138 height 138
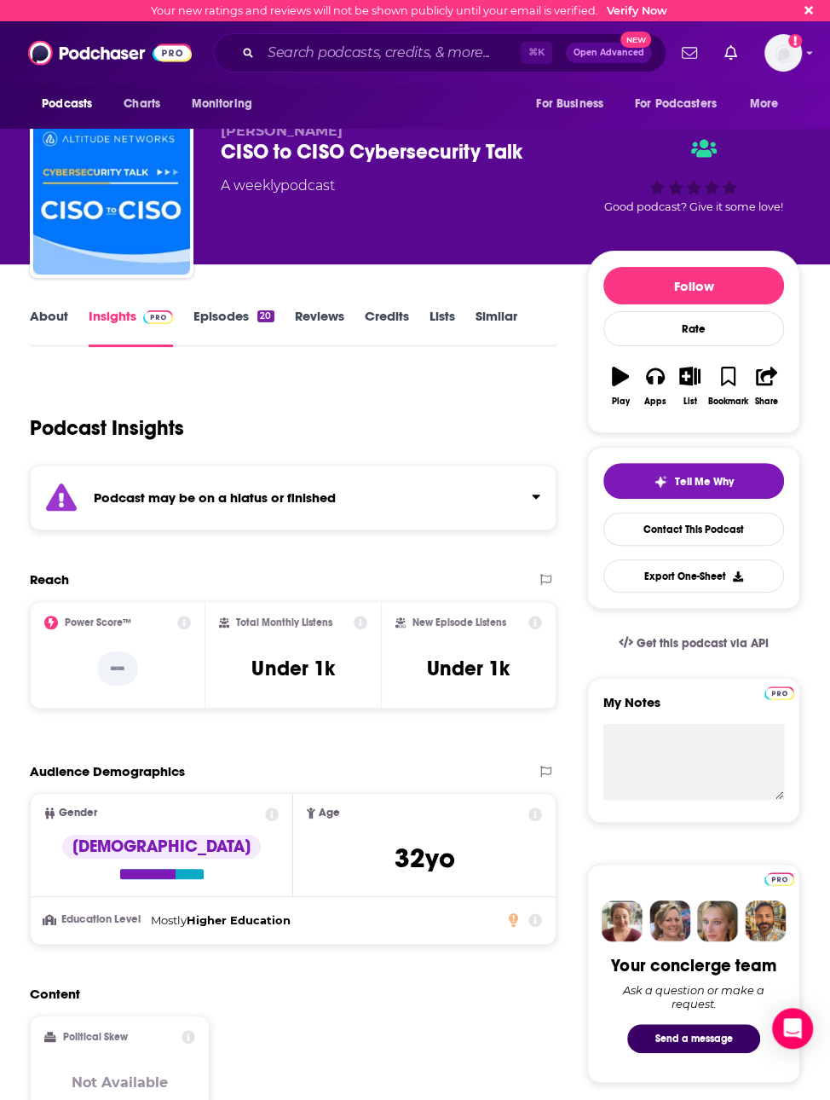
click at [210, 339] on link "Episodes 20" at bounding box center [234, 327] width 80 height 39
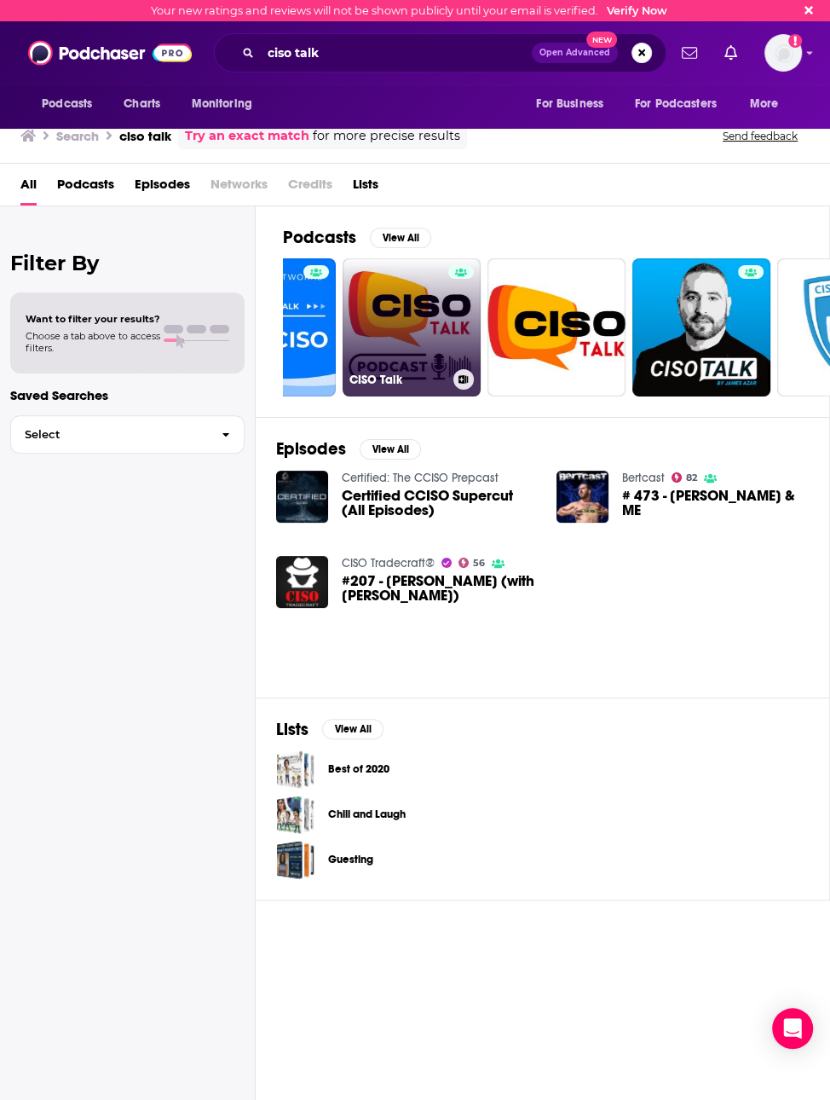
scroll to position [0, 107]
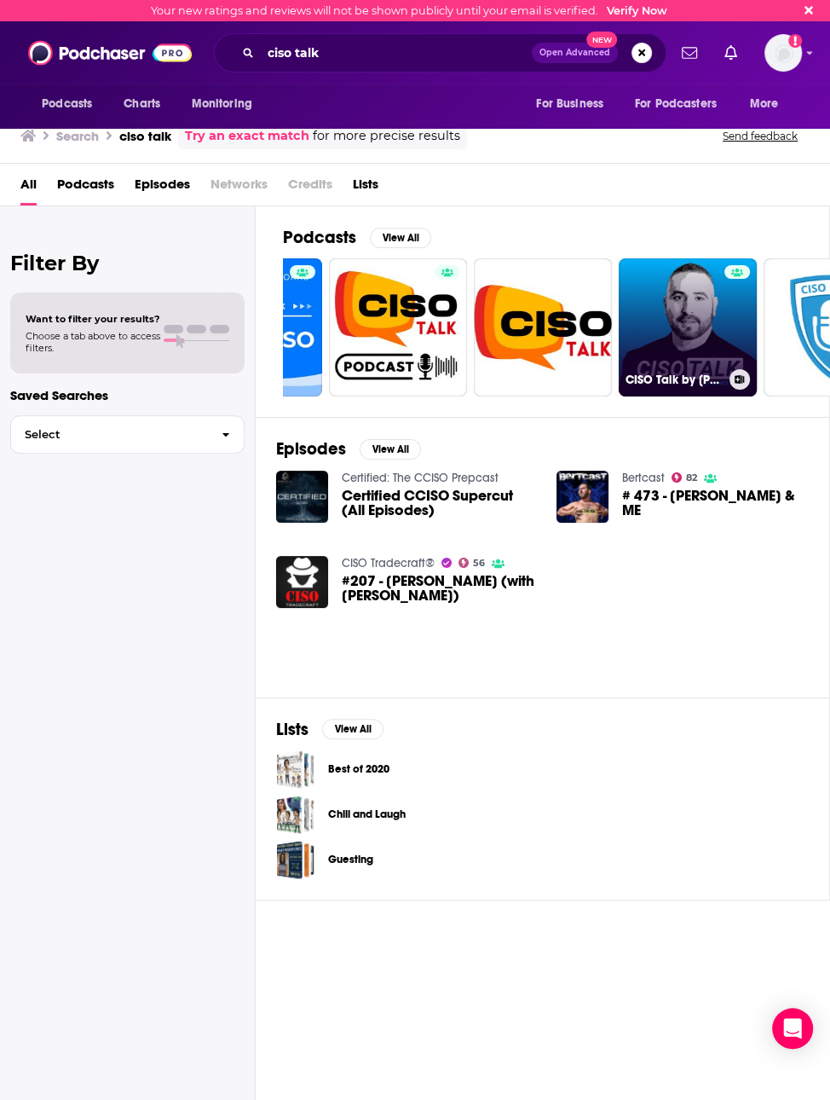
click at [683, 336] on link "CISO Talk by James Azar" at bounding box center [688, 327] width 138 height 138
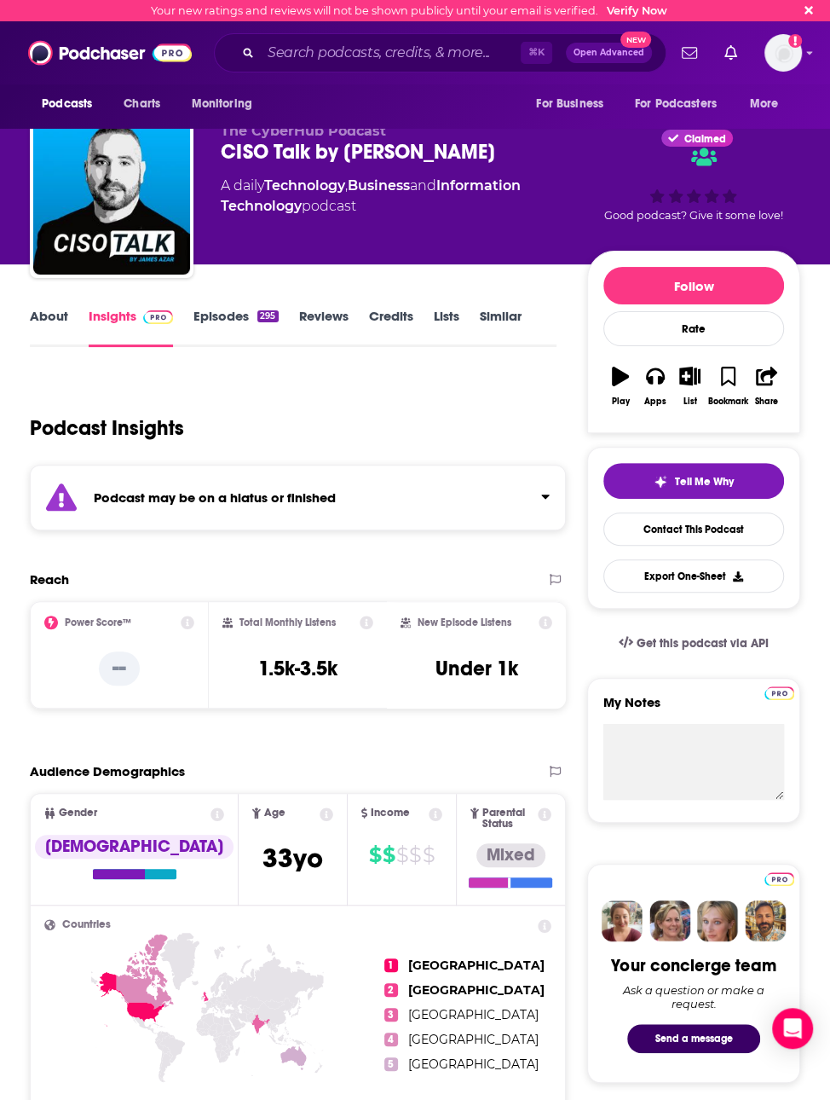
click at [231, 322] on link "Episodes 295" at bounding box center [236, 327] width 84 height 39
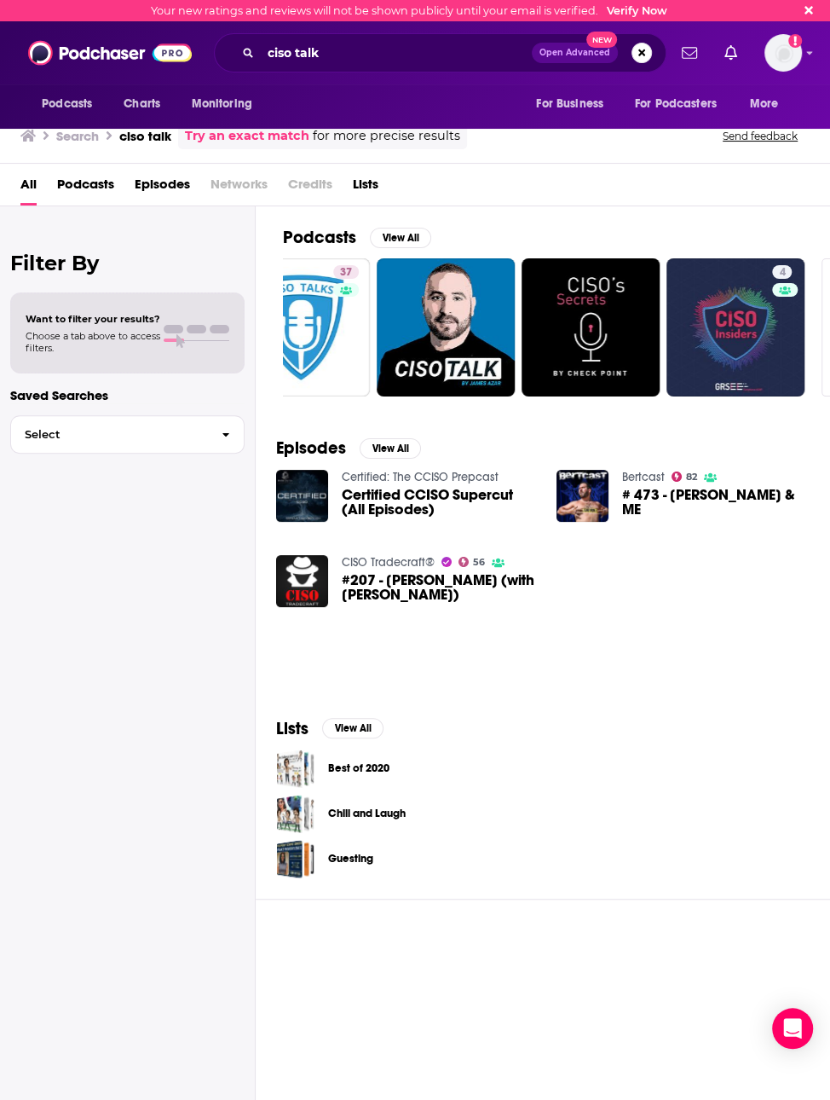
scroll to position [0, 648]
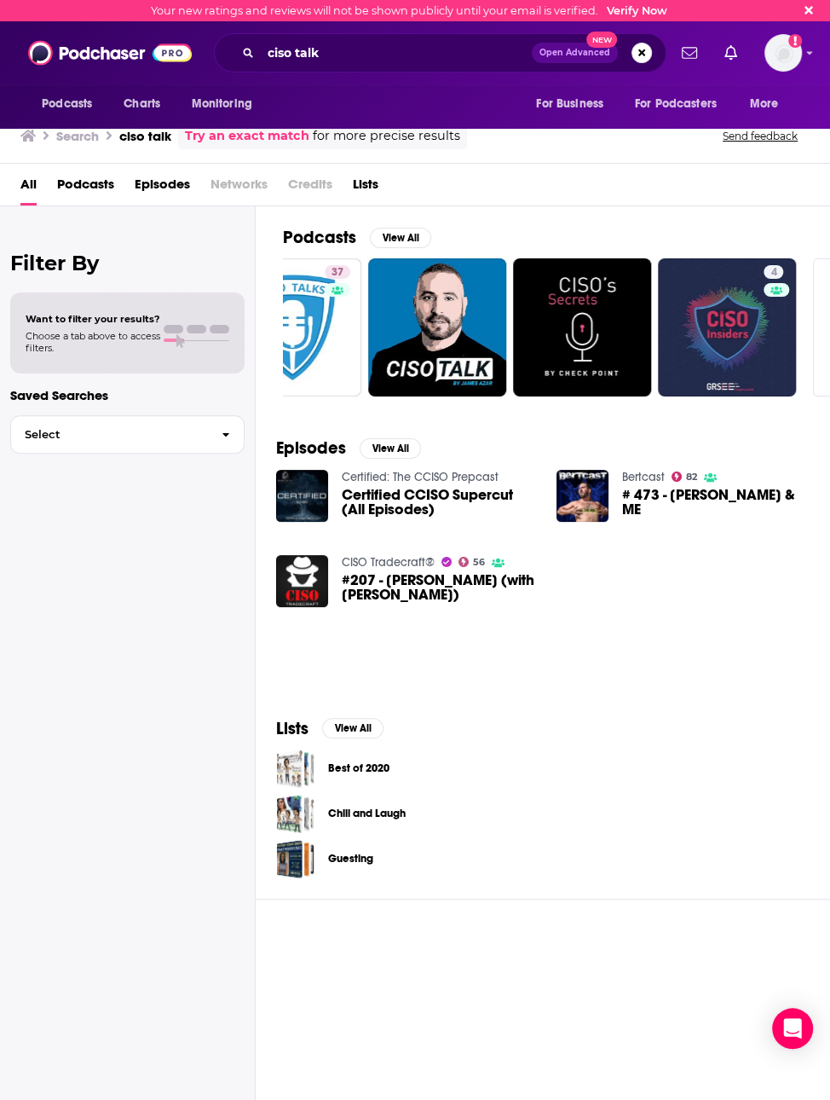
click at [651, 46] on span "Open Advanced New" at bounding box center [592, 53] width 120 height 20
click at [649, 50] on button "Search podcasts, credits, & more..." at bounding box center [642, 53] width 20 height 20
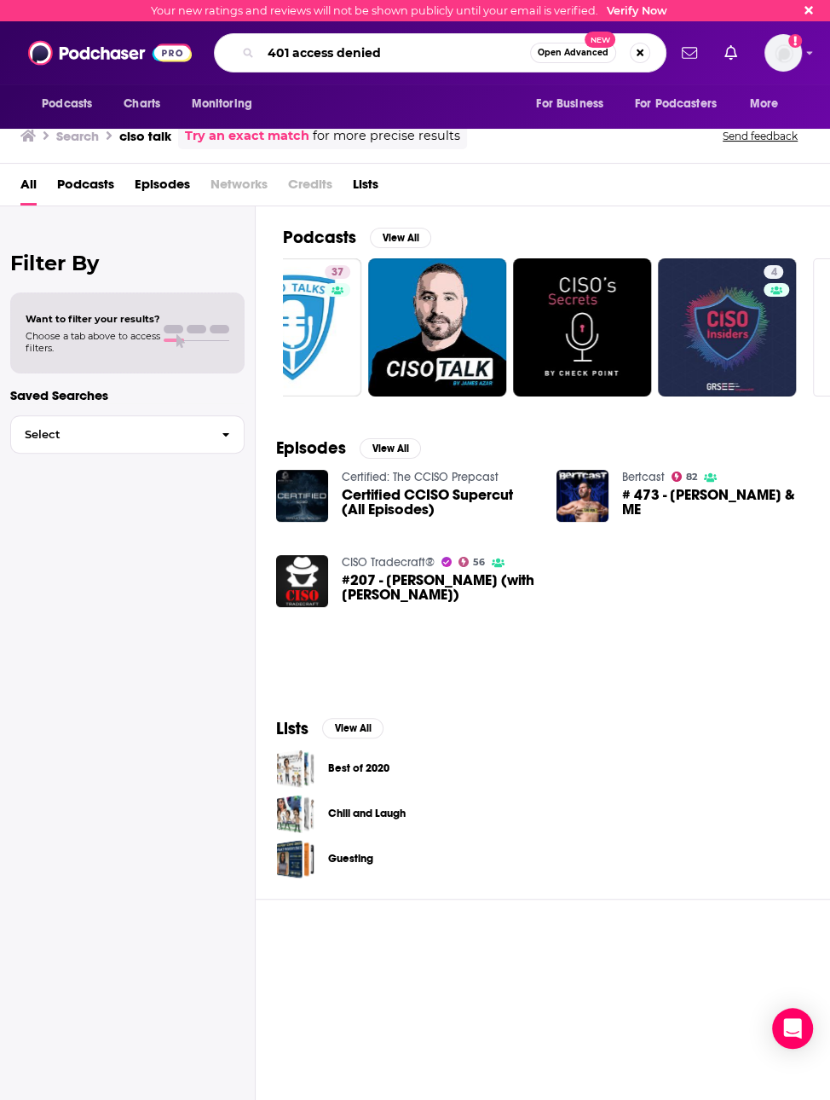
type input "401 access denied"
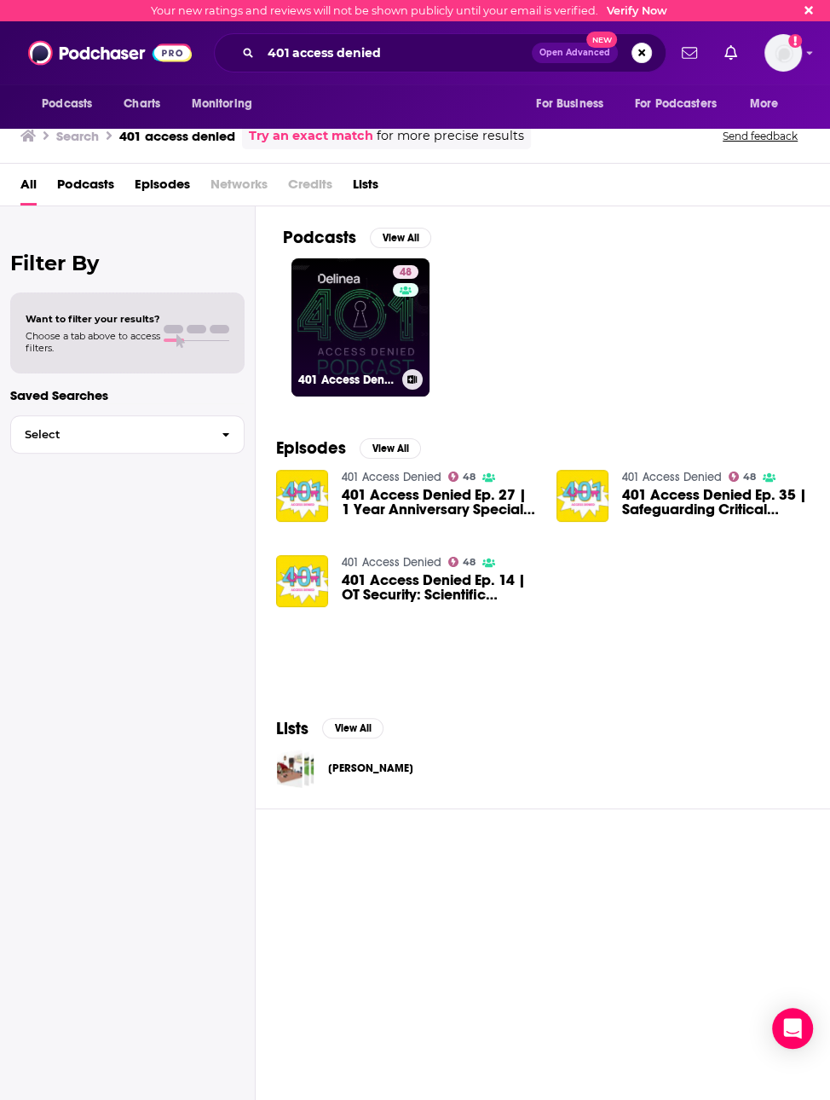
click at [350, 339] on link "48 401 Access Denied" at bounding box center [361, 327] width 138 height 138
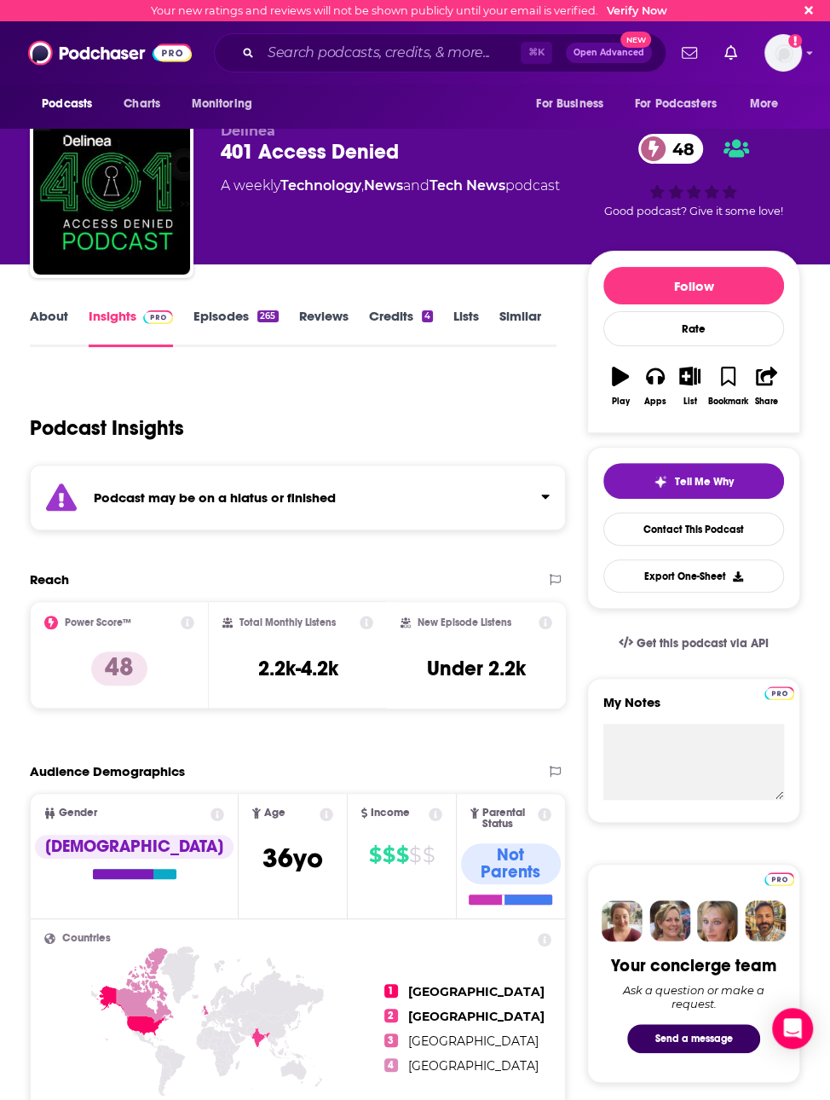
click at [244, 317] on link "Episodes 265" at bounding box center [236, 327] width 84 height 39
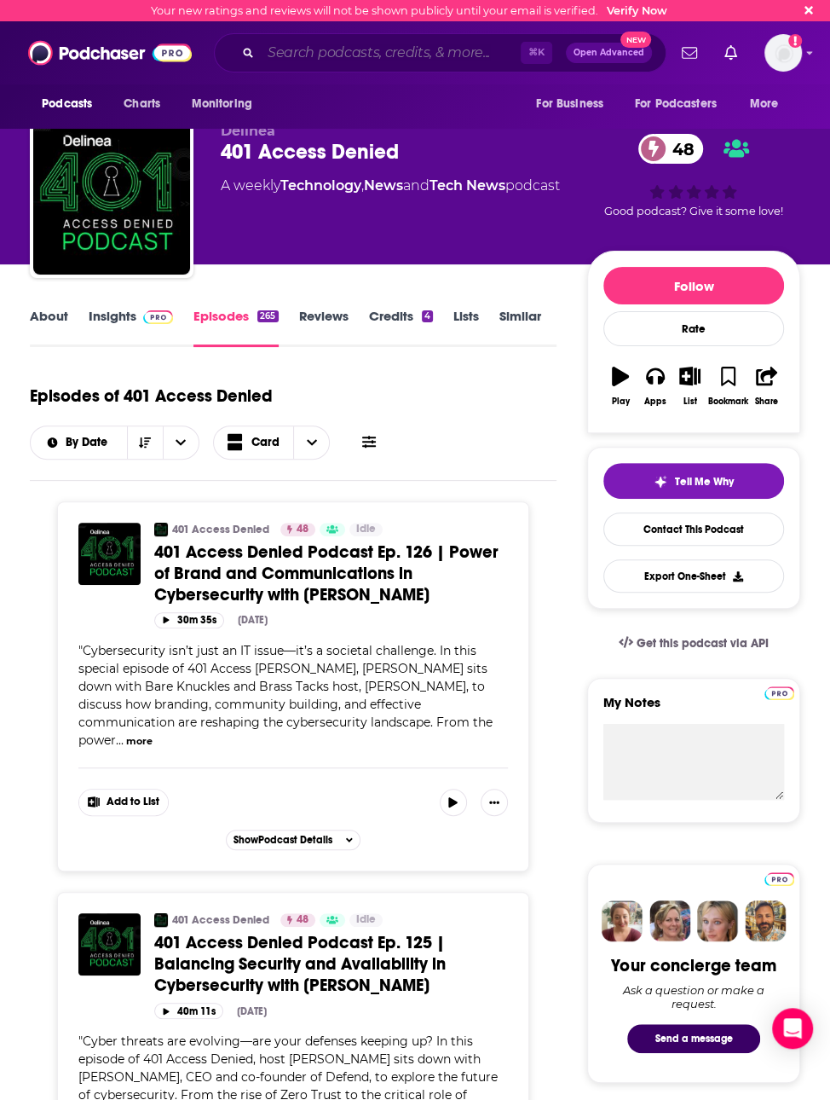
click at [403, 49] on input "Search podcasts, credits, & more..." at bounding box center [391, 52] width 260 height 27
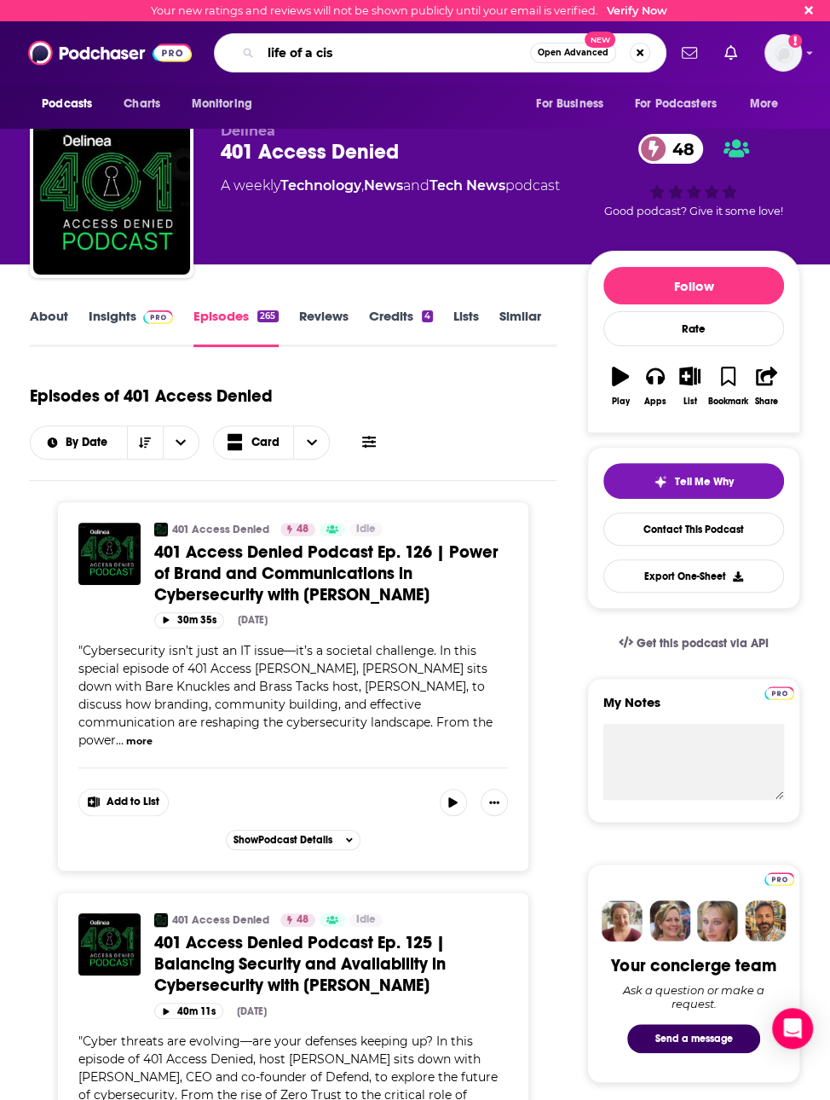
type input "life of a ciso"
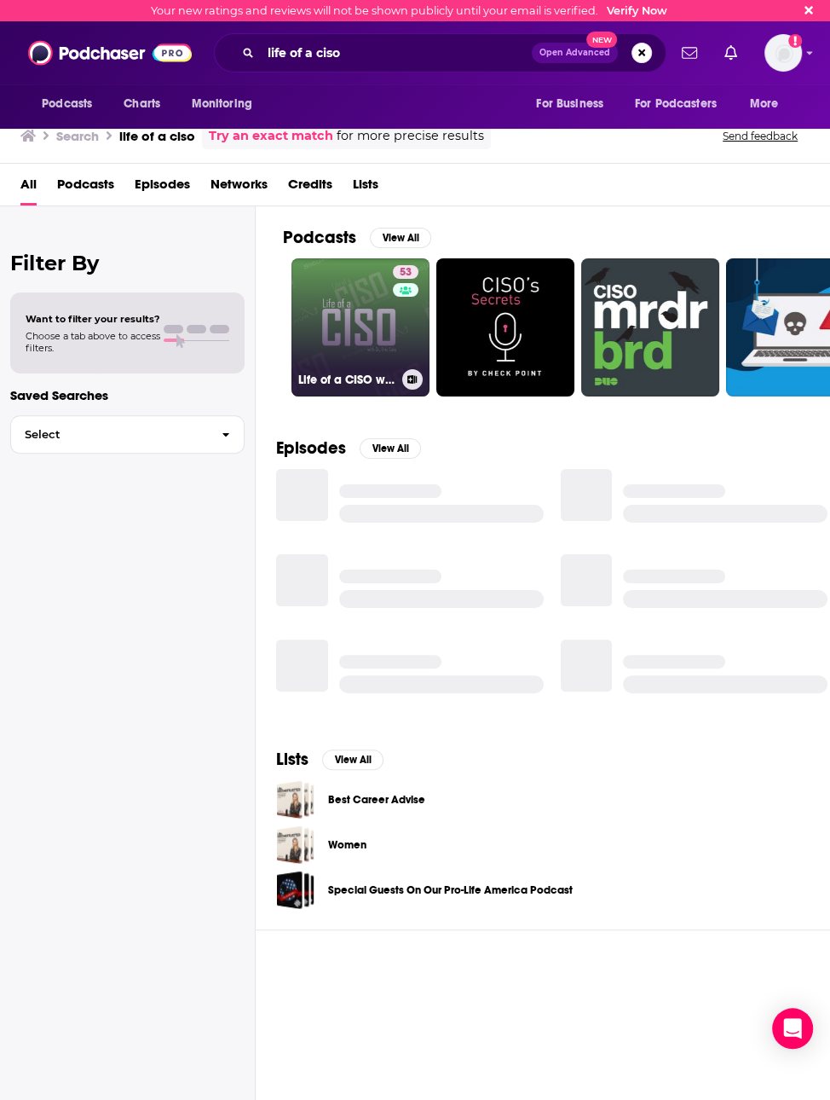
click at [372, 327] on link "53 Life of a CISO with Dr. Eric Cole" at bounding box center [361, 327] width 138 height 138
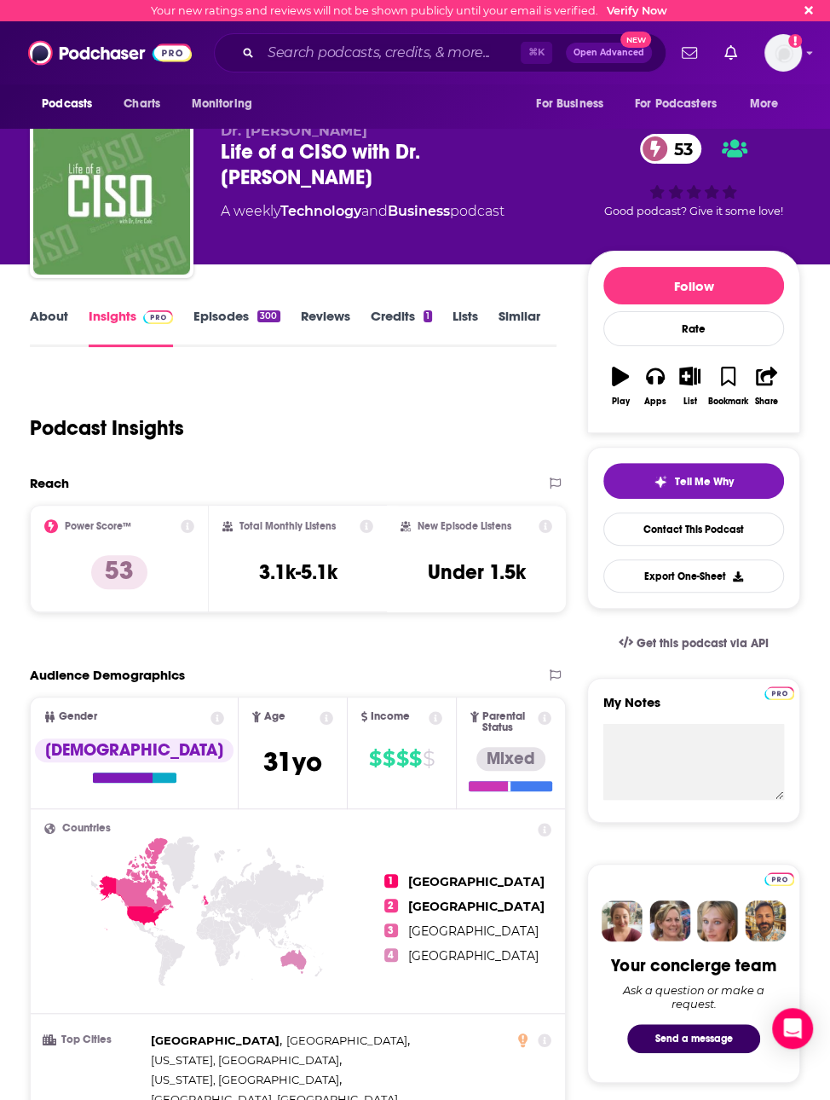
click at [205, 331] on link "Episodes 300" at bounding box center [237, 327] width 86 height 39
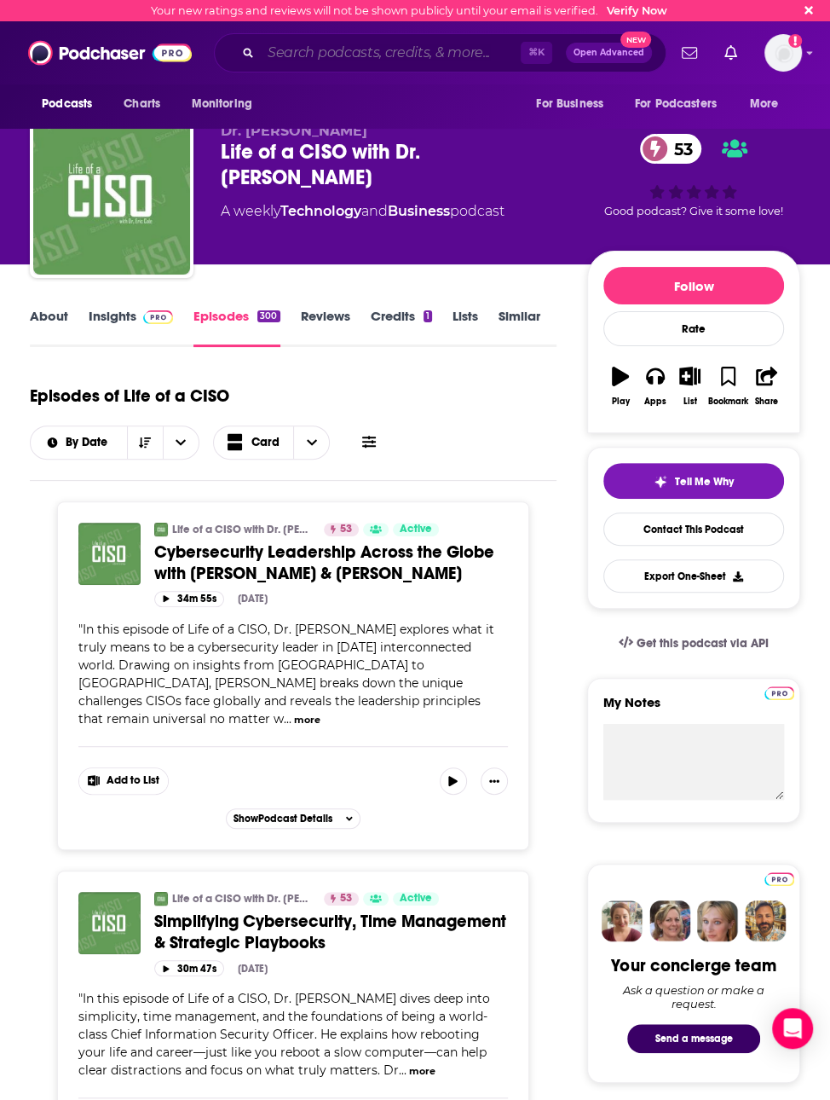
click at [392, 44] on input "Search podcasts, credits, & more..." at bounding box center [391, 52] width 260 height 27
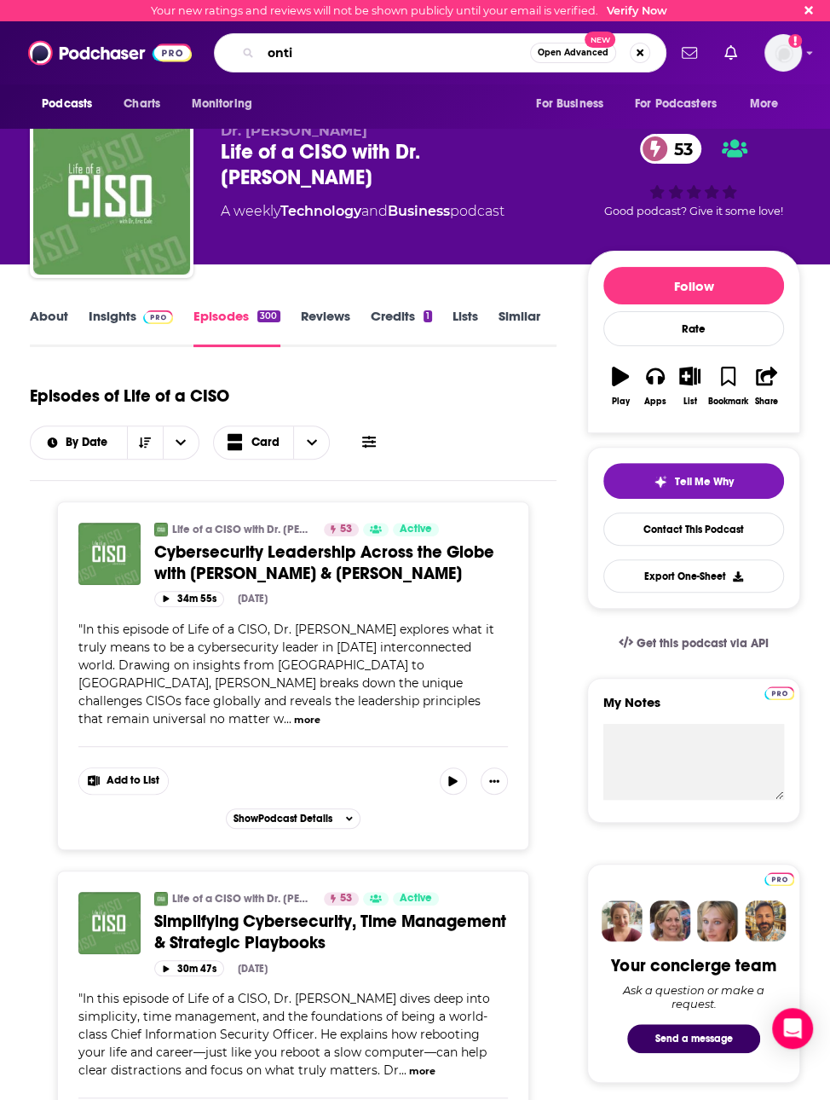
type input "ontic"
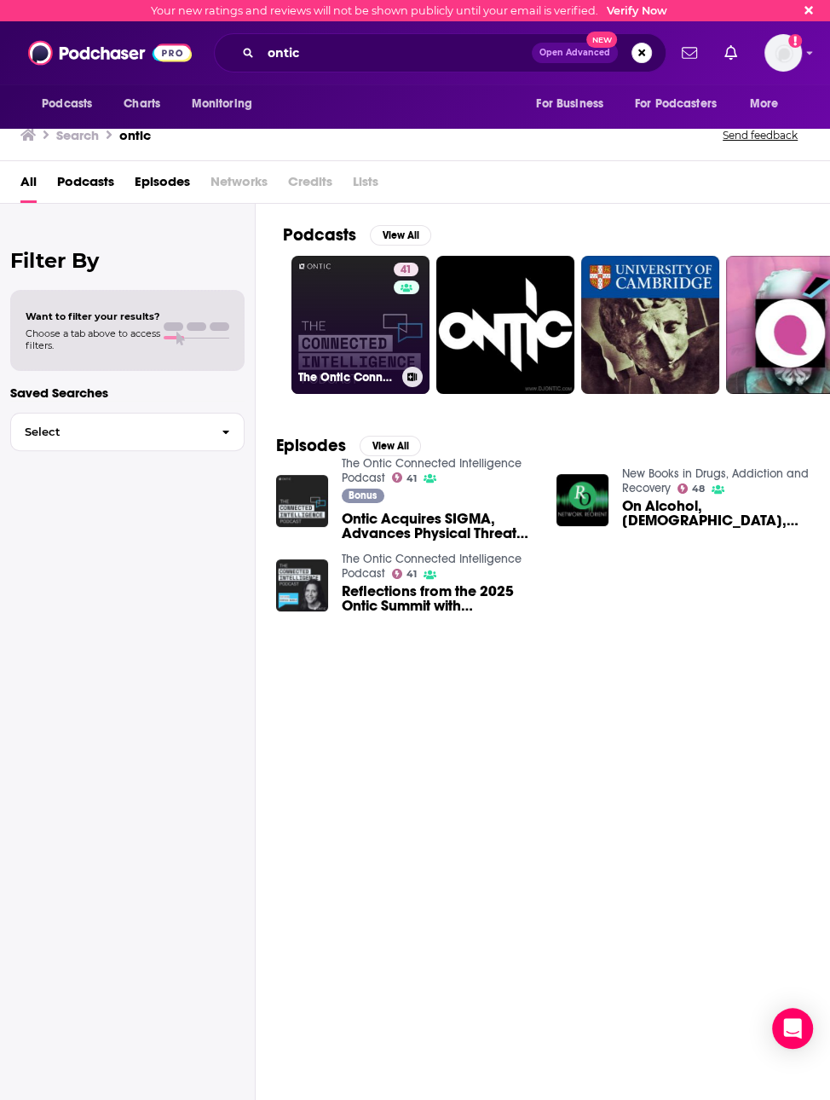
click at [346, 289] on link "41 The Ontic Connected Intelligence Podcast" at bounding box center [361, 325] width 138 height 138
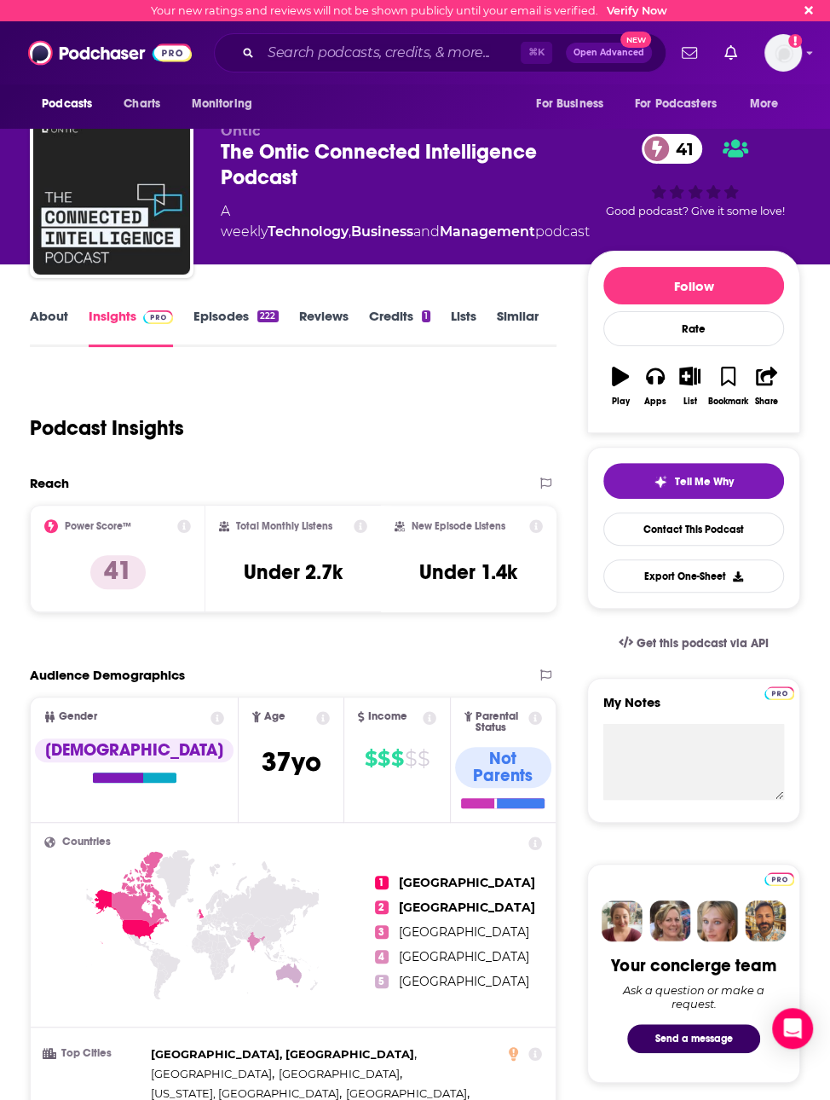
click at [41, 329] on link "About" at bounding box center [49, 327] width 38 height 39
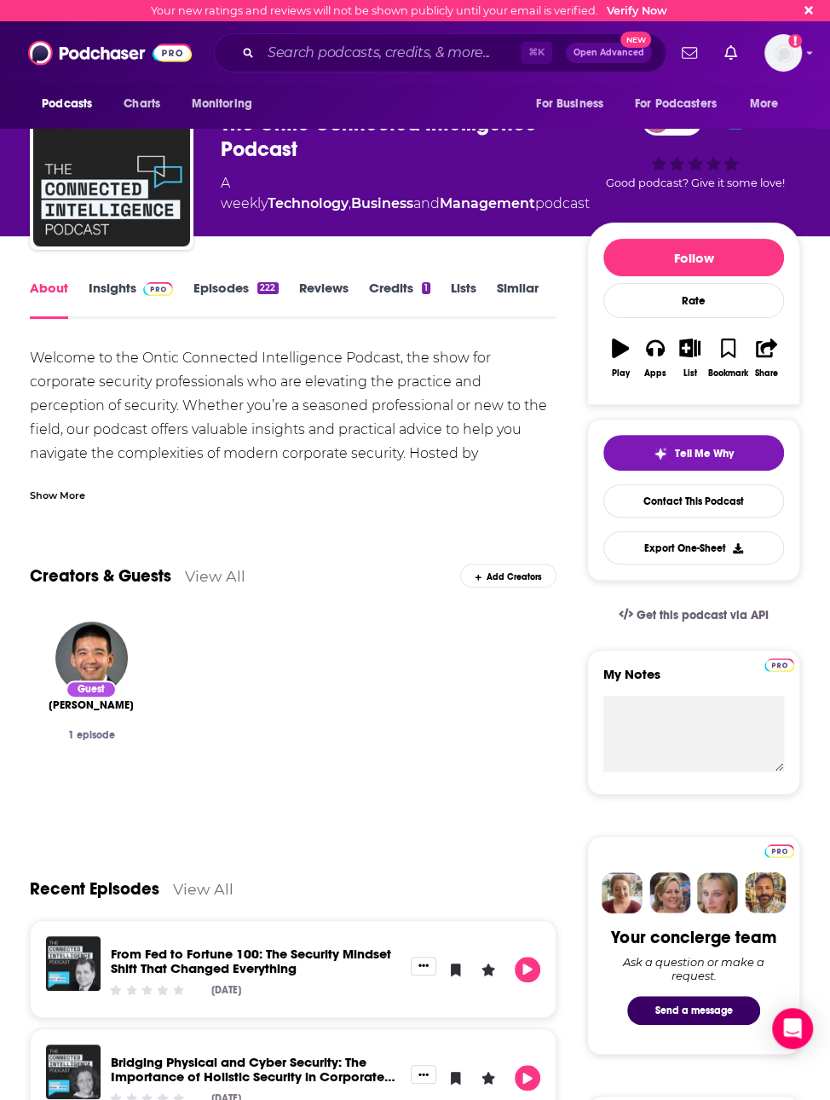
scroll to position [31, 0]
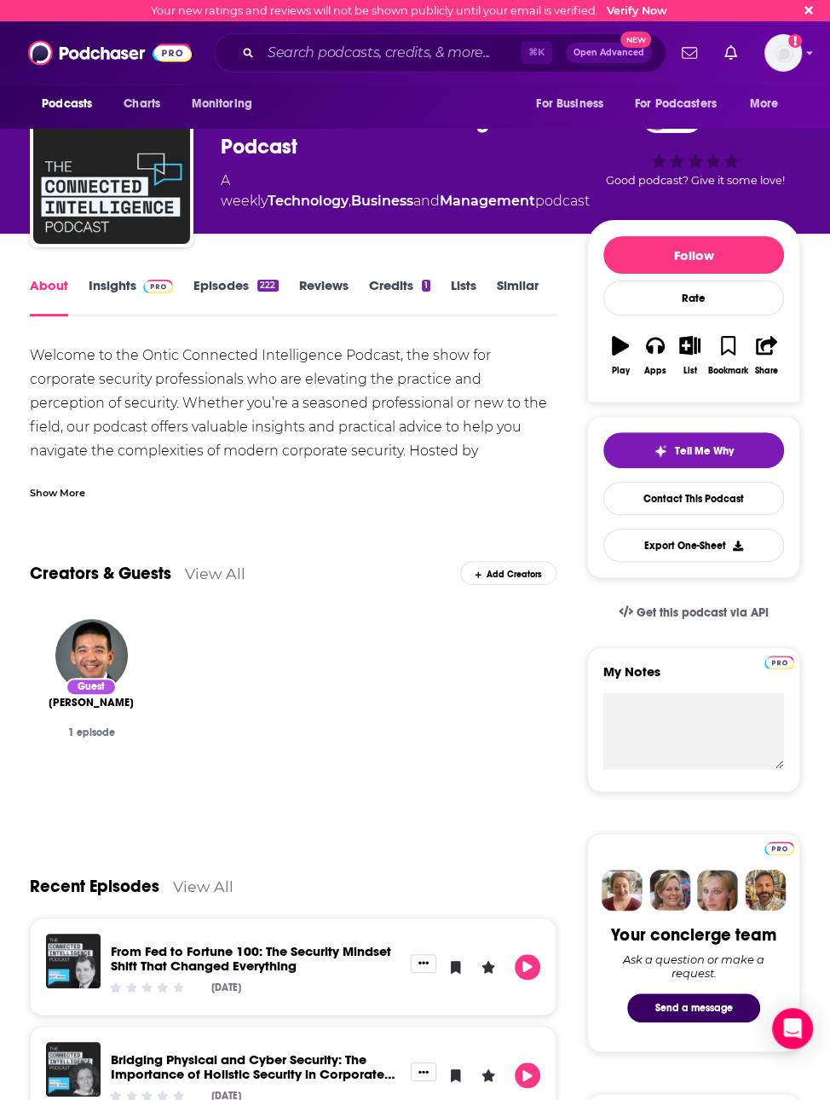
click at [233, 293] on link "Episodes 222" at bounding box center [236, 296] width 84 height 39
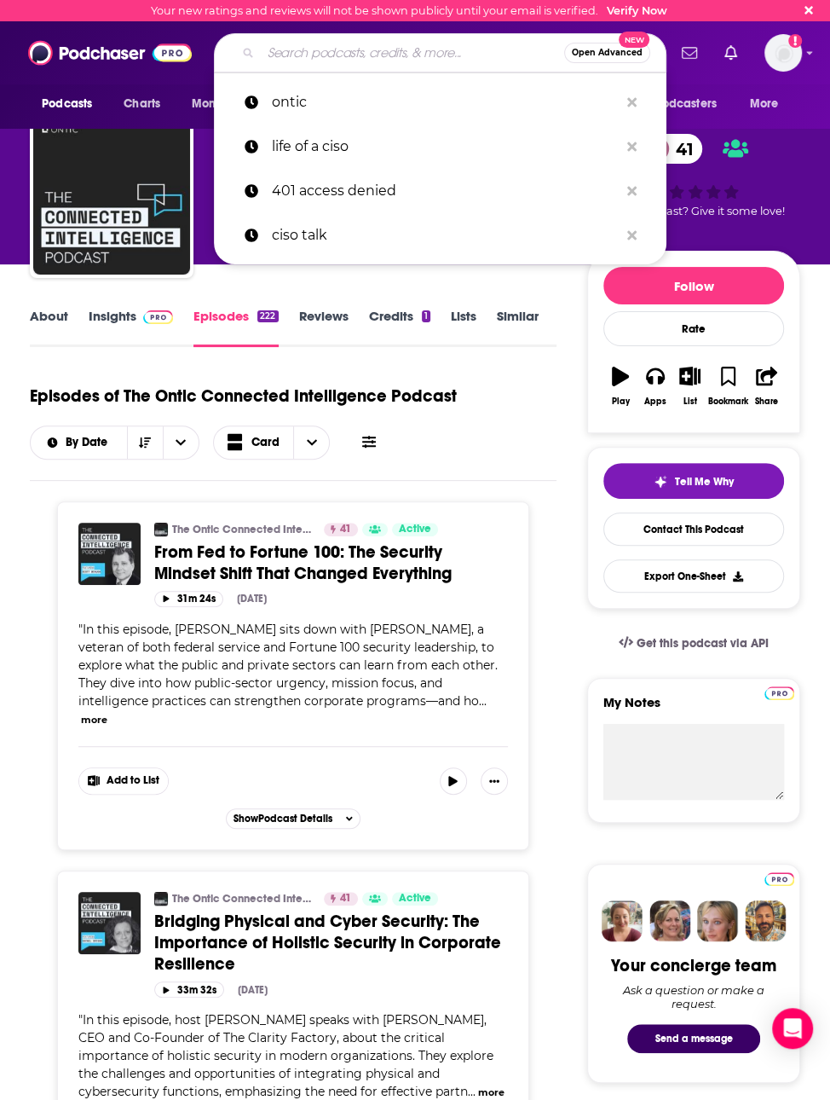
click at [337, 62] on input "Search podcasts, credits, & more..." at bounding box center [413, 52] width 304 height 27
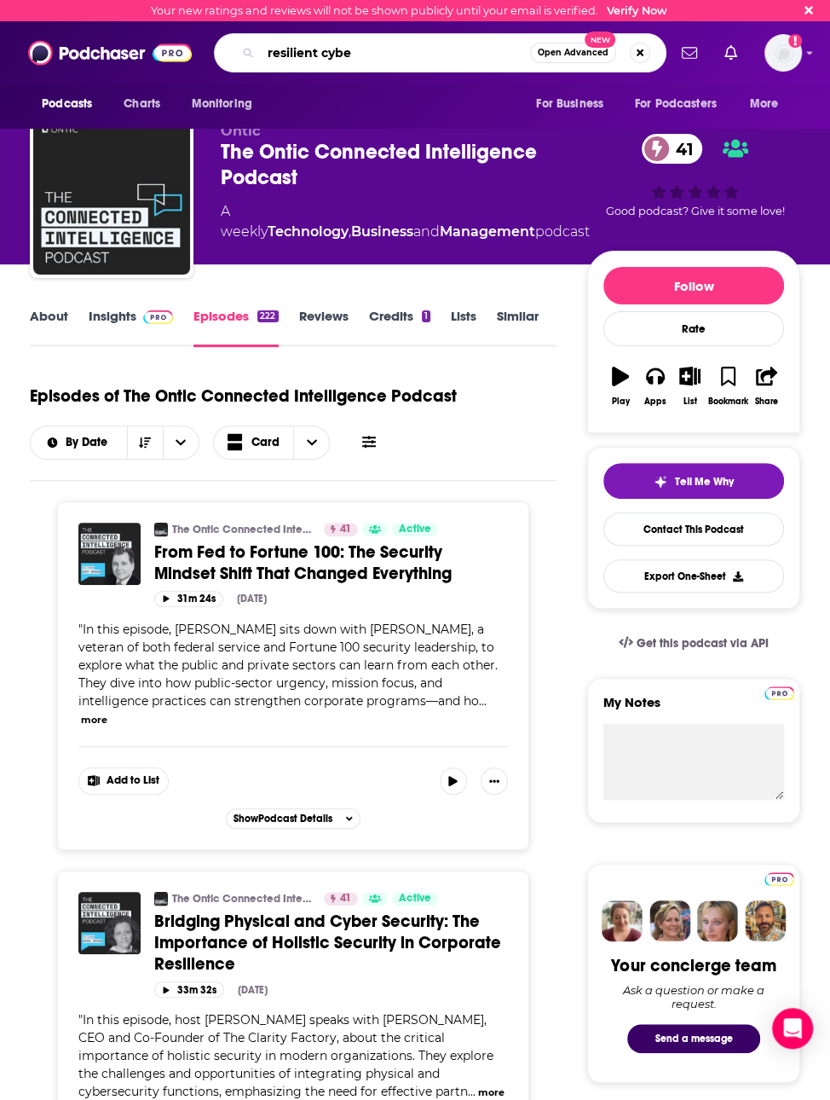
type input "resilient cyber"
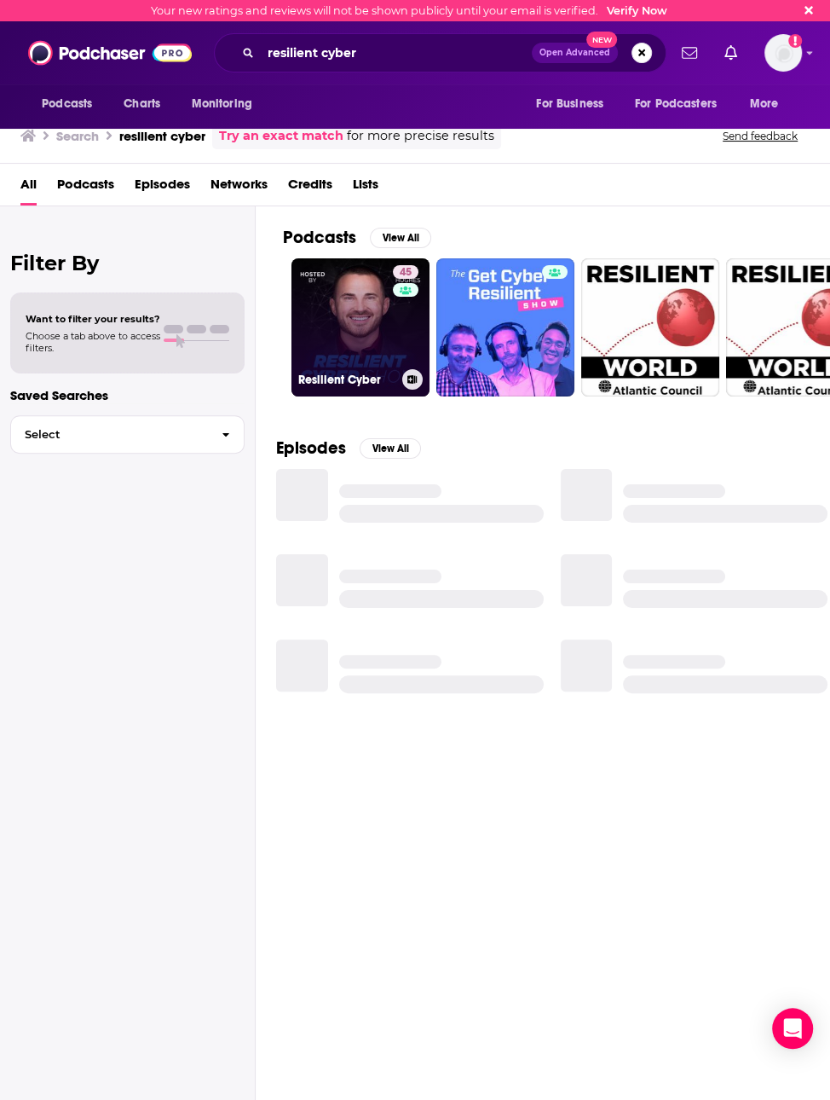
click at [313, 304] on link "45 Resilient Cyber" at bounding box center [361, 327] width 138 height 138
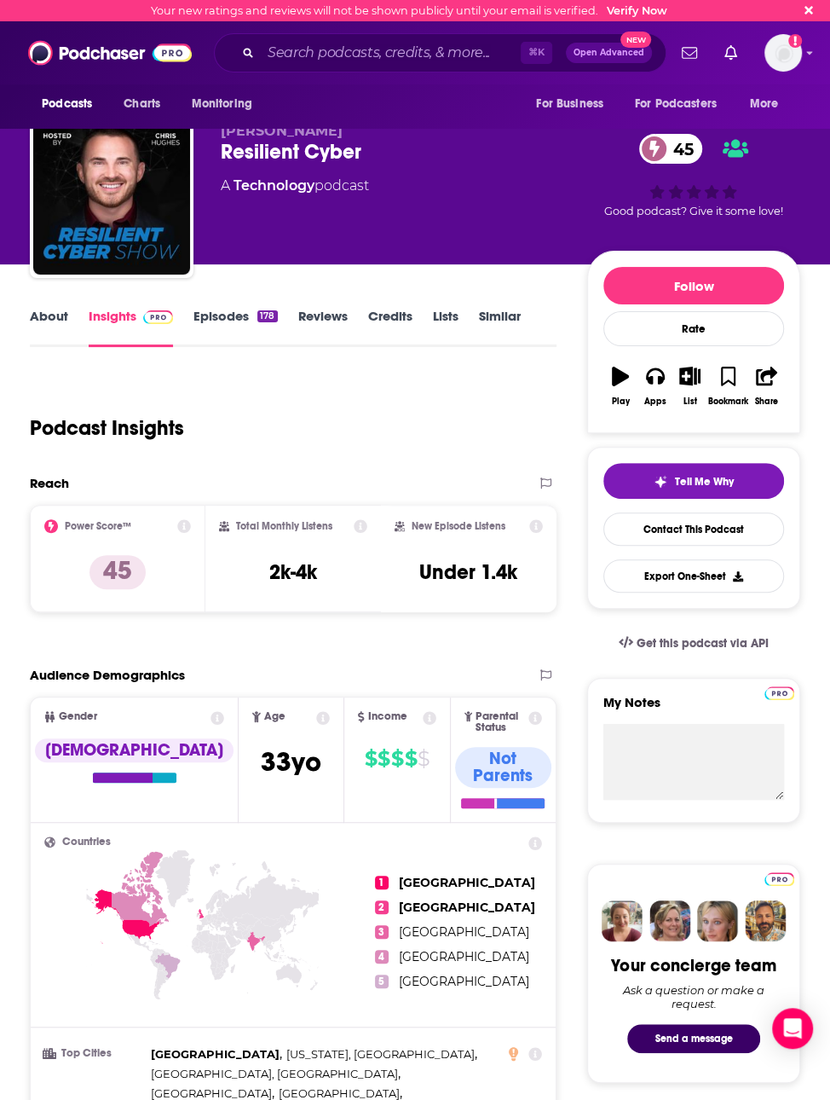
click at [229, 321] on link "Episodes 178" at bounding box center [236, 327] width 84 height 39
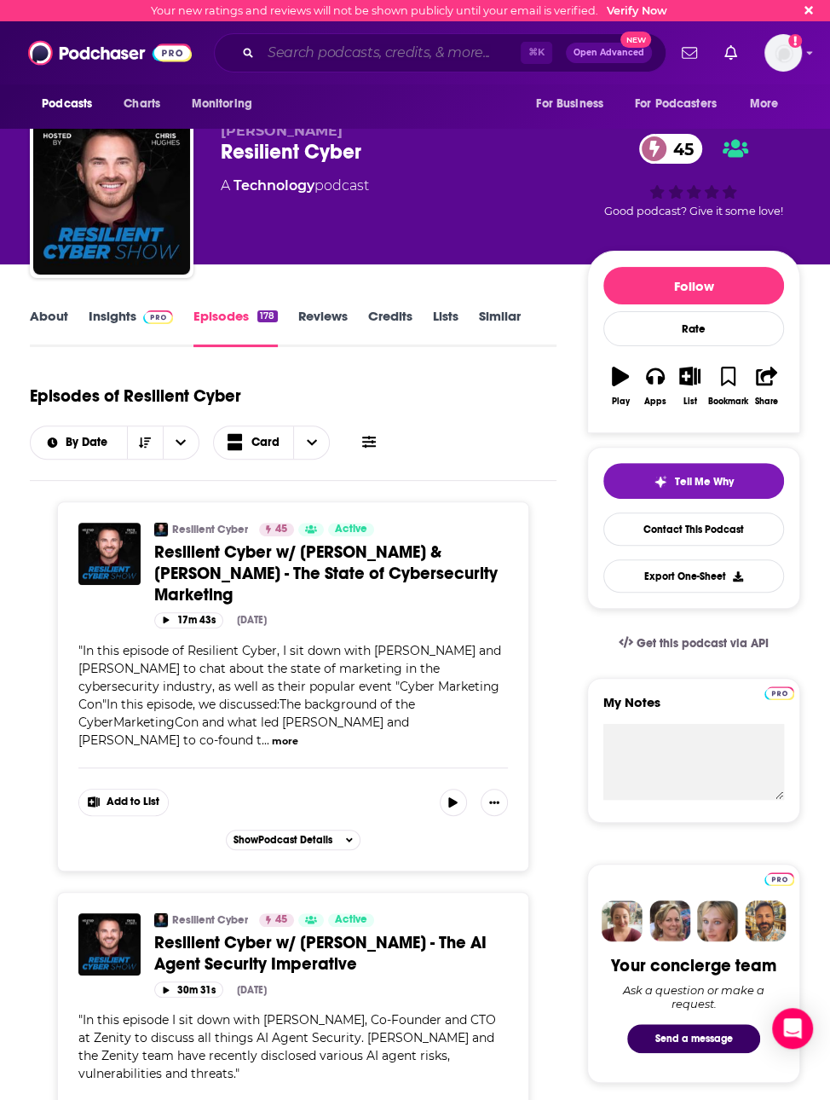
click at [390, 55] on input "Search podcasts, credits, & more..." at bounding box center [391, 52] width 260 height 27
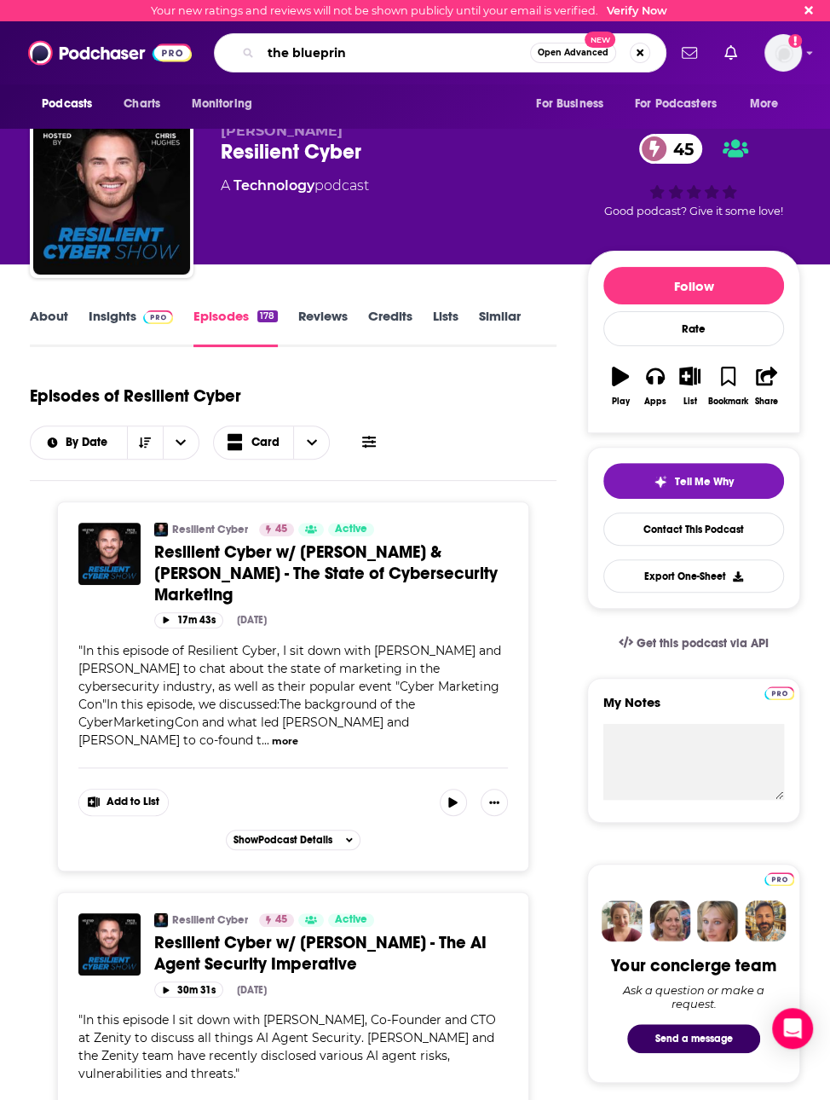
type input "the blueprint"
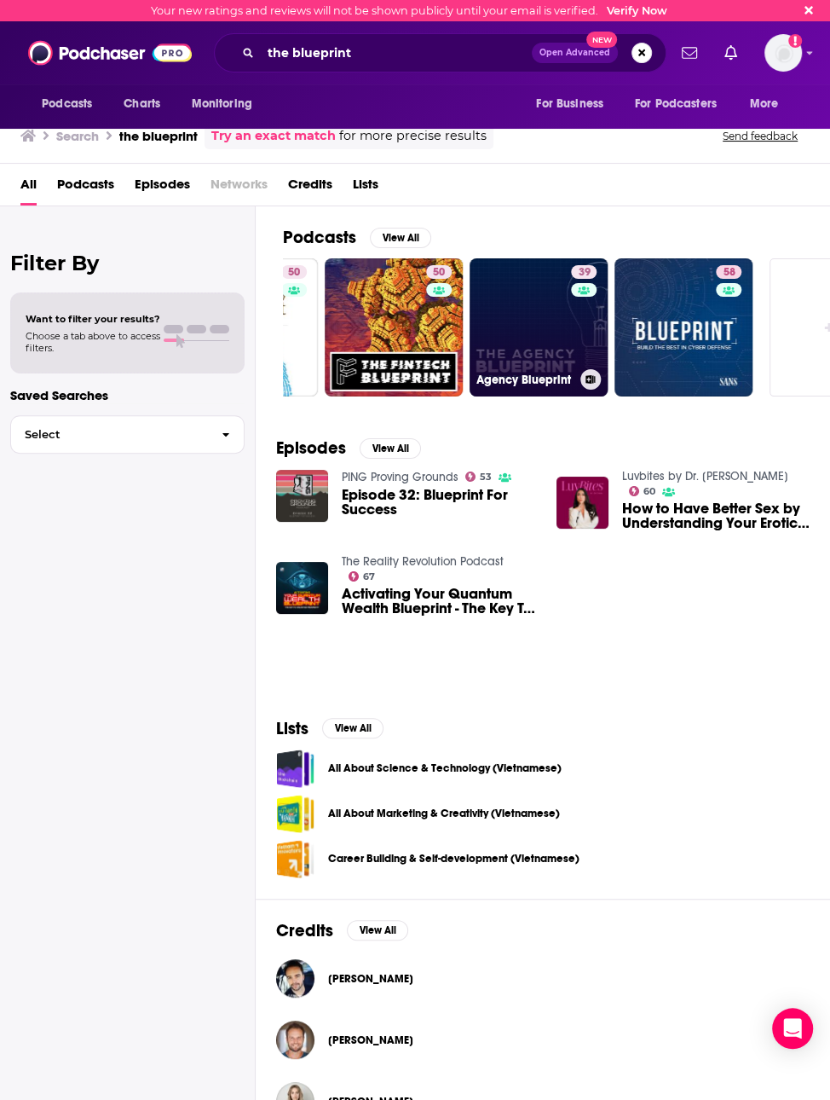
scroll to position [0, 696]
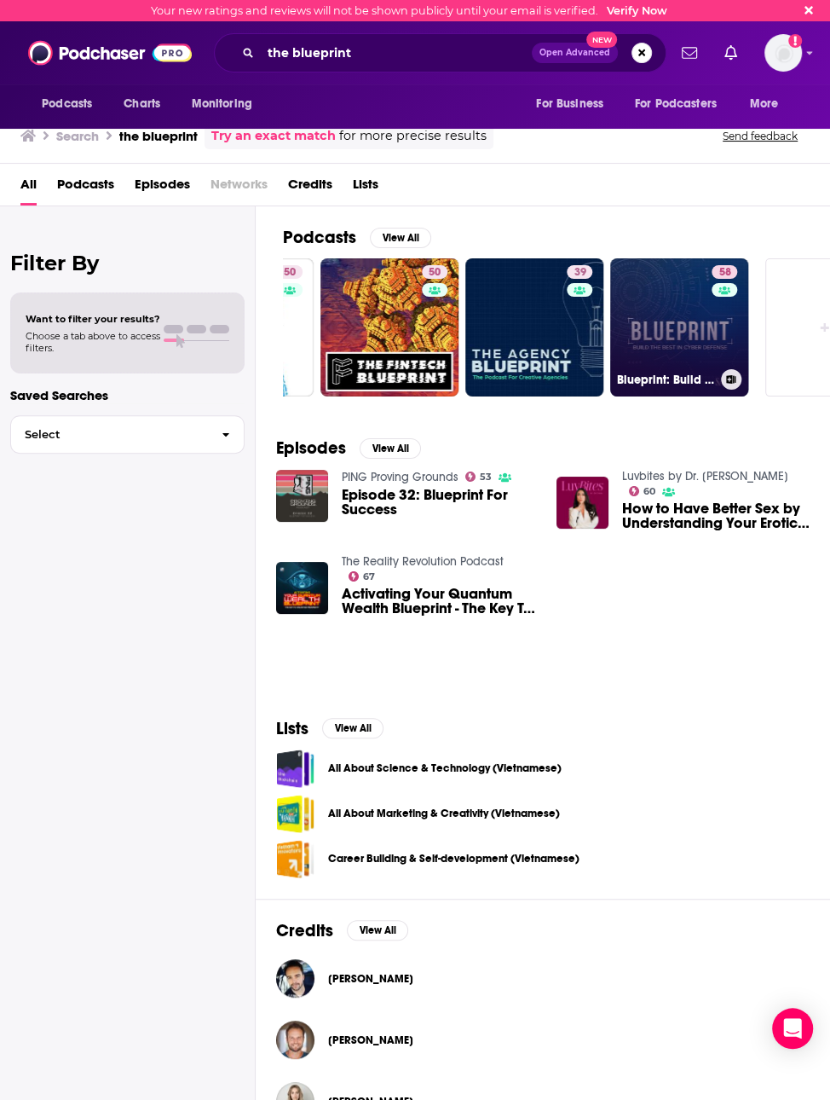
click at [681, 308] on link "58 Blueprint: Build the Best in Cyber Defense" at bounding box center [679, 327] width 138 height 138
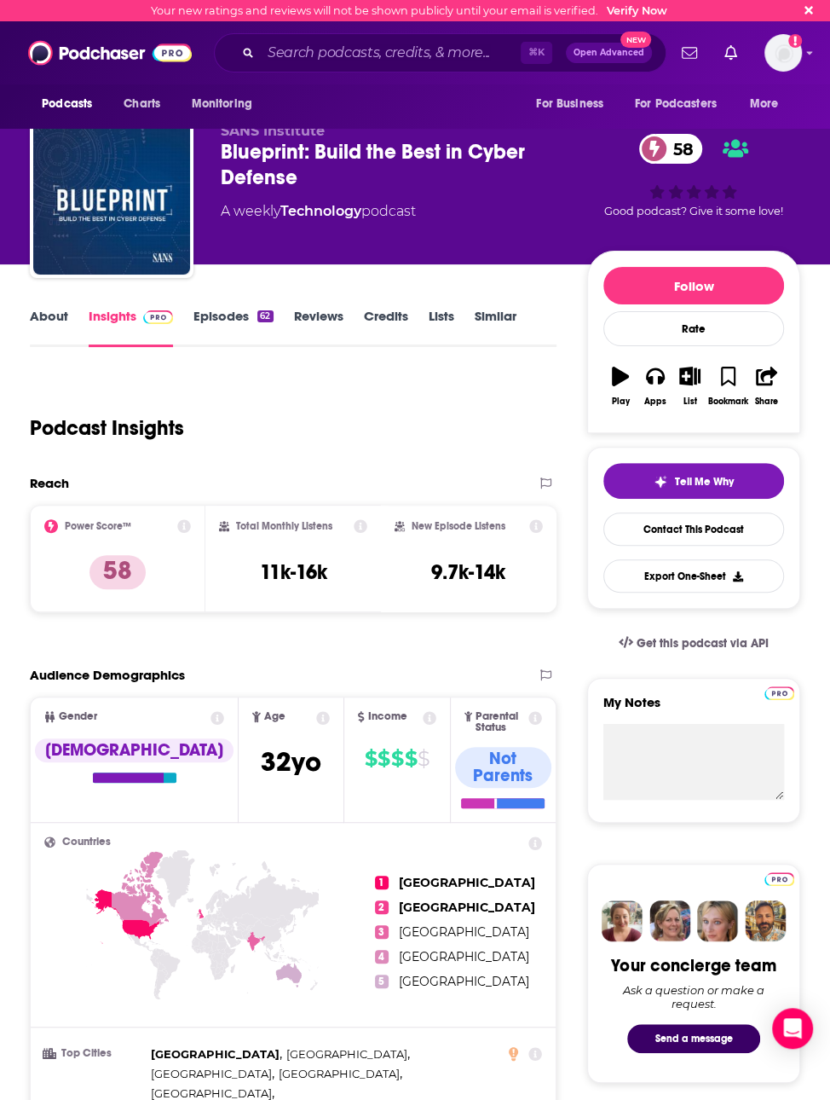
click at [223, 315] on link "Episodes 62" at bounding box center [233, 327] width 79 height 39
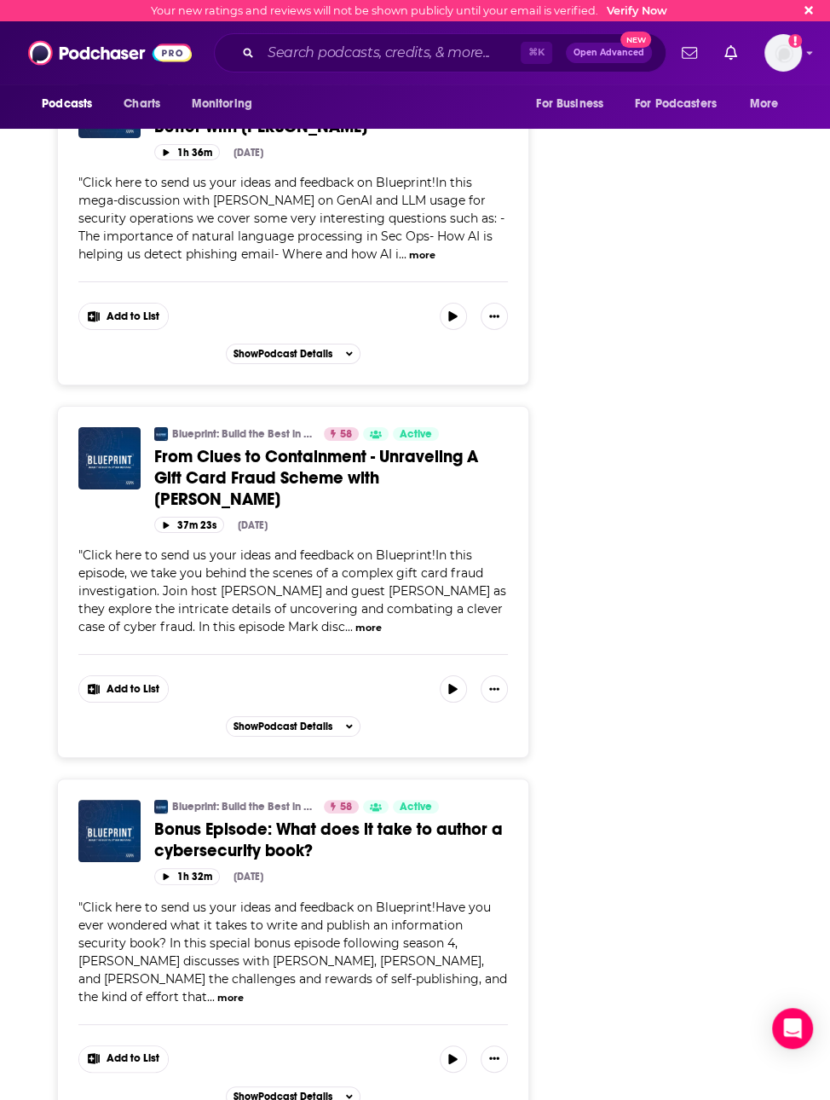
scroll to position [2969, 0]
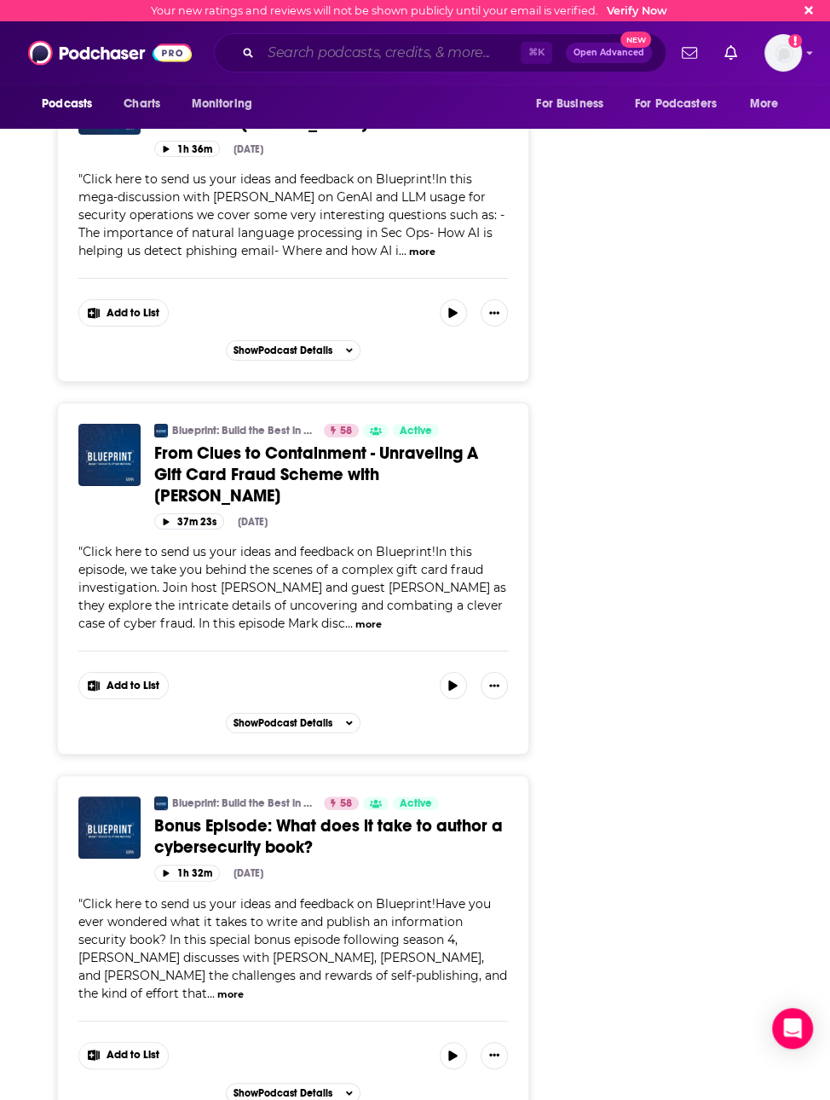
click at [306, 52] on input "Search podcasts, credits, & more..." at bounding box center [391, 52] width 260 height 27
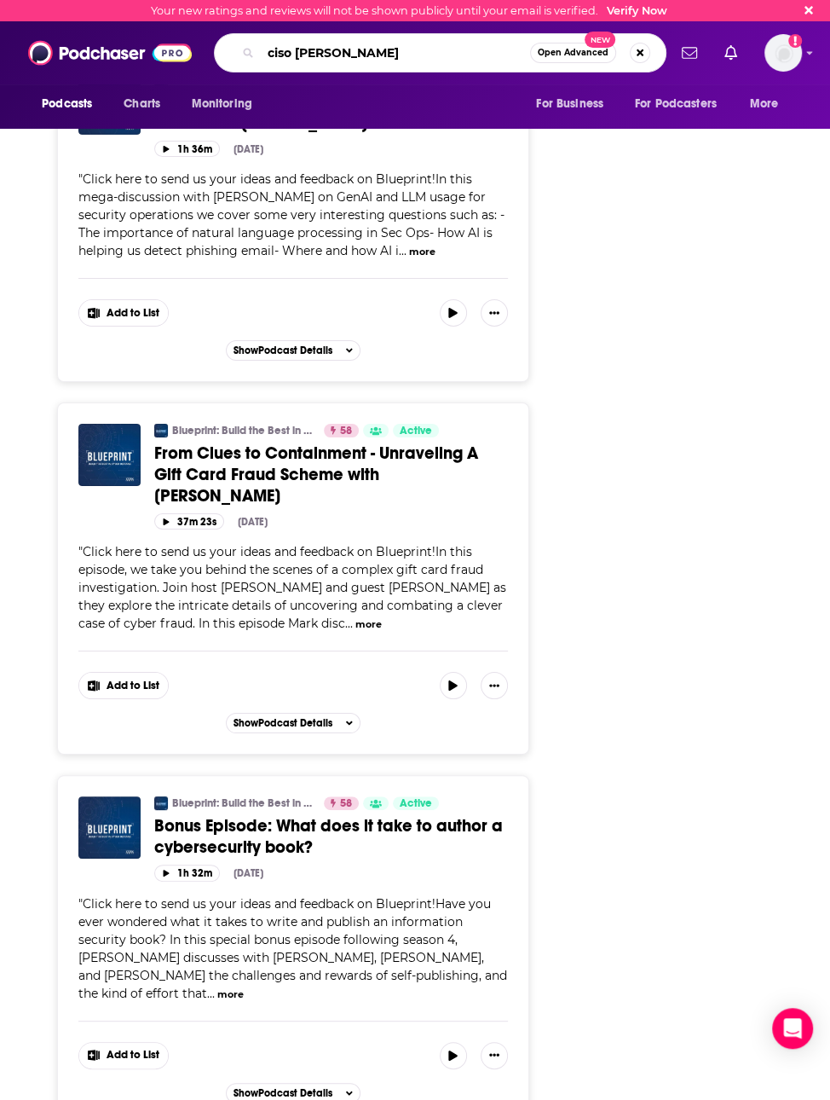
type input "ciso stories"
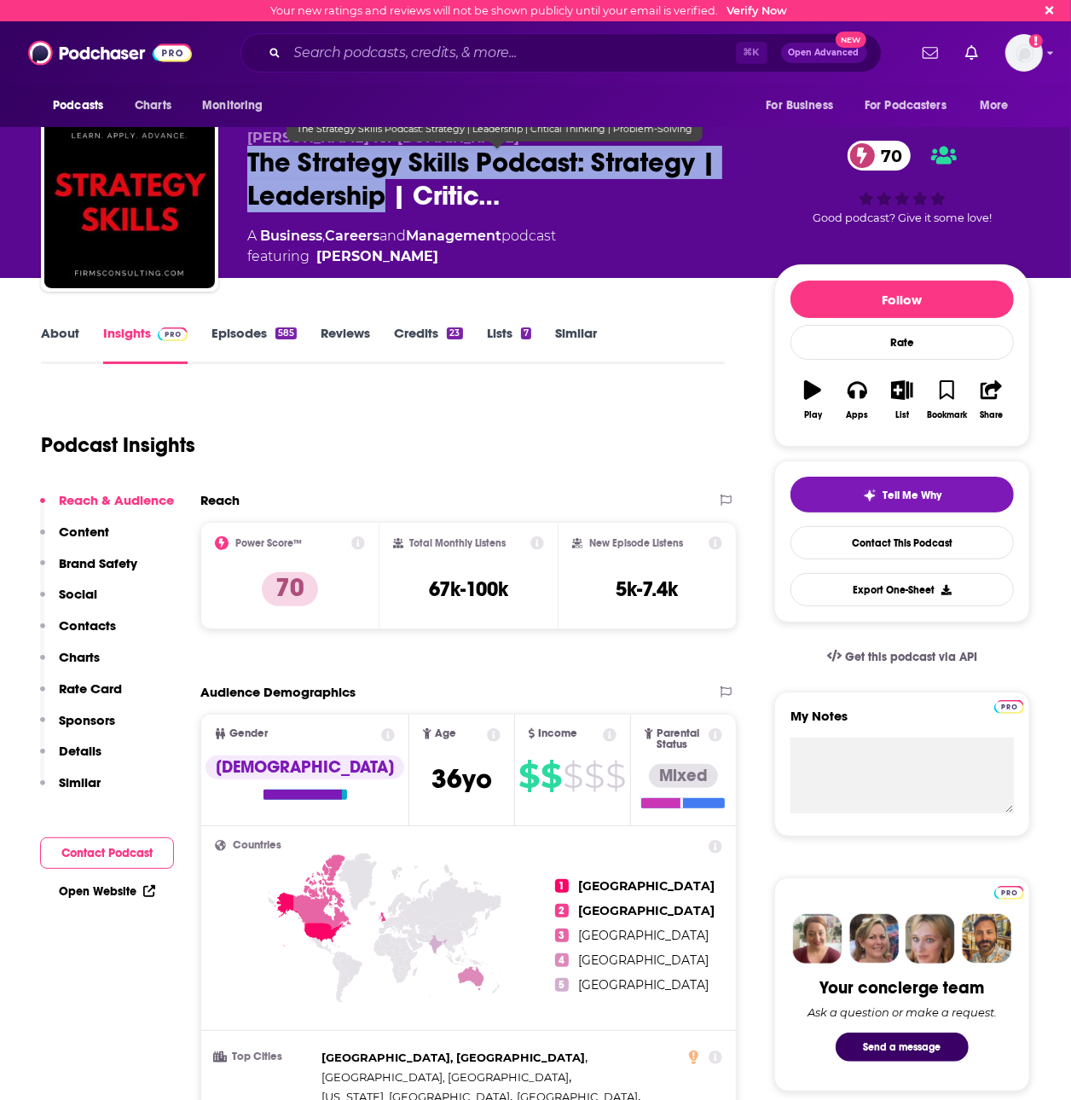
drag, startPoint x: 250, startPoint y: 158, endPoint x: 386, endPoint y: 189, distance: 140.0
click at [386, 189] on span "The Strategy Skills Podcast: Strategy | Leadership | Critic…" at bounding box center [497, 179] width 500 height 67
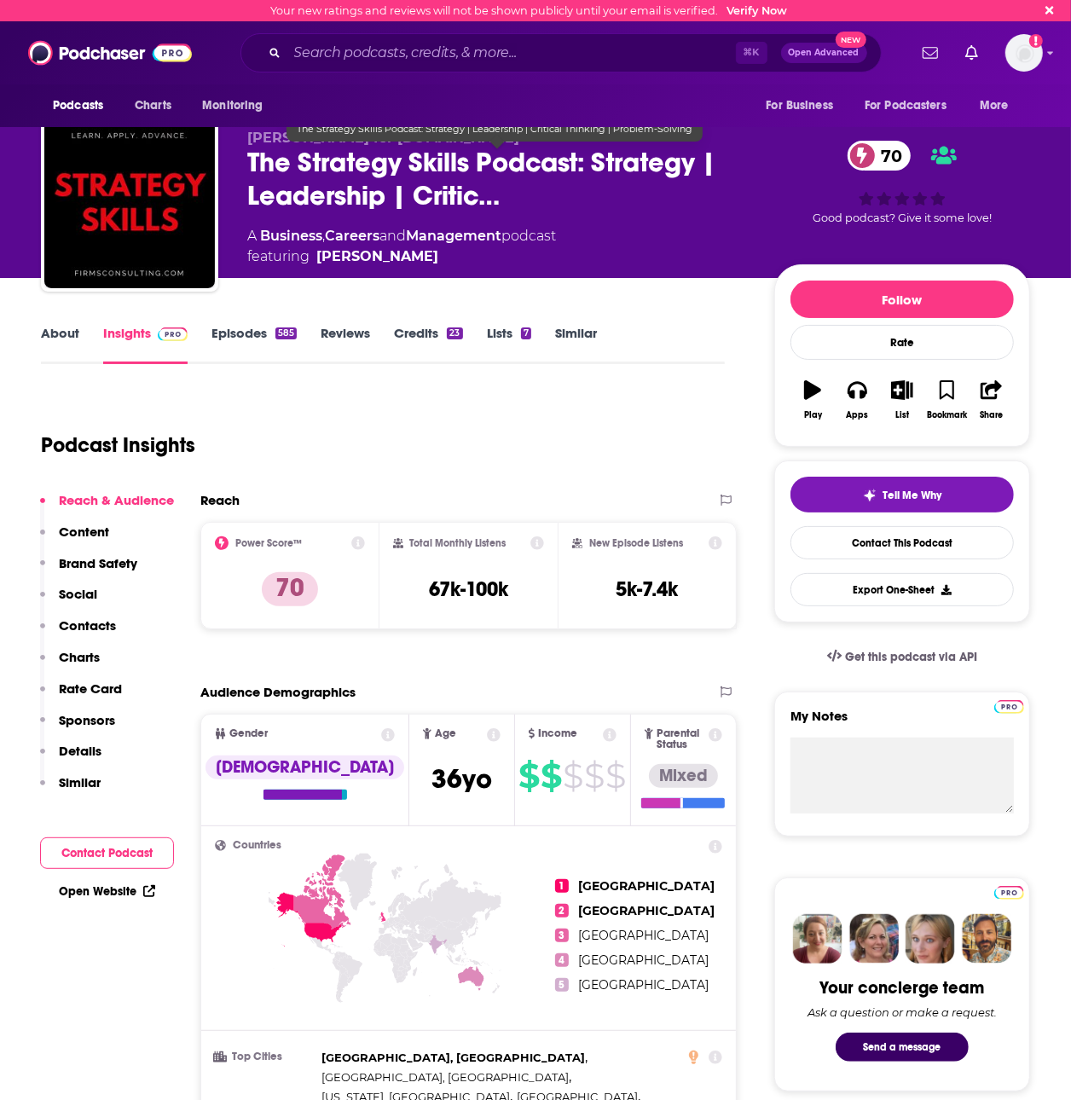
click at [290, 160] on span "The Strategy Skills Podcast: Strategy | Leadership | Critic…" at bounding box center [497, 179] width 500 height 67
drag, startPoint x: 242, startPoint y: 158, endPoint x: 577, endPoint y: 164, distance: 335.1
click at [577, 164] on div "Kris Safarova for Firmsconsulting.com The Strategy Skills Podcast: Strategy | L…" at bounding box center [535, 206] width 989 height 184
copy h2 "The Strategy Skills Podcast"
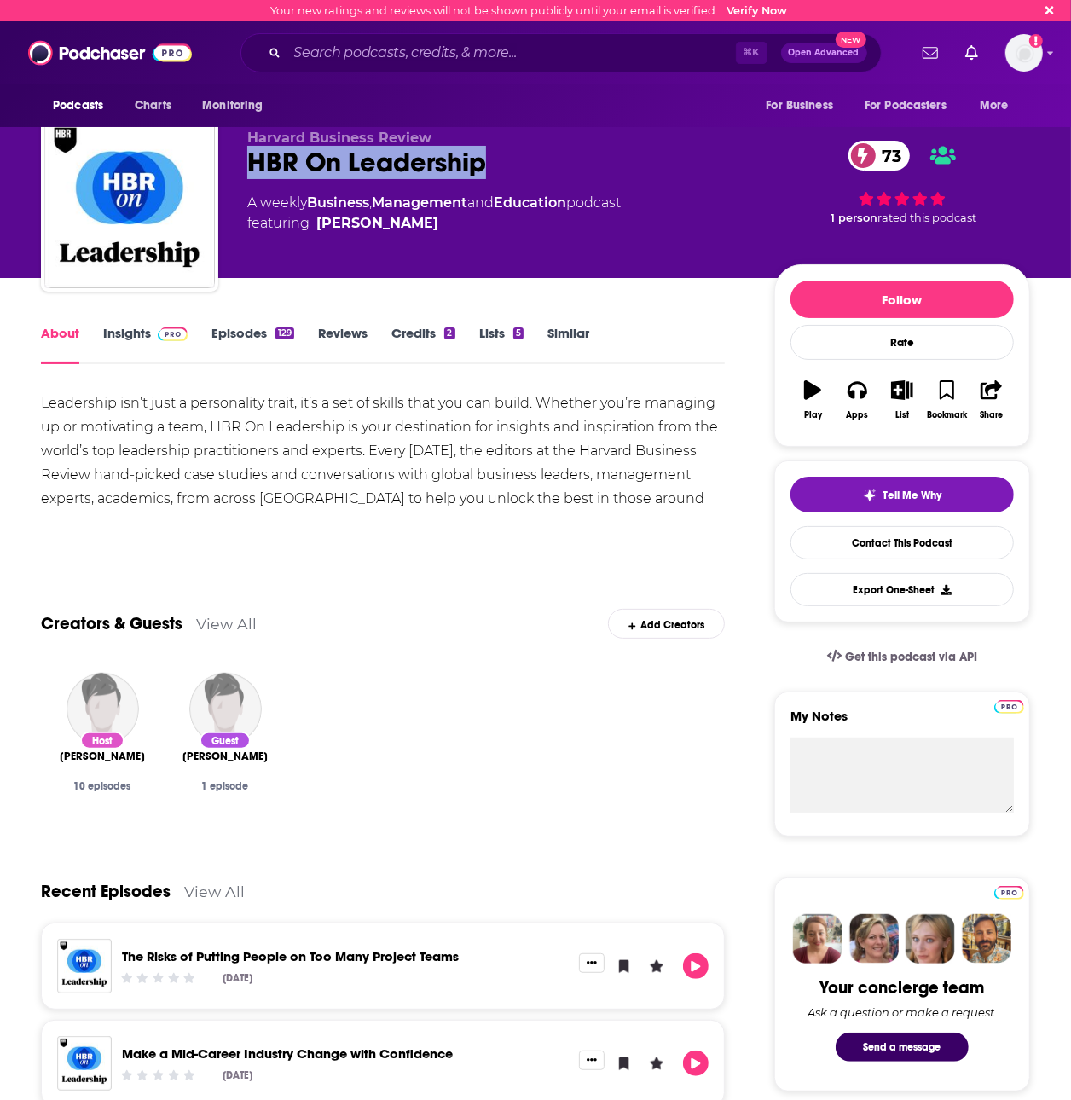
drag, startPoint x: 247, startPoint y: 166, endPoint x: 498, endPoint y: 167, distance: 250.7
click at [498, 167] on div "HBR On Leadership 73" at bounding box center [497, 162] width 500 height 33
copy h1 "HBR On Leadership"
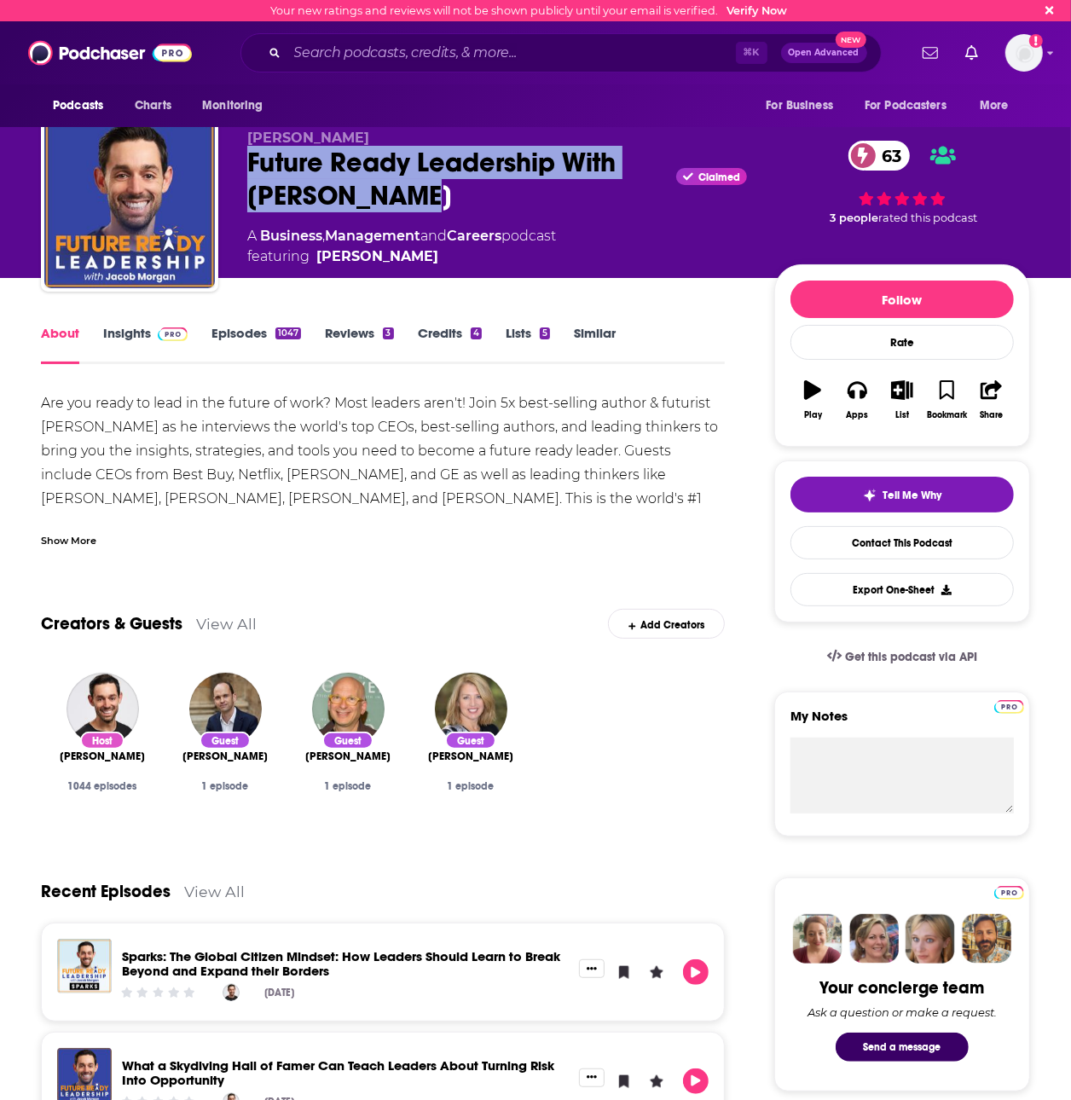
drag, startPoint x: 250, startPoint y: 168, endPoint x: 435, endPoint y: 194, distance: 186.8
click at [435, 194] on div "Future Ready Leadership With [PERSON_NAME] Claimed 63" at bounding box center [497, 179] width 500 height 67
copy h1 "Future Ready Leadership With [PERSON_NAME]"
